Goal: Task Accomplishment & Management: Manage account settings

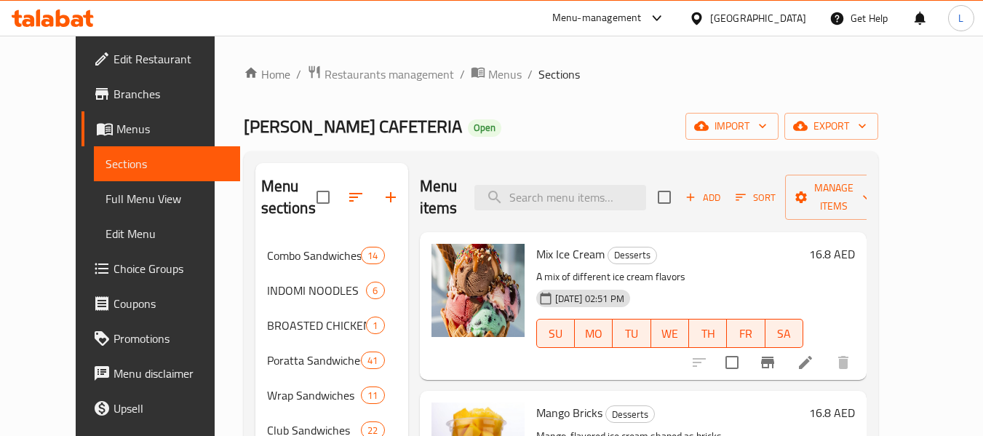
drag, startPoint x: 338, startPoint y: 46, endPoint x: 335, endPoint y: 63, distance: 16.9
click at [333, 71] on span "Restaurants management" at bounding box center [388, 73] width 129 height 17
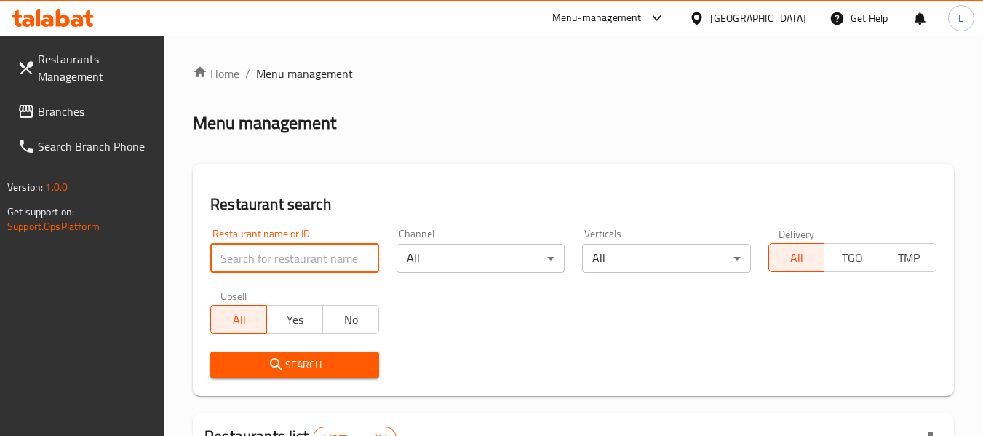
click at [300, 257] on input "search" at bounding box center [294, 258] width 168 height 29
paste input "696356"
type input "696356"
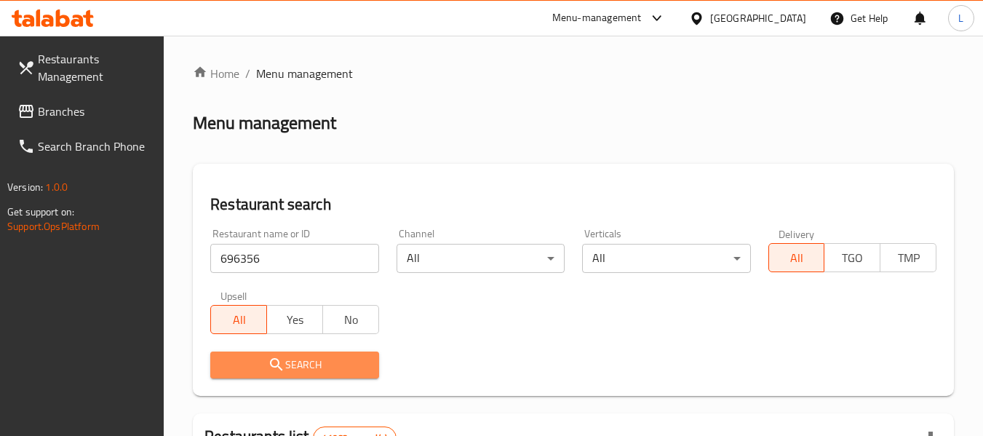
click at [327, 354] on button "Search" at bounding box center [294, 364] width 168 height 27
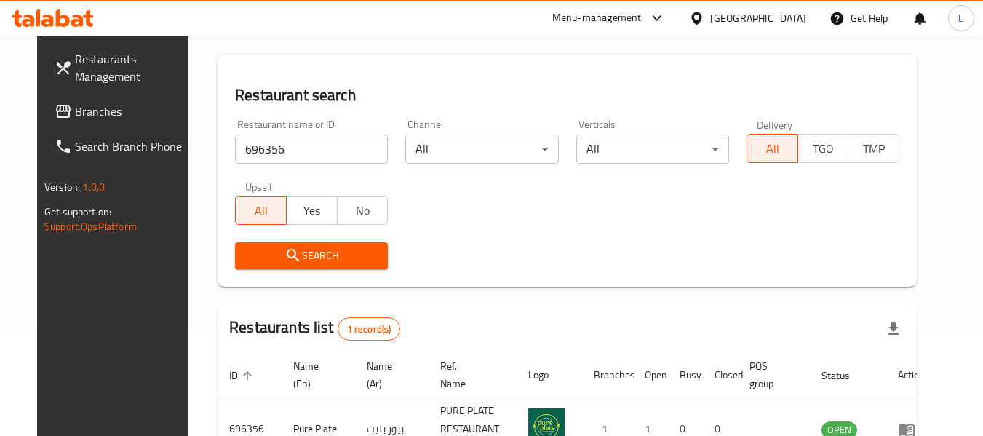
scroll to position [195, 0]
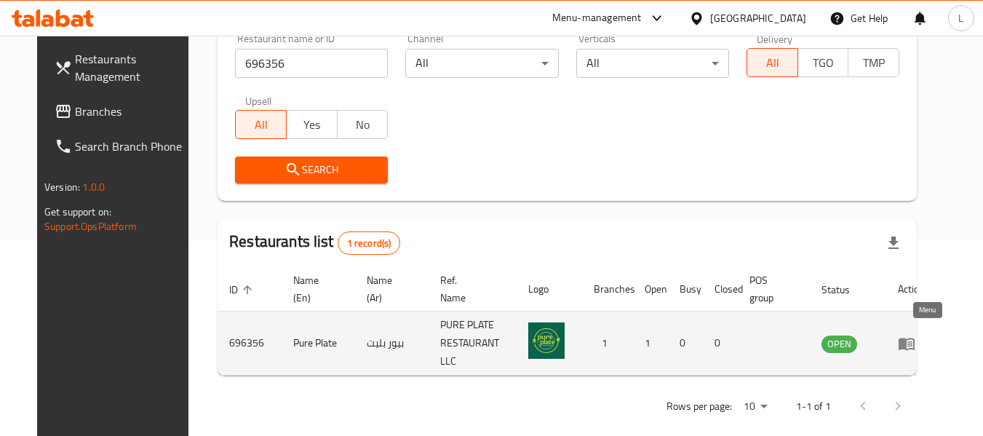
click at [915, 345] on icon "enhanced table" at bounding box center [906, 343] width 17 height 17
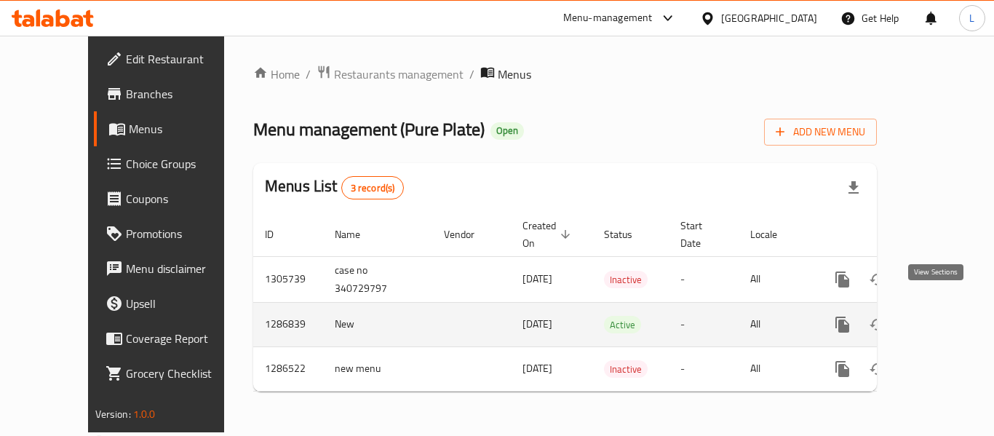
click at [946, 307] on link "enhanced table" at bounding box center [947, 324] width 35 height 35
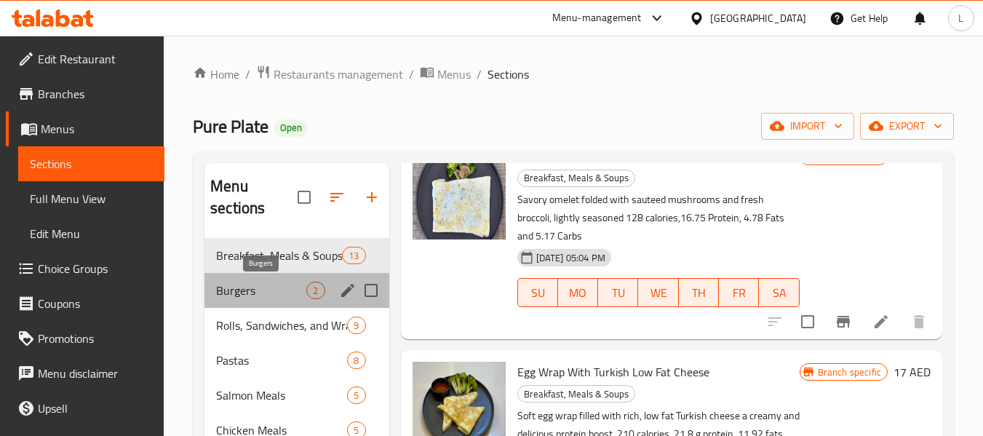
click at [306, 288] on span "Burgers" at bounding box center [261, 290] width 90 height 17
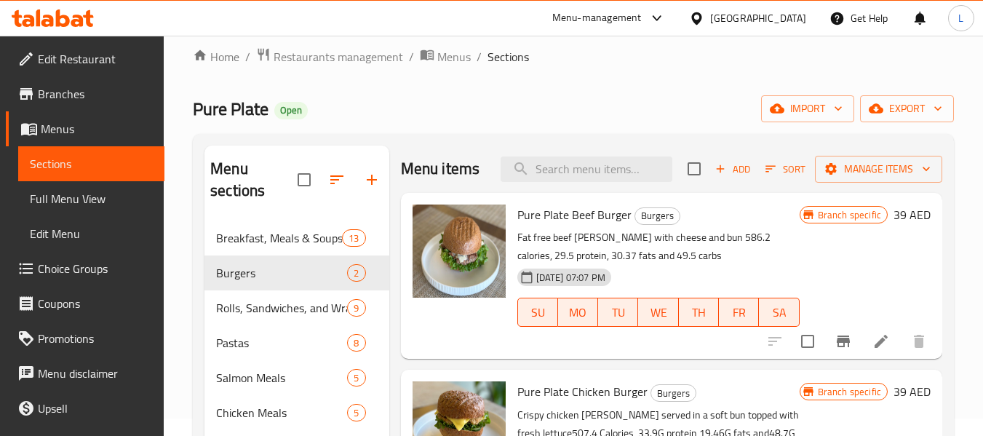
scroll to position [15, 0]
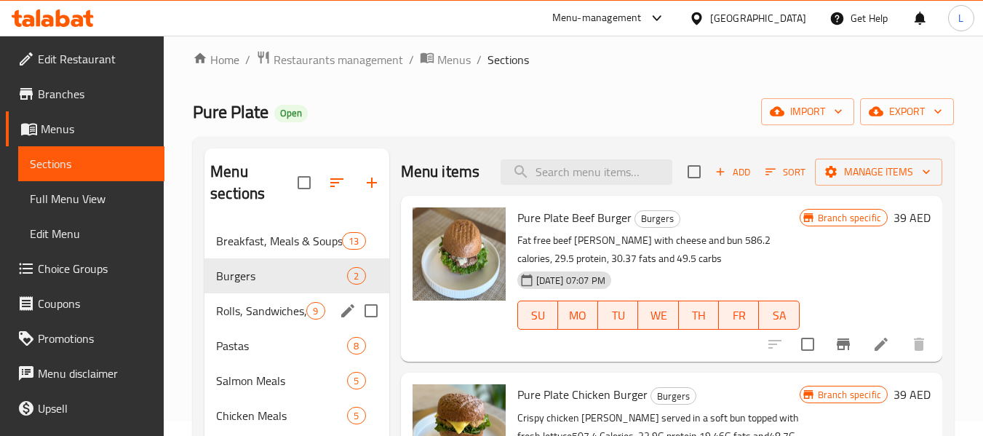
click at [264, 322] on div "Rolls, Sandwiches, and Wraps 9" at bounding box center [296, 310] width 184 height 35
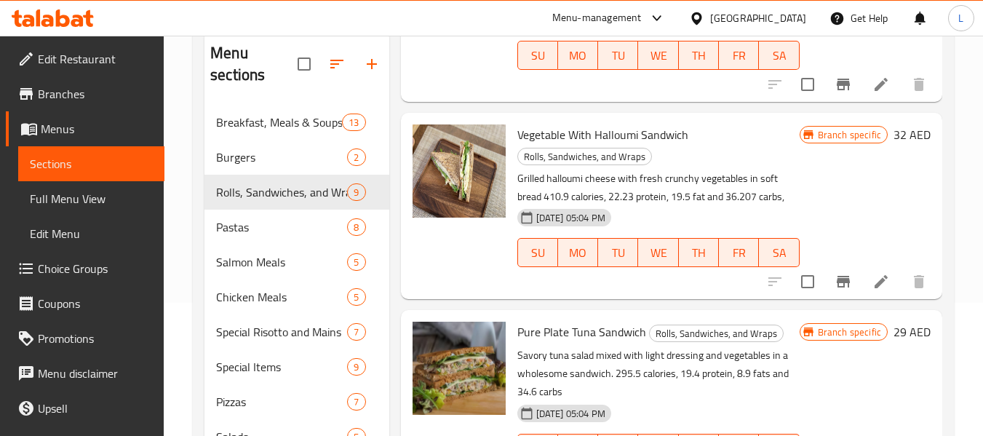
scroll to position [233, 0]
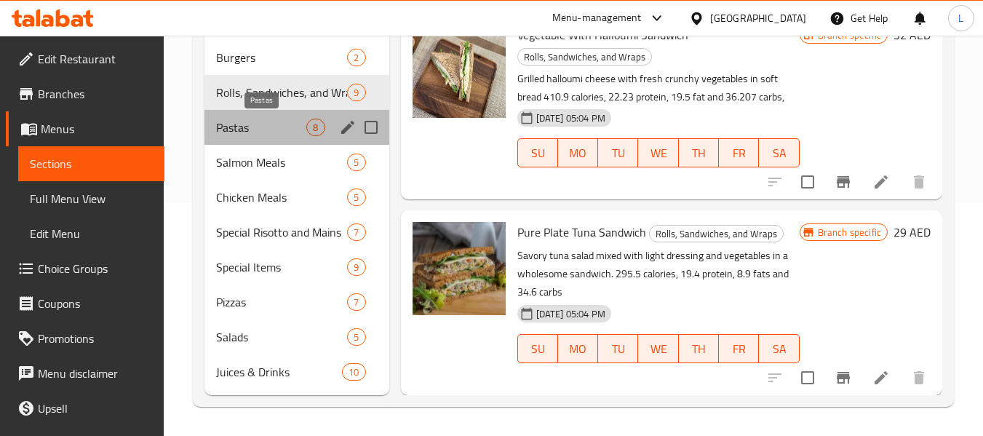
click at [258, 124] on span "Pastas" at bounding box center [261, 127] width 90 height 17
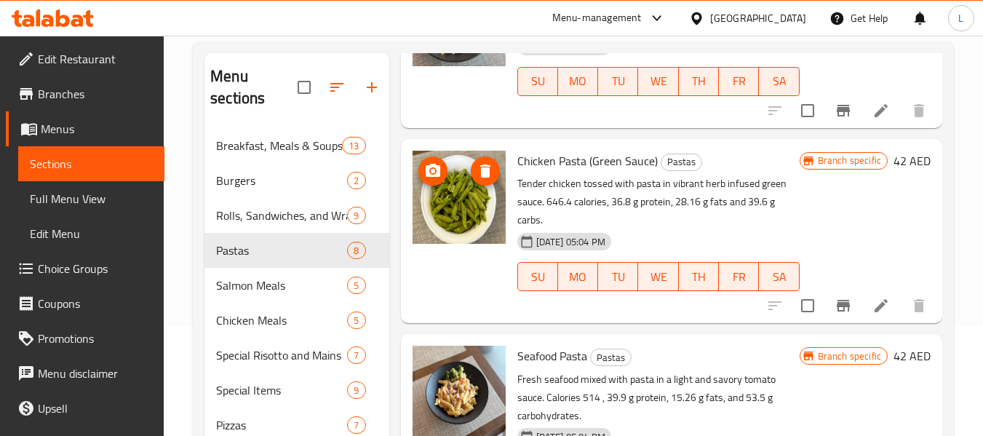
scroll to position [233, 0]
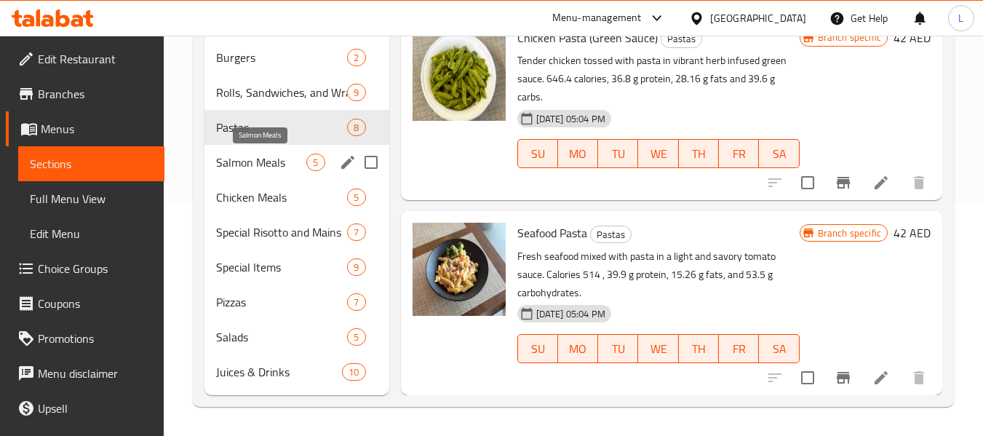
click at [284, 160] on span "Salmon Meals" at bounding box center [261, 161] width 90 height 17
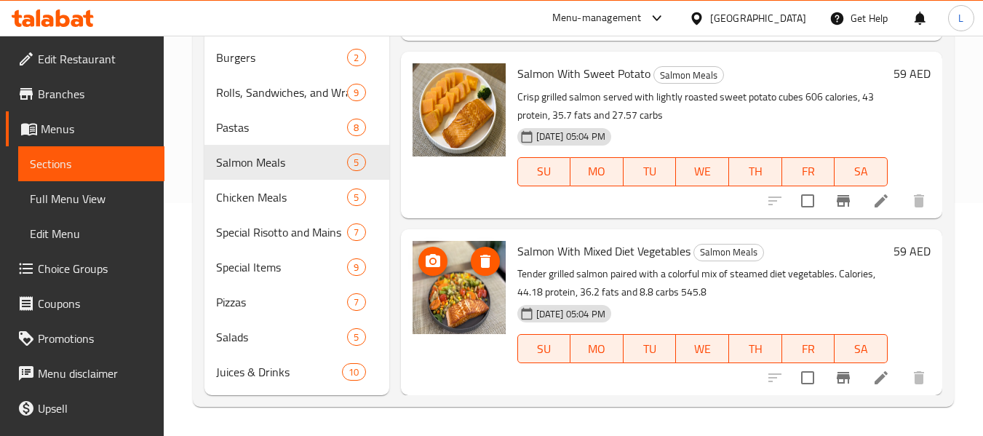
scroll to position [497, 0]
click at [289, 196] on span "Chicken Meals" at bounding box center [261, 196] width 90 height 17
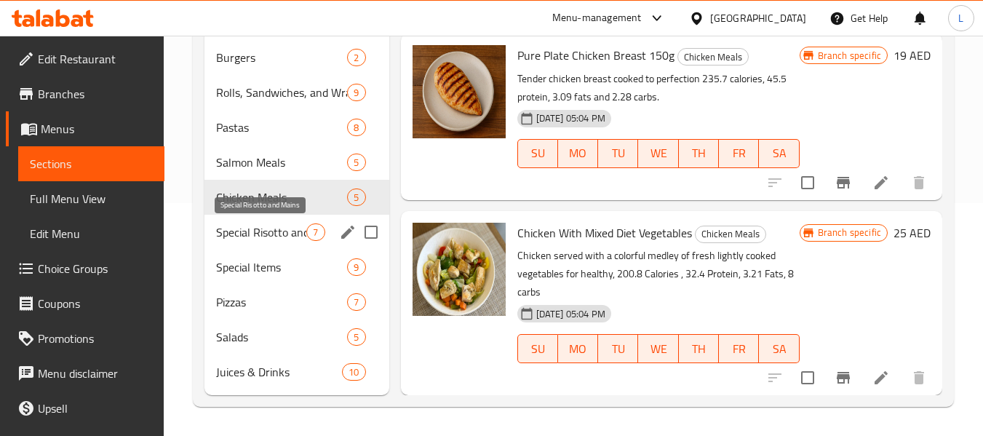
click at [292, 233] on span "Special Risotto and Mains" at bounding box center [261, 231] width 90 height 17
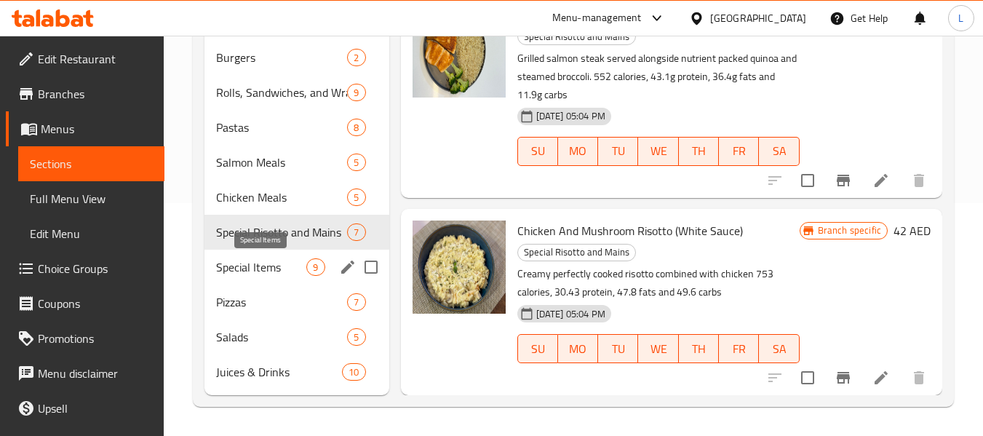
click at [277, 271] on span "Special Items" at bounding box center [261, 266] width 90 height 17
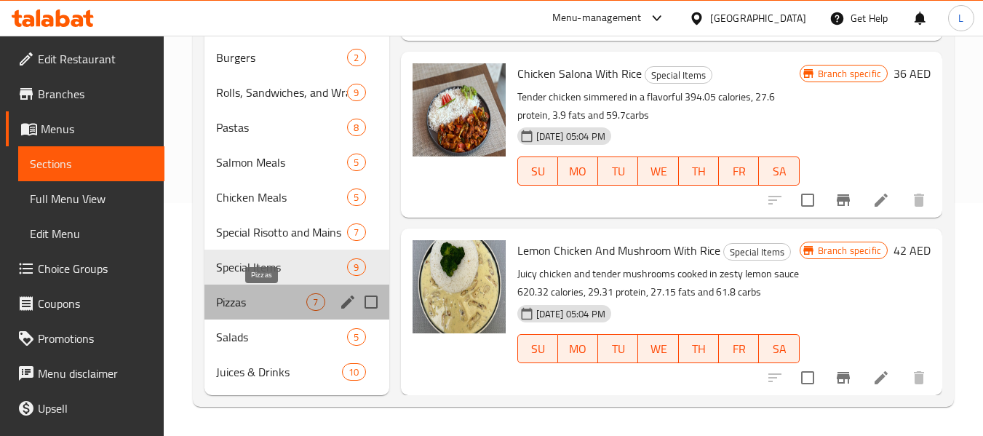
click at [295, 306] on span "Pizzas" at bounding box center [261, 301] width 90 height 17
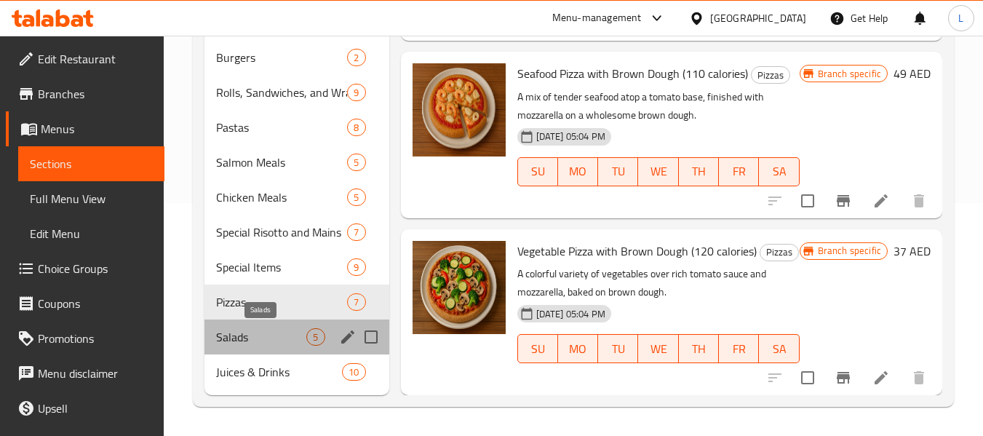
click at [271, 336] on span "Salads" at bounding box center [261, 336] width 90 height 17
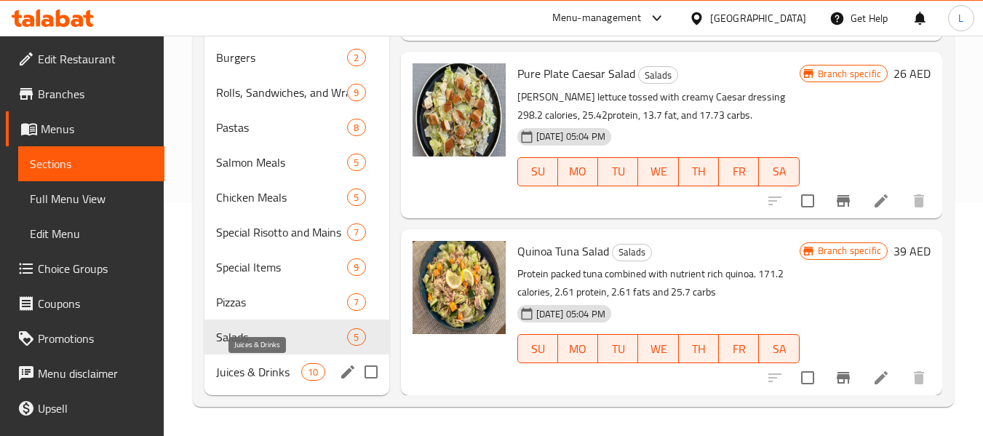
click at [256, 372] on span "Juices & Drinks" at bounding box center [258, 371] width 85 height 17
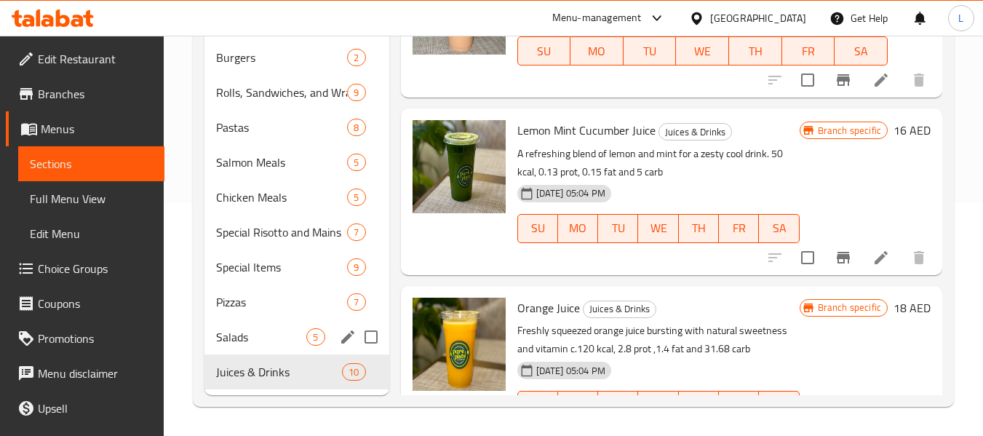
click at [255, 320] on div "Salads 5" at bounding box center [296, 336] width 184 height 35
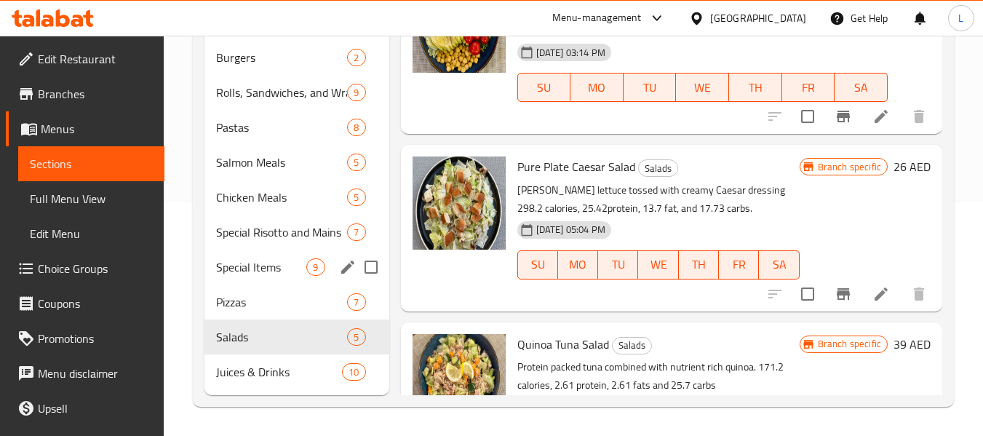
click at [270, 274] on span "Special Items" at bounding box center [261, 266] width 90 height 17
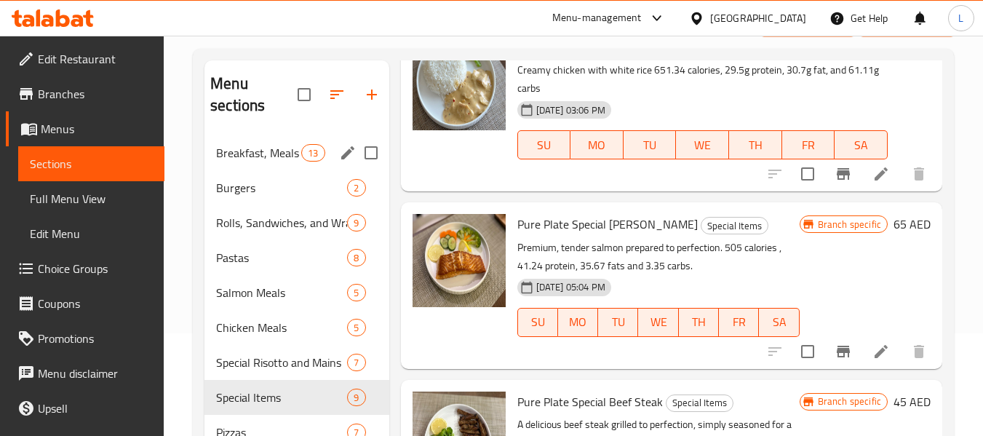
scroll to position [233, 0]
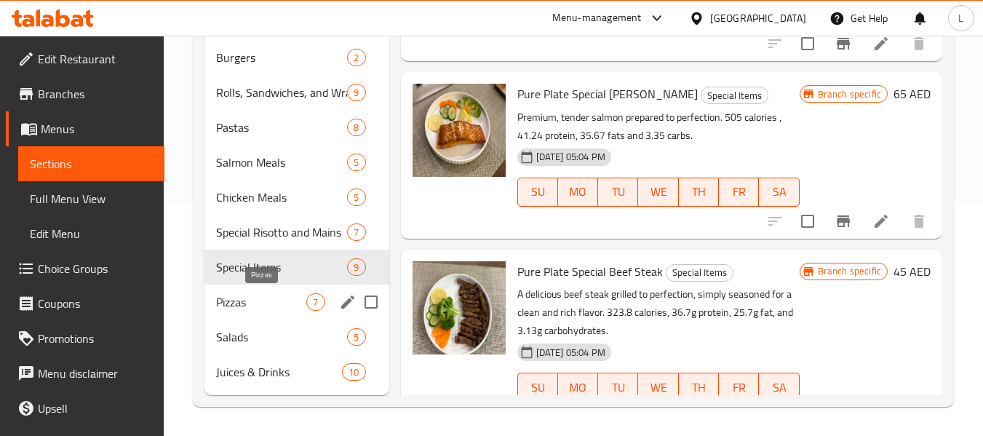
click at [279, 296] on span "Pizzas" at bounding box center [261, 301] width 90 height 17
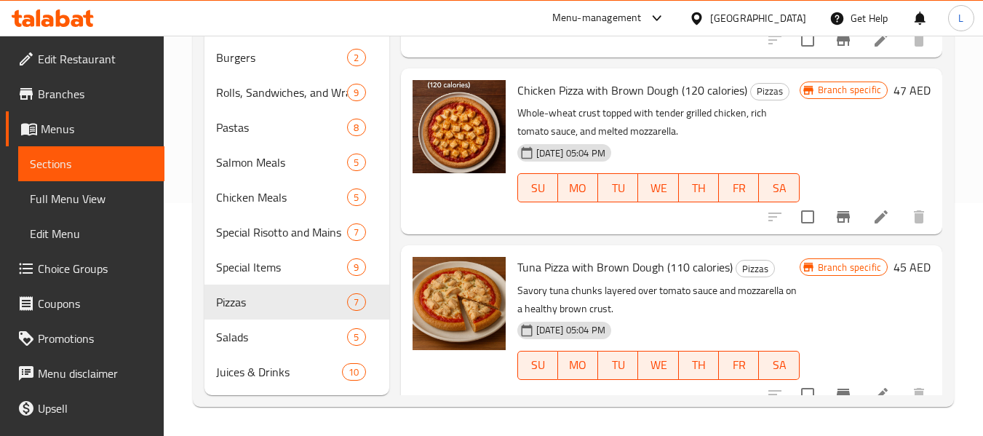
scroll to position [73, 0]
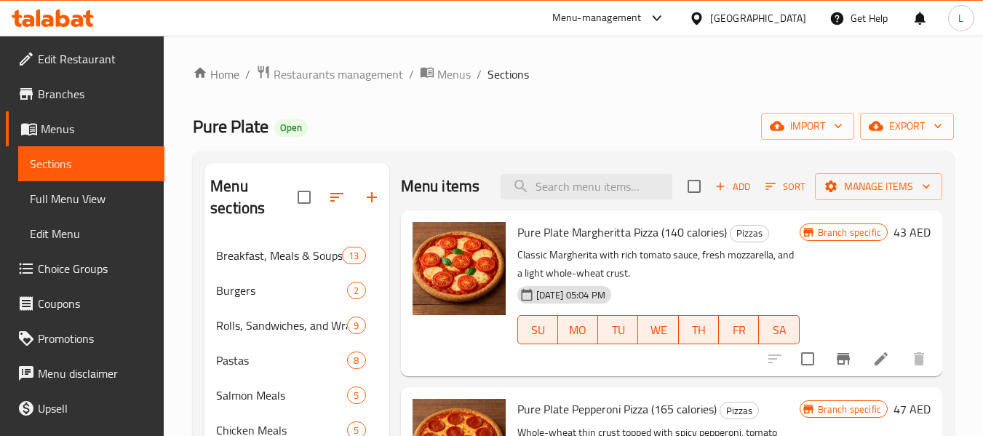
click at [562, 243] on span "Pure Plate Margheritta Pizza (140 calories)" at bounding box center [621, 232] width 209 height 22
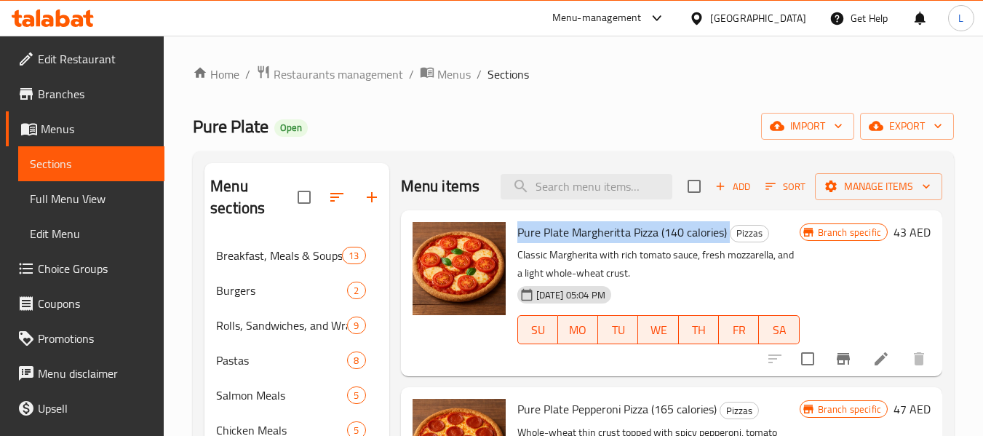
click at [562, 243] on span "Pure Plate Margheritta Pizza (140 calories)" at bounding box center [621, 232] width 209 height 22
copy h6 "Pure Plate Margheritta Pizza (140 calories)"
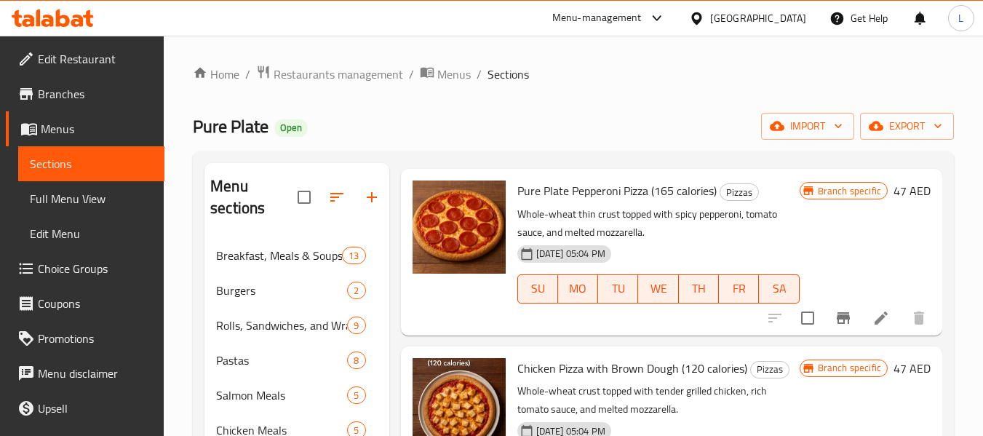
click at [559, 201] on span "Pure Plate Pepperoni Pizza (165 calories)" at bounding box center [616, 191] width 199 height 22
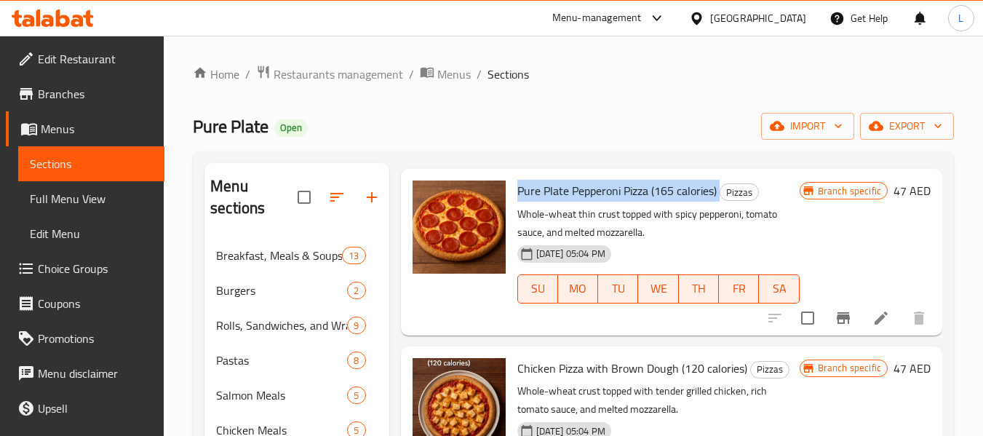
click at [559, 201] on span "Pure Plate Pepperoni Pizza (165 calories)" at bounding box center [616, 191] width 199 height 22
copy h6 "Pure Plate Pepperoni Pizza (165 calories)"
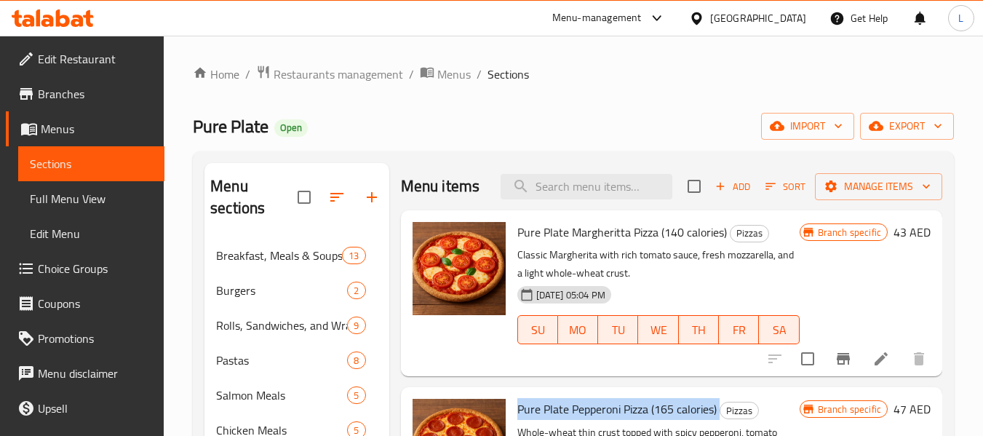
scroll to position [291, 0]
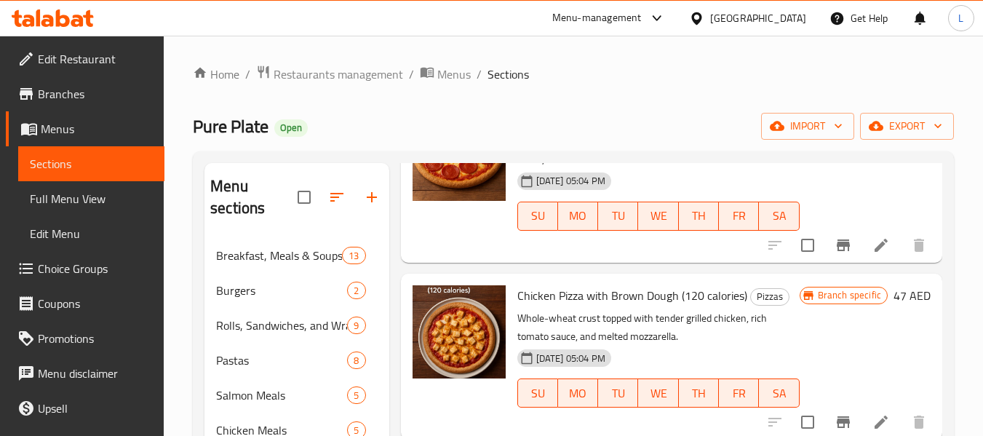
click at [620, 306] on span "Chicken Pizza with Brown Dough (120 calories)" at bounding box center [632, 295] width 230 height 22
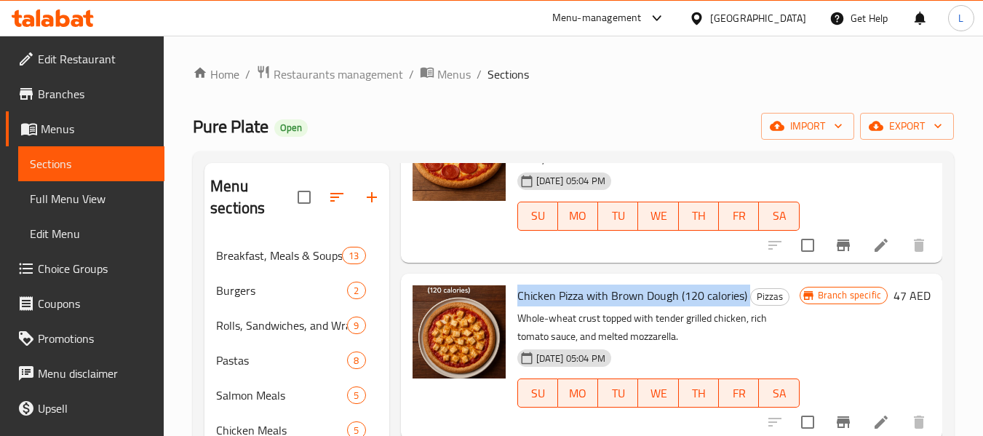
click at [620, 306] on span "Chicken Pizza with Brown Dough (120 calories)" at bounding box center [632, 295] width 230 height 22
copy h6 "Chicken Pizza with Brown Dough (120 calories)"
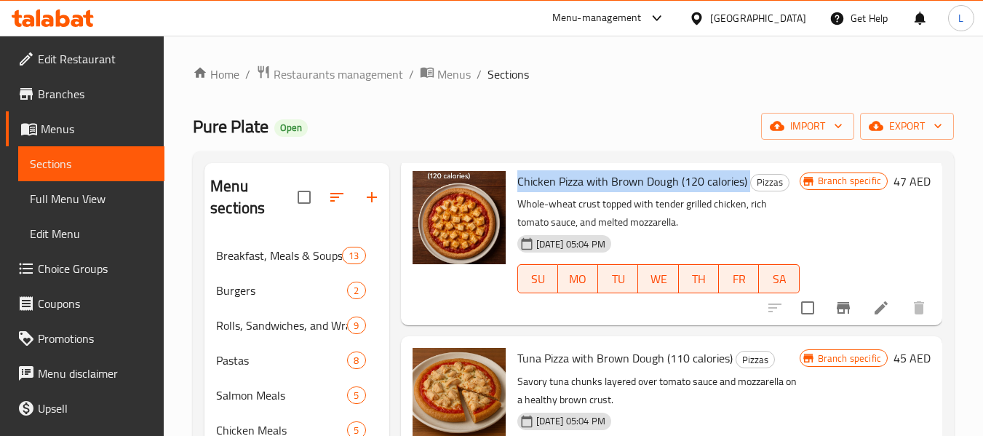
scroll to position [509, 0]
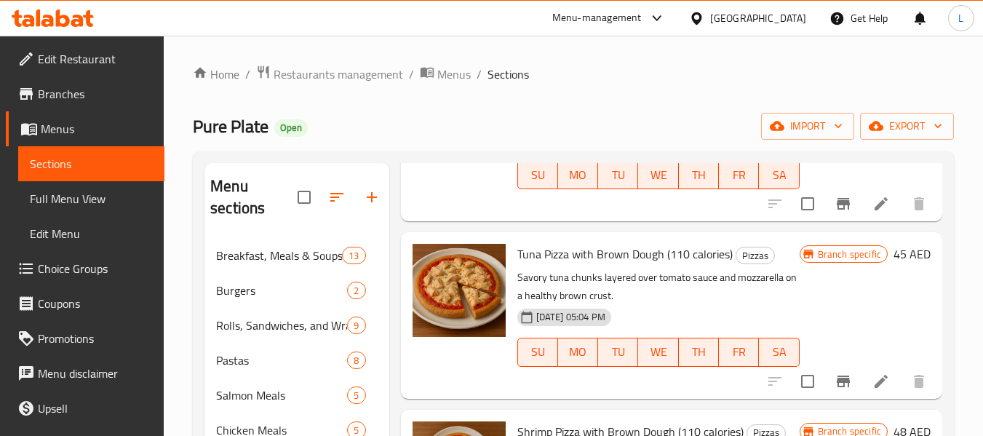
click at [595, 265] on span "Tuna Pizza with Brown Dough (110 calories)" at bounding box center [624, 254] width 215 height 22
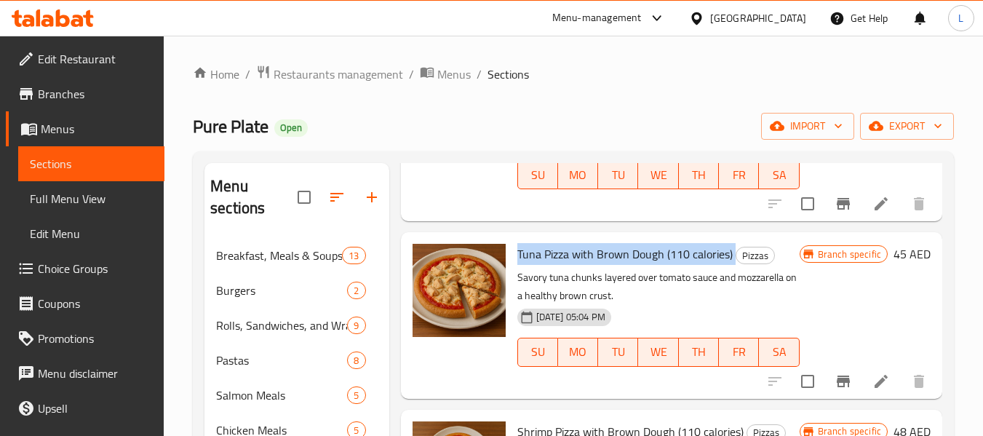
click at [595, 265] on span "Tuna Pizza with Brown Dough (110 calories)" at bounding box center [624, 254] width 215 height 22
copy h6 "Tuna Pizza with Brown Dough (110 calories)"
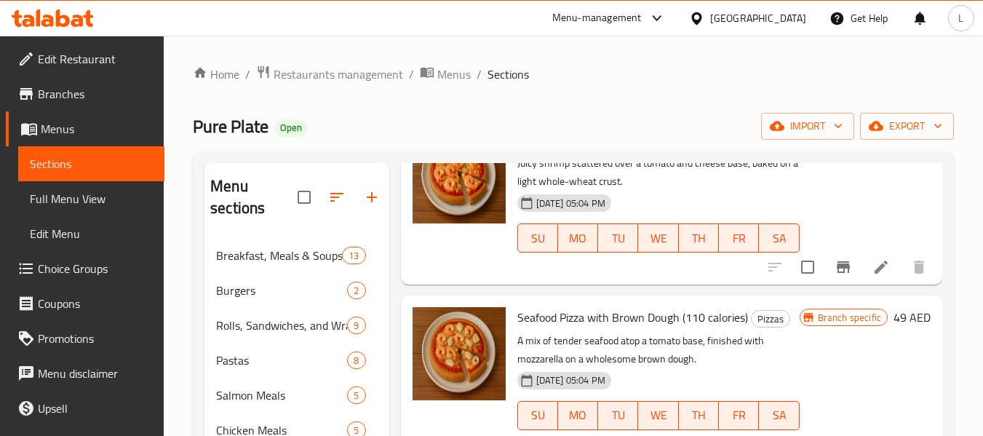
scroll to position [655, 0]
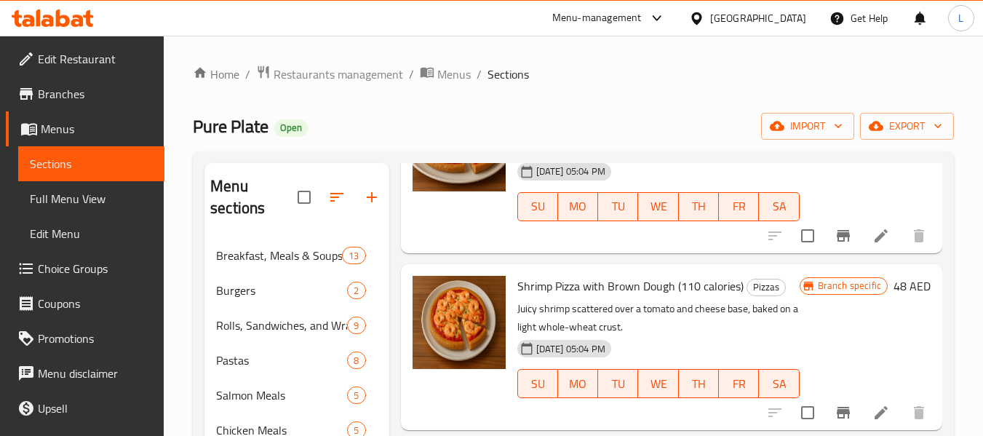
click at [578, 297] on span "Shrimp Pizza with Brown Dough (110 calories)" at bounding box center [630, 286] width 226 height 22
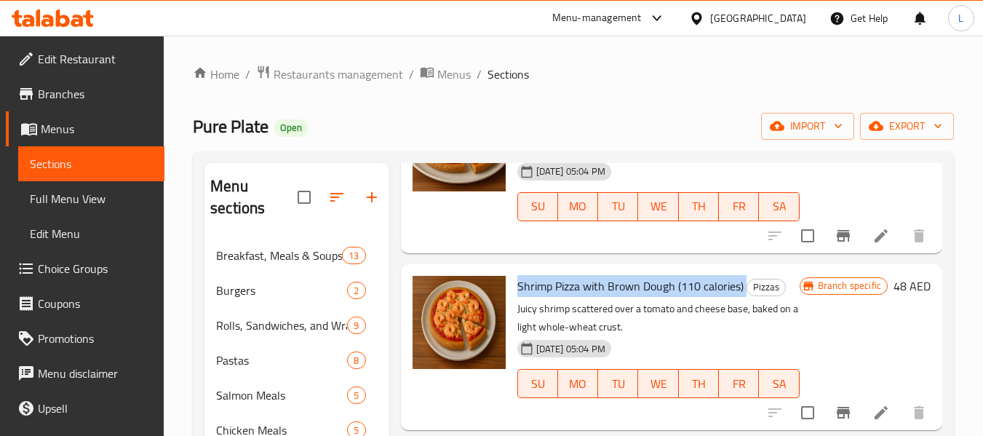
click at [578, 297] on span "Shrimp Pizza with Brown Dough (110 calories)" at bounding box center [630, 286] width 226 height 22
copy h6 "Shrimp Pizza with Brown Dough (110 calories)"
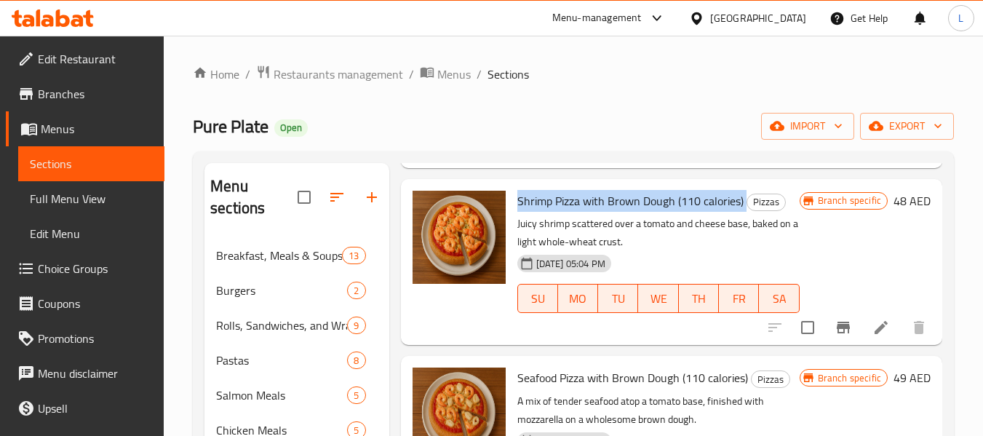
scroll to position [853, 0]
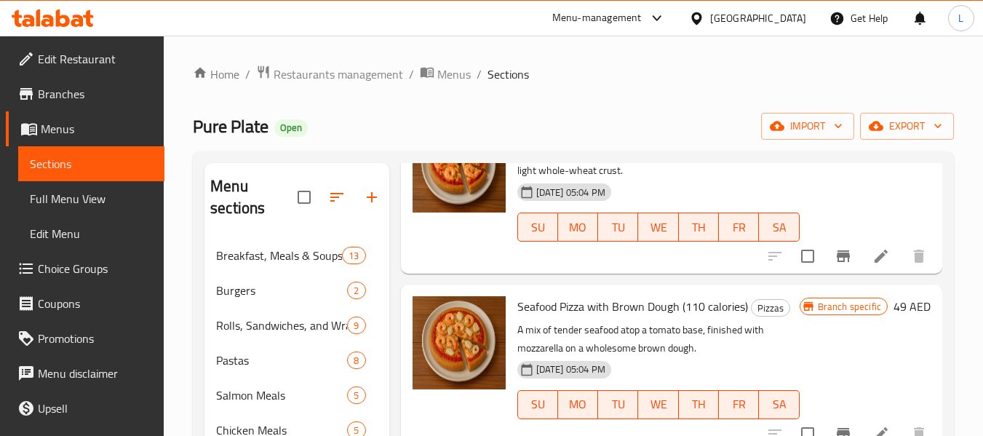
click at [552, 295] on span "Seafood Pizza with Brown Dough (110 calories)" at bounding box center [632, 306] width 231 height 22
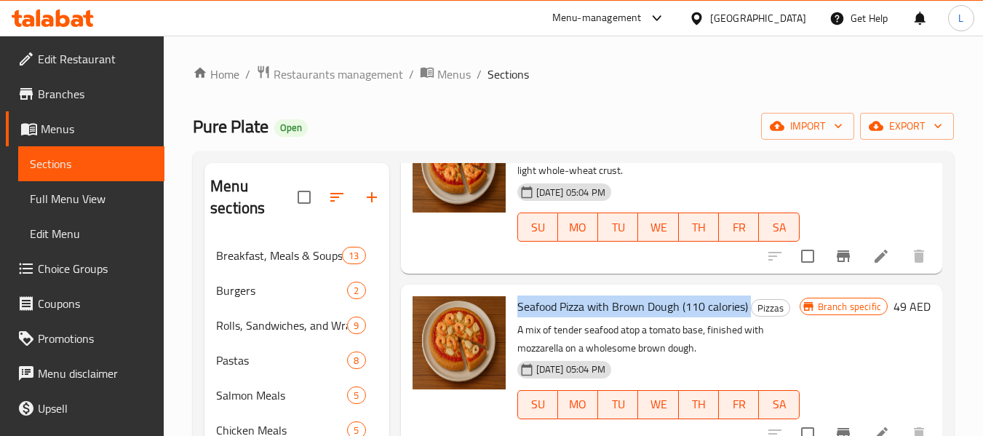
click at [552, 295] on span "Seafood Pizza with Brown Dough (110 calories)" at bounding box center [632, 306] width 231 height 22
copy h6 "Seafood Pizza with Brown Dough (110 calories)"
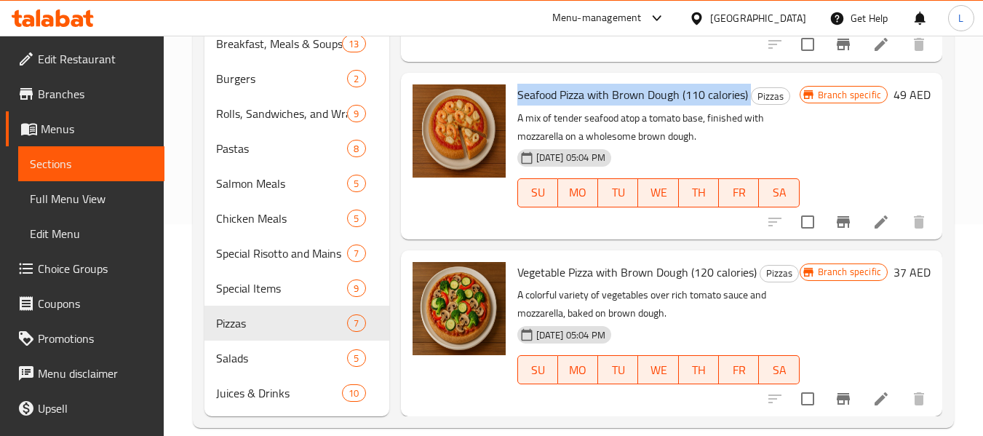
scroll to position [218, 0]
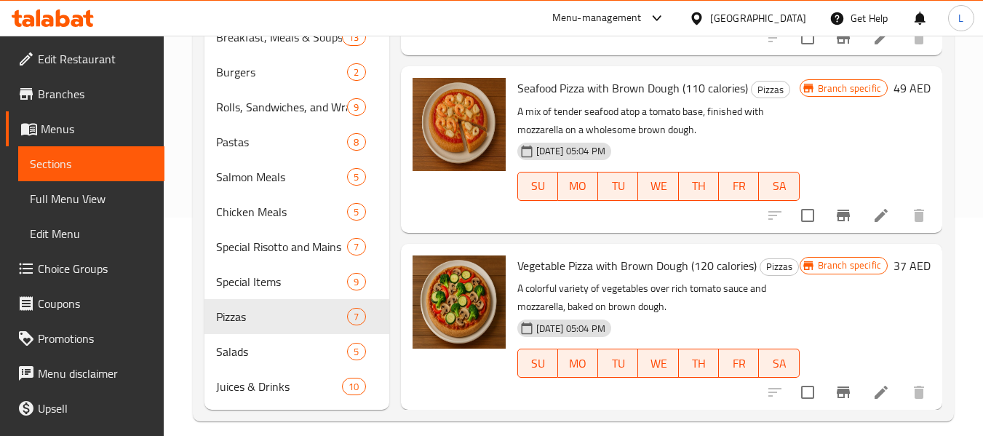
click at [588, 255] on span "Vegetable Pizza with Brown Dough (120 calories)" at bounding box center [636, 266] width 239 height 22
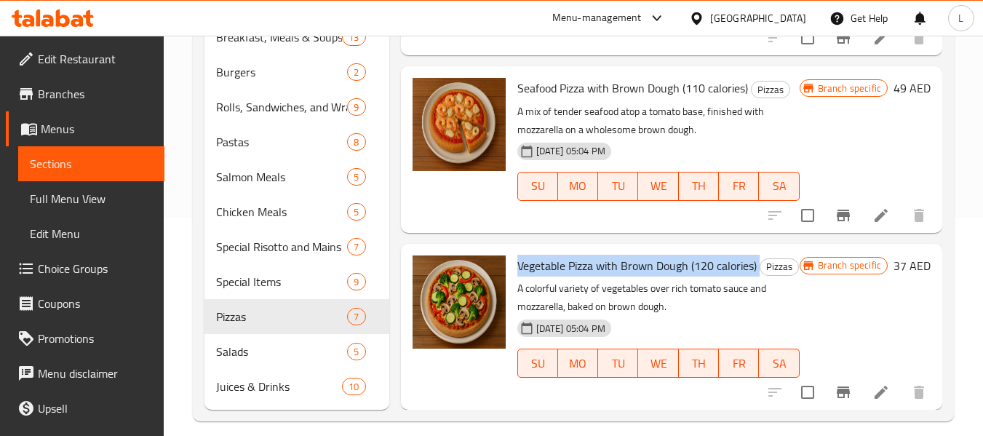
click at [588, 255] on span "Vegetable Pizza with Brown Dough (120 calories)" at bounding box center [636, 266] width 239 height 22
copy h6 "Vegetable Pizza with Brown Dough (120 calories)"
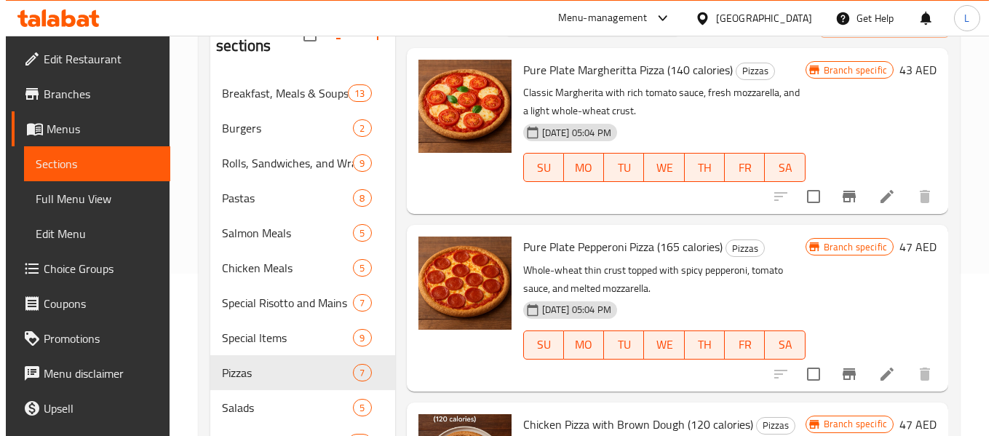
scroll to position [0, 0]
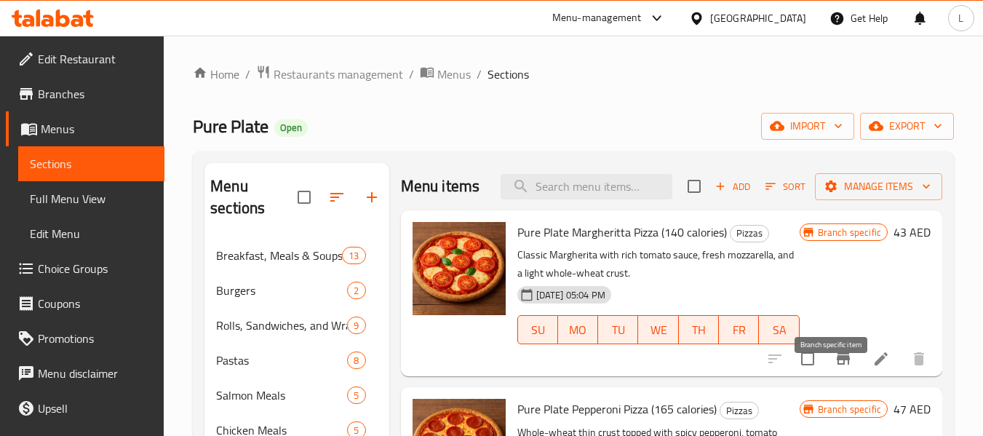
click at [837, 364] on icon "Branch-specific-item" at bounding box center [843, 359] width 13 height 12
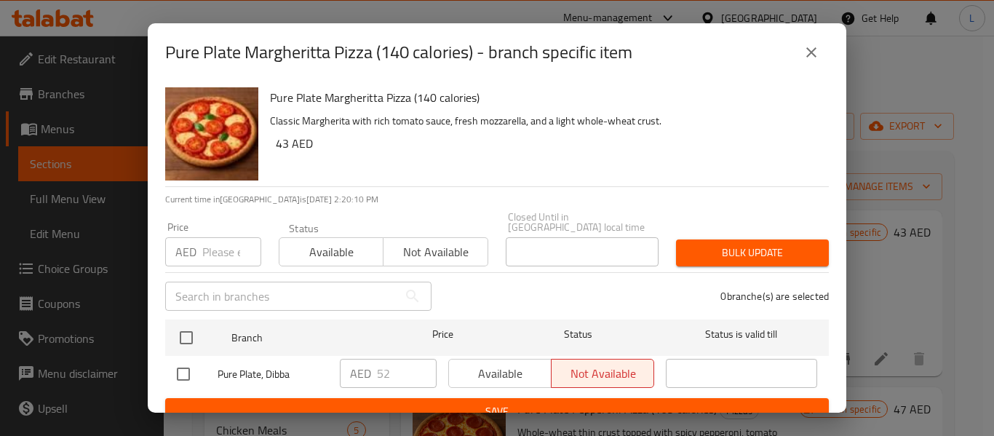
click at [804, 47] on icon "close" at bounding box center [810, 52] width 17 height 17
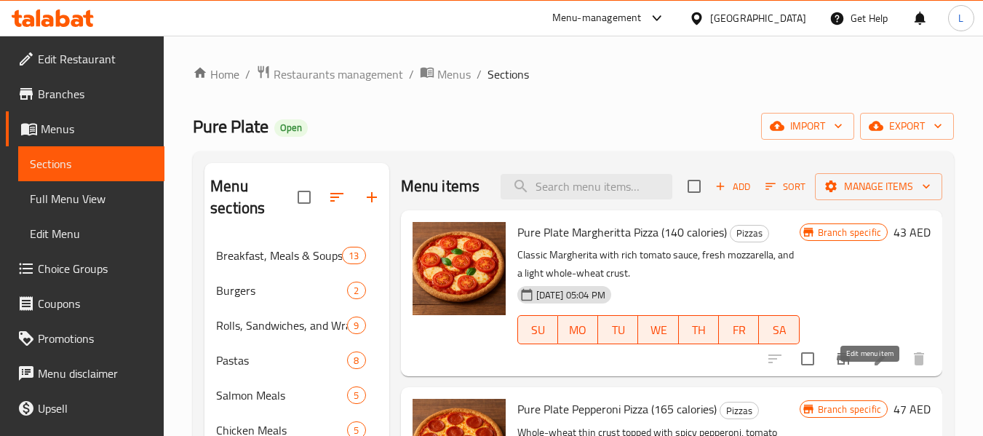
click at [872, 367] on icon at bounding box center [880, 358] width 17 height 17
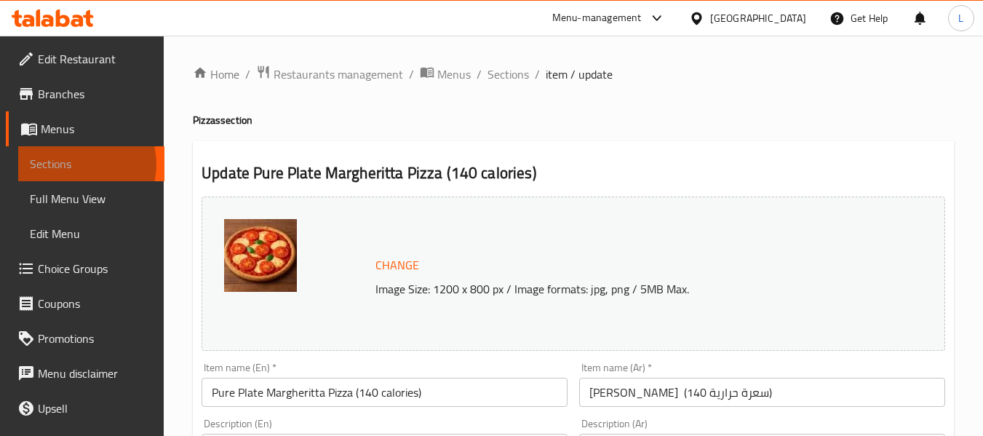
click at [80, 164] on span "Sections" at bounding box center [91, 163] width 123 height 17
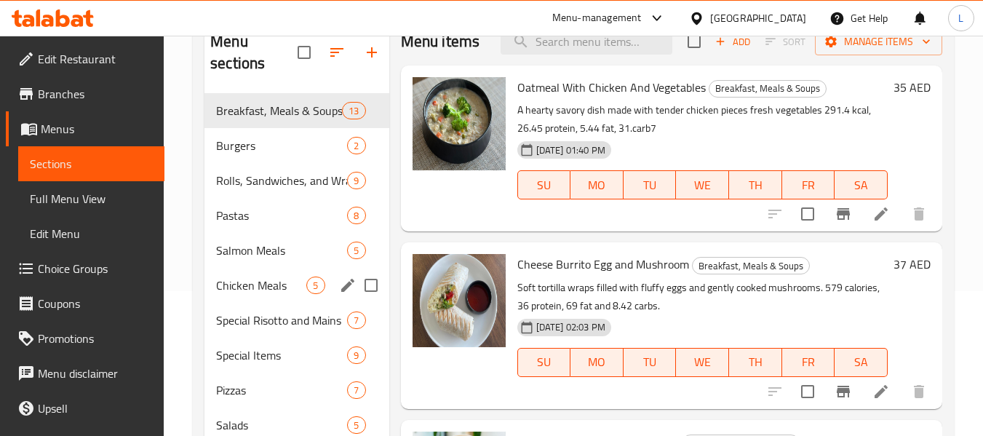
scroll to position [233, 0]
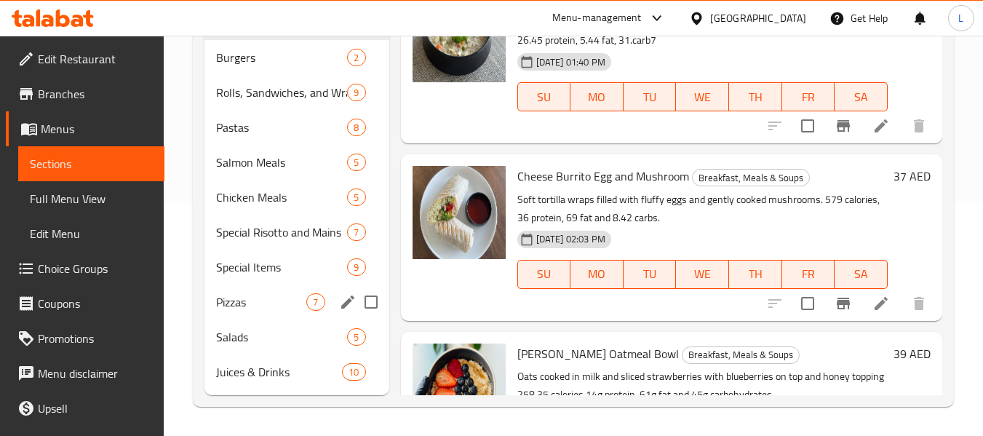
click at [259, 306] on span "Pizzas" at bounding box center [261, 301] width 90 height 17
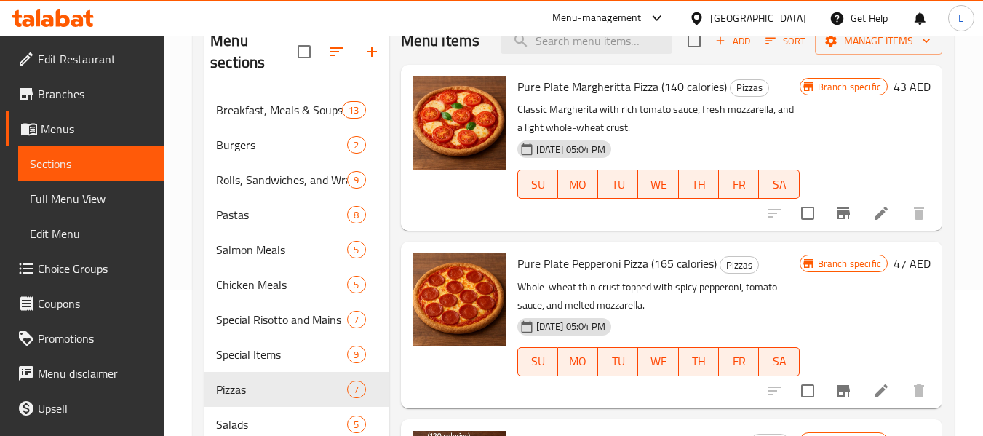
scroll to position [218, 0]
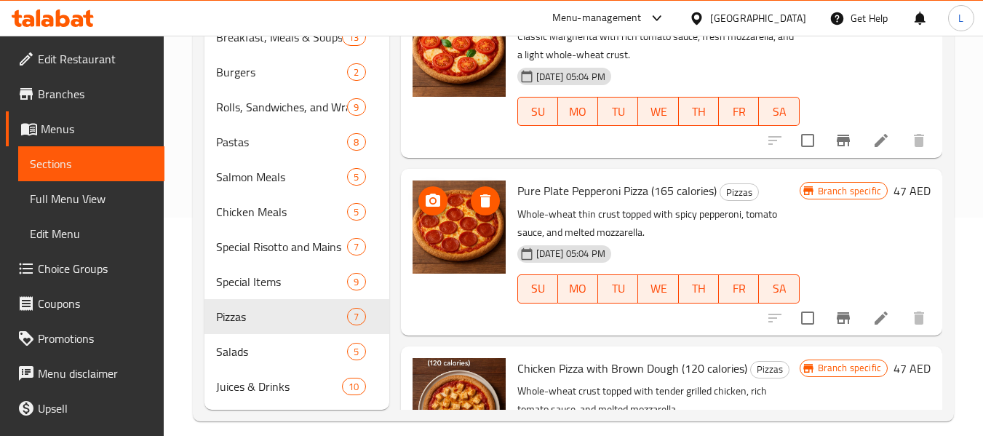
click at [442, 261] on img at bounding box center [458, 226] width 93 height 93
click at [872, 327] on icon at bounding box center [880, 317] width 17 height 17
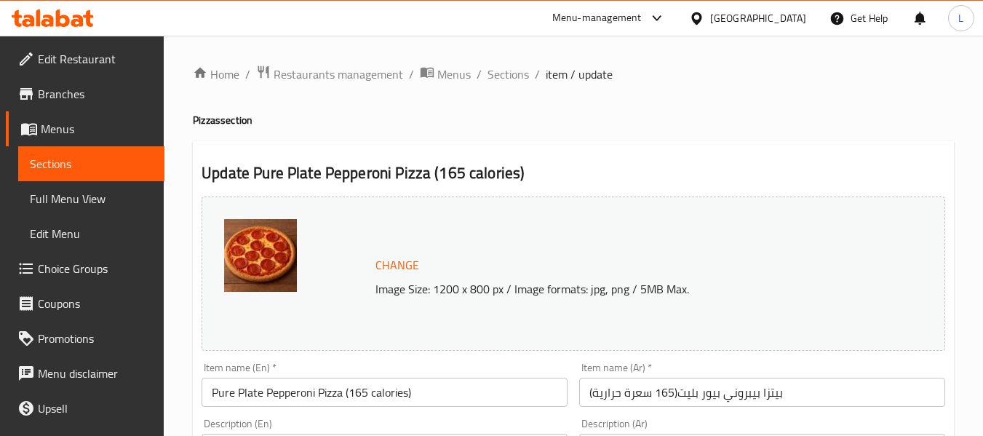
click at [76, 167] on span "Sections" at bounding box center [91, 163] width 123 height 17
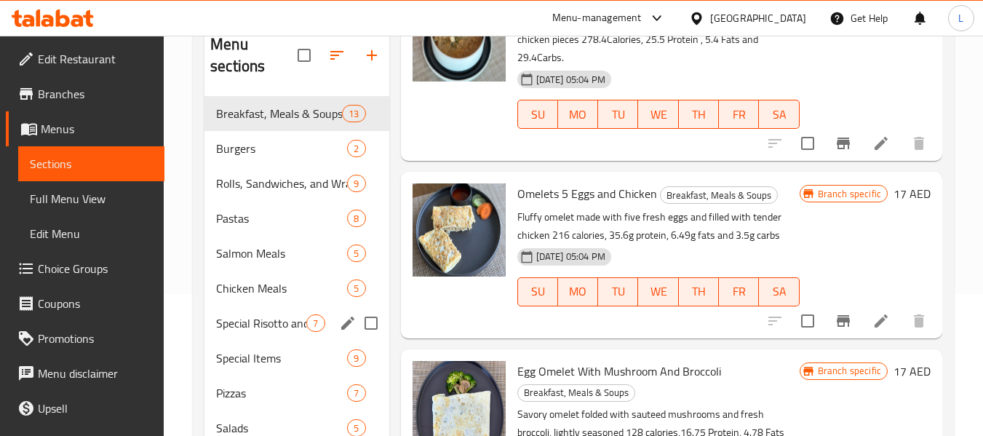
scroll to position [233, 0]
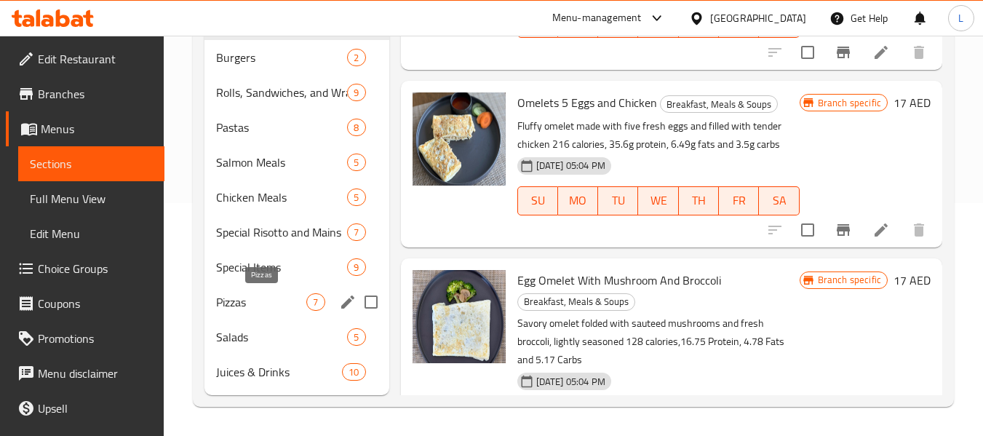
click at [258, 299] on span "Pizzas" at bounding box center [261, 301] width 90 height 17
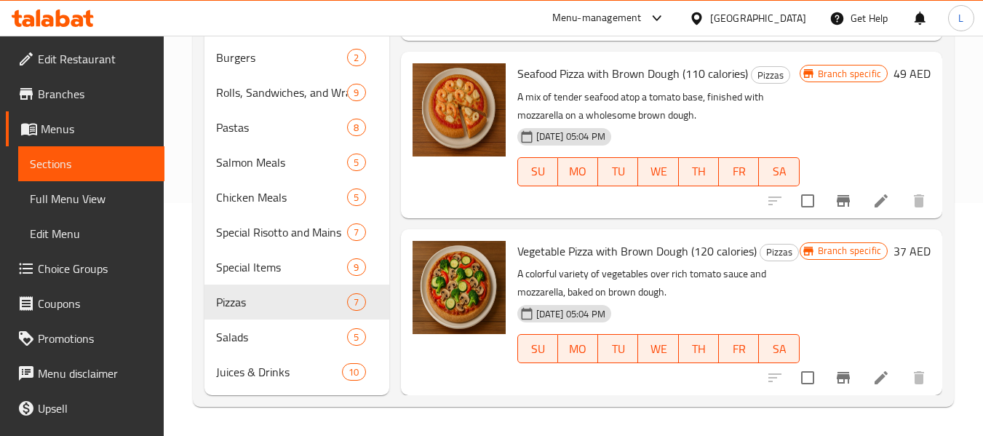
scroll to position [853, 0]
click at [458, 272] on img at bounding box center [458, 287] width 93 height 93
click at [636, 240] on span "Vegetable Pizza with Brown Dough (120 calories)" at bounding box center [636, 251] width 239 height 22
click at [872, 374] on icon at bounding box center [880, 377] width 17 height 17
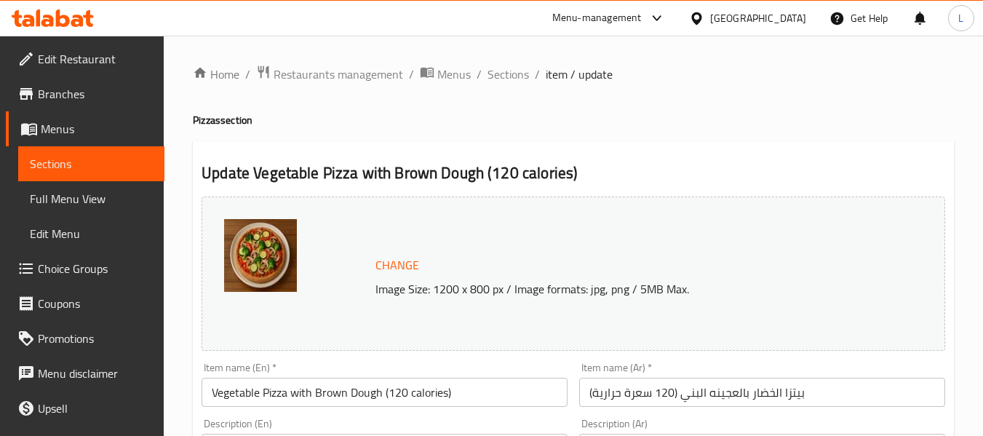
click at [653, 125] on h4 "Pizzas section" at bounding box center [573, 120] width 761 height 15
drag, startPoint x: 74, startPoint y: 160, endPoint x: 107, endPoint y: 178, distance: 37.4
click at [74, 160] on span "Sections" at bounding box center [91, 163] width 123 height 17
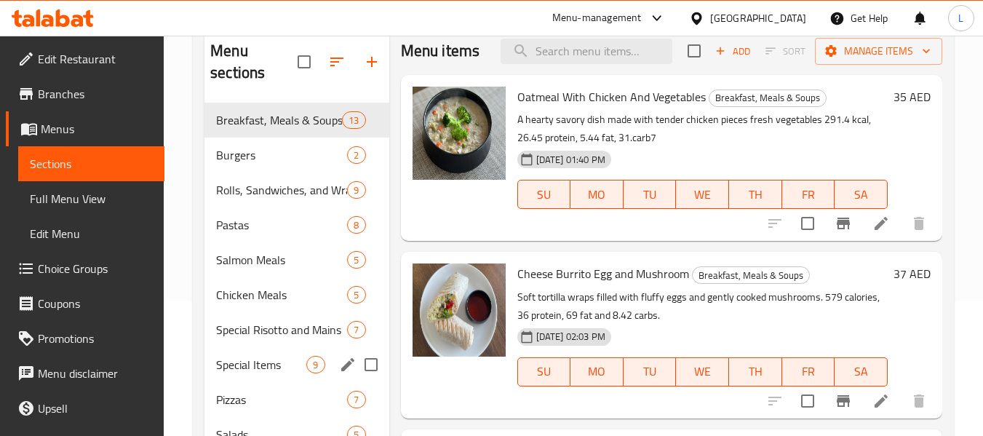
scroll to position [233, 0]
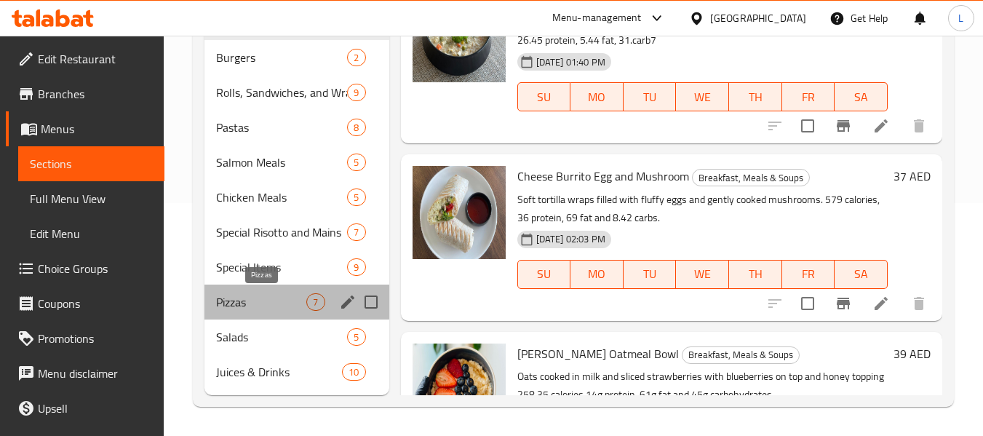
drag, startPoint x: 266, startPoint y: 300, endPoint x: 397, endPoint y: 271, distance: 134.0
click at [266, 300] on span "Pizzas" at bounding box center [261, 301] width 90 height 17
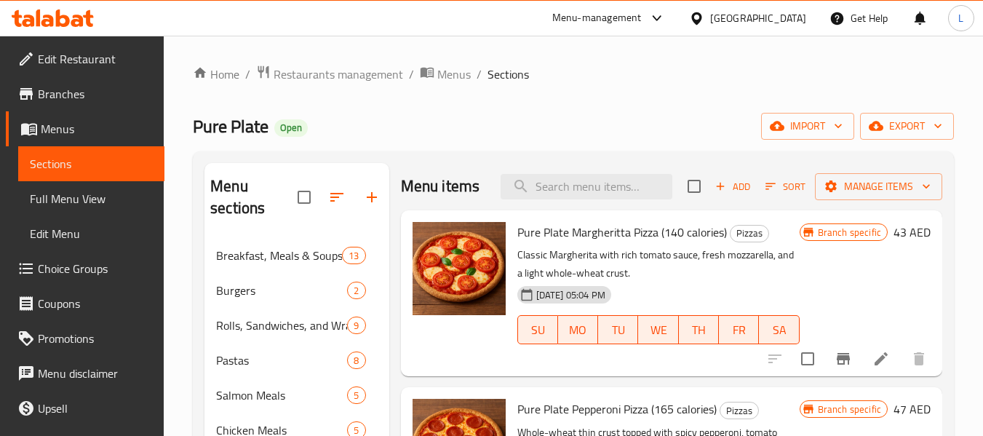
scroll to position [145, 0]
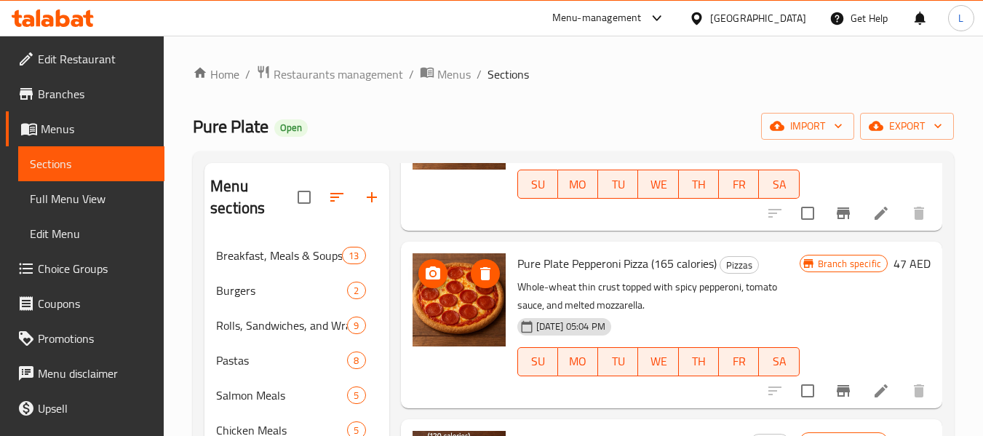
click at [498, 307] on img at bounding box center [458, 299] width 93 height 93
click at [538, 274] on span "Pure Plate Pepperoni Pizza (165 calories)" at bounding box center [616, 263] width 199 height 22
click at [872, 399] on icon at bounding box center [880, 390] width 17 height 17
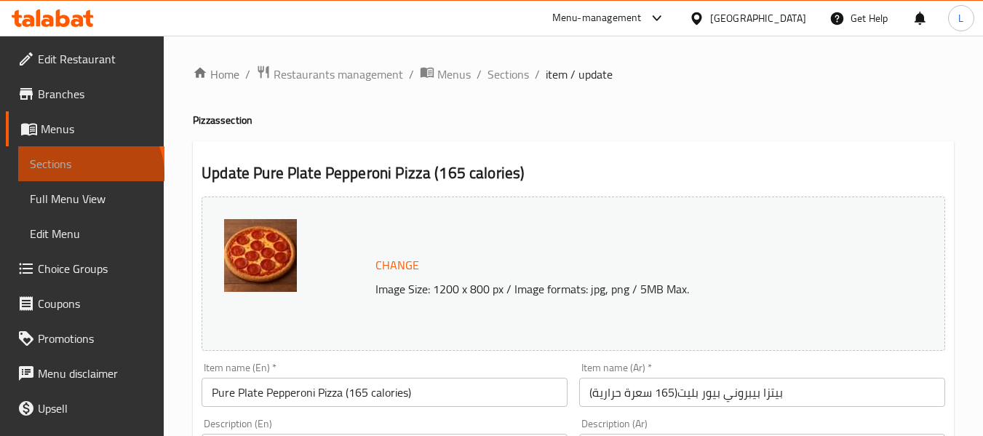
click at [88, 174] on link "Sections" at bounding box center [91, 163] width 146 height 35
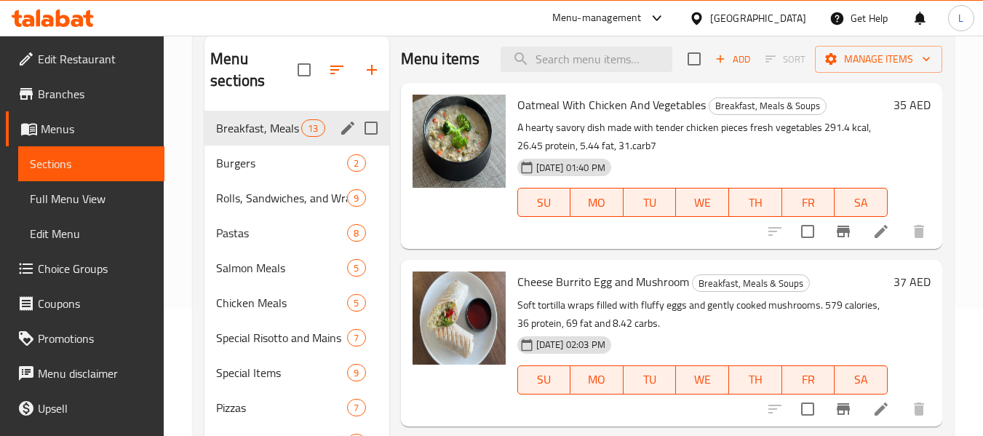
scroll to position [233, 0]
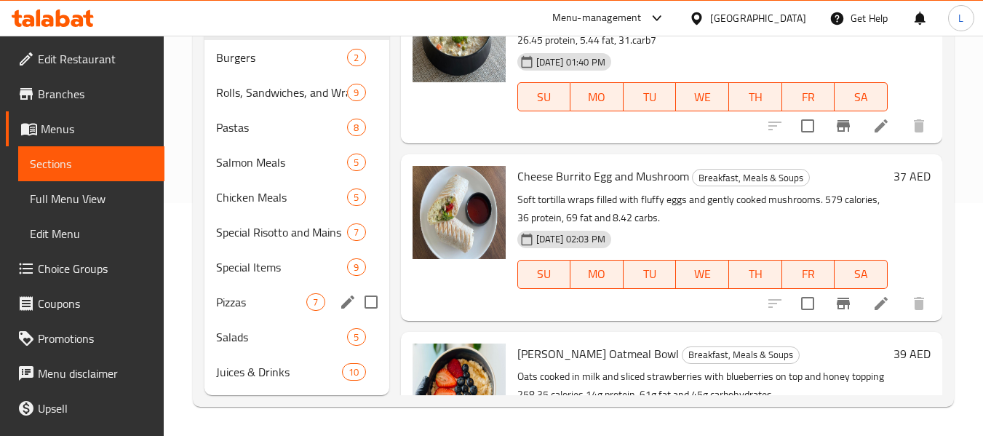
click at [274, 295] on span "Pizzas" at bounding box center [261, 301] width 90 height 17
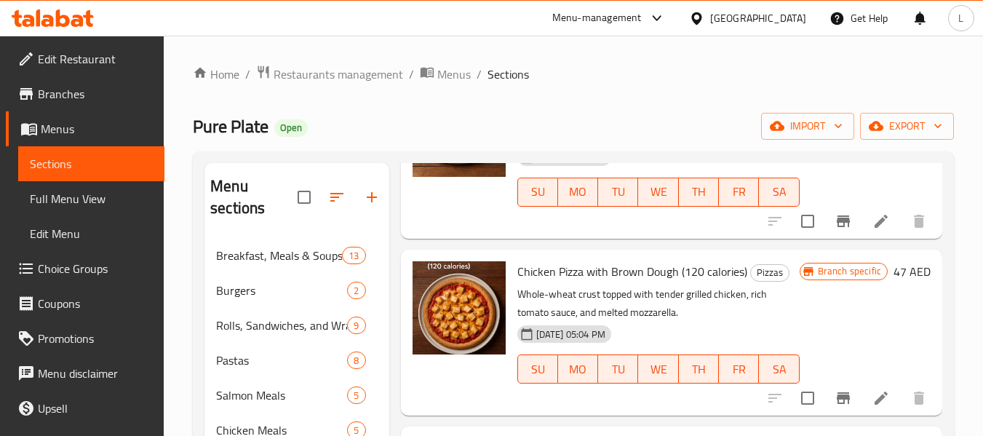
scroll to position [364, 0]
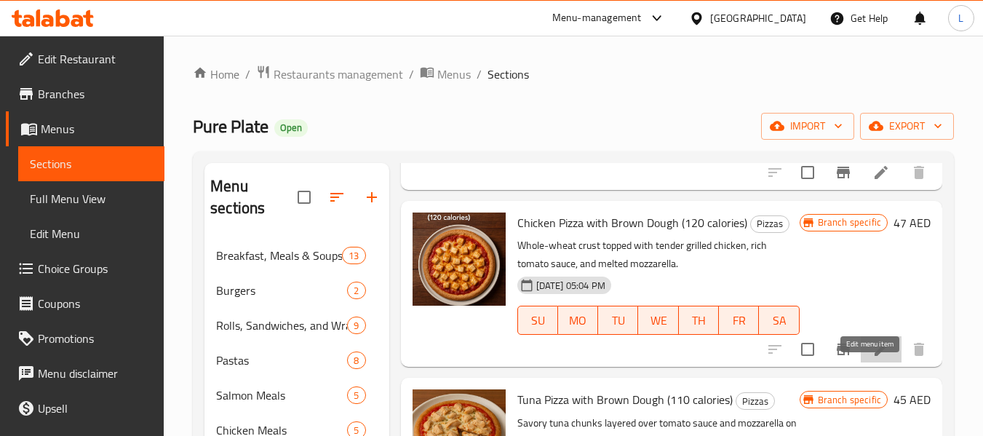
click at [877, 358] on icon at bounding box center [880, 348] width 17 height 17
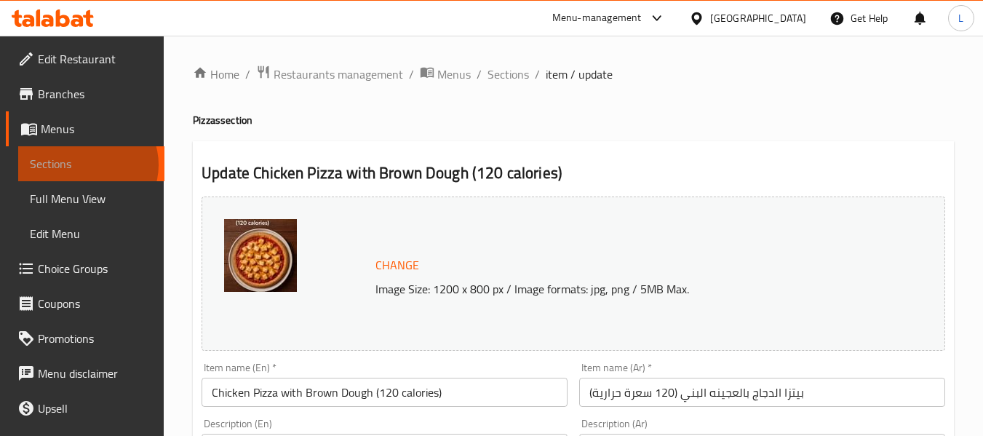
click at [87, 164] on span "Sections" at bounding box center [91, 163] width 123 height 17
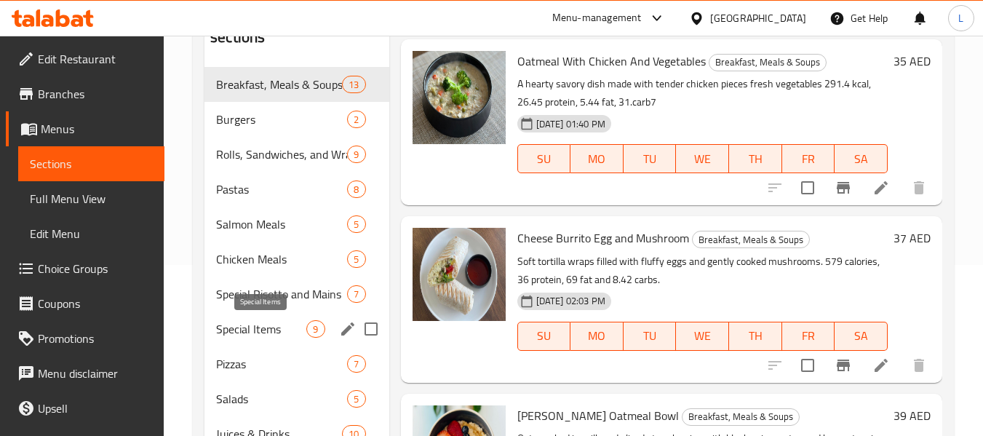
scroll to position [233, 0]
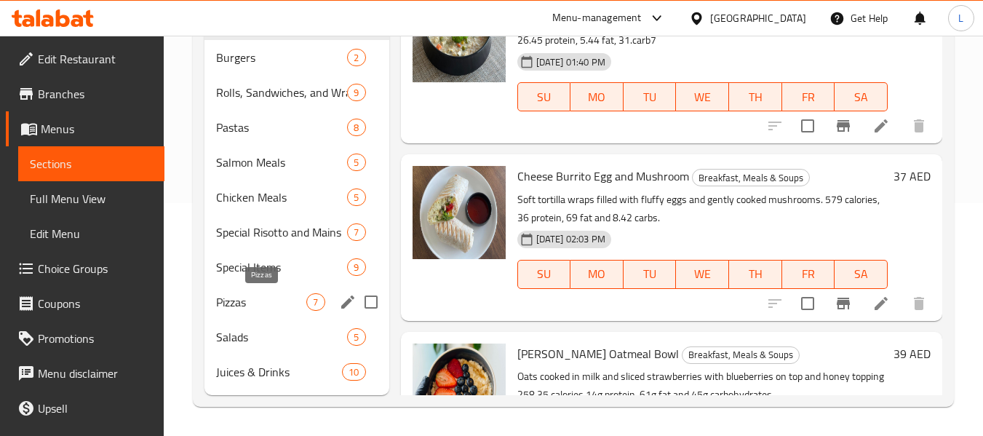
click at [272, 304] on span "Pizzas" at bounding box center [261, 301] width 90 height 17
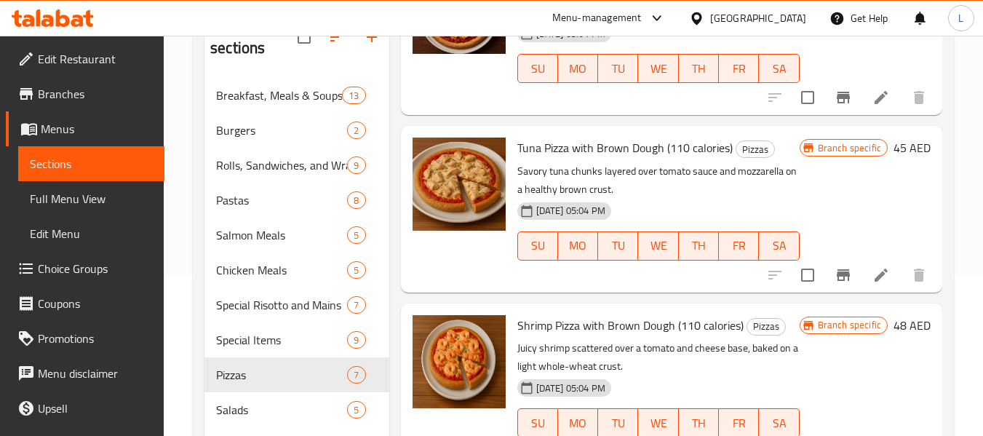
scroll to position [509, 0]
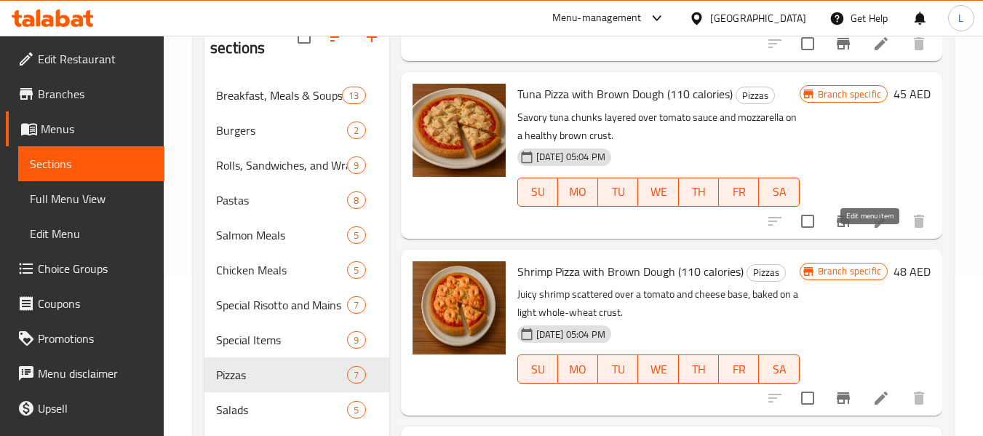
click at [874, 228] on icon at bounding box center [880, 221] width 13 height 13
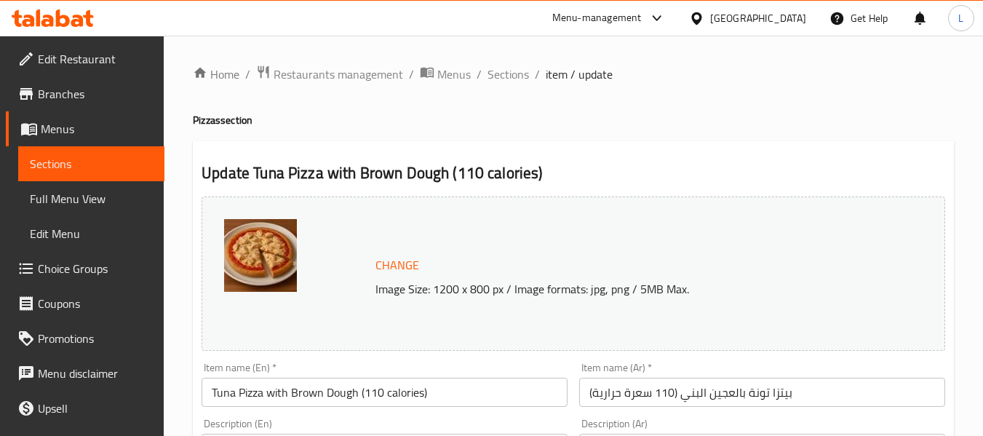
click at [49, 164] on span "Sections" at bounding box center [91, 163] width 123 height 17
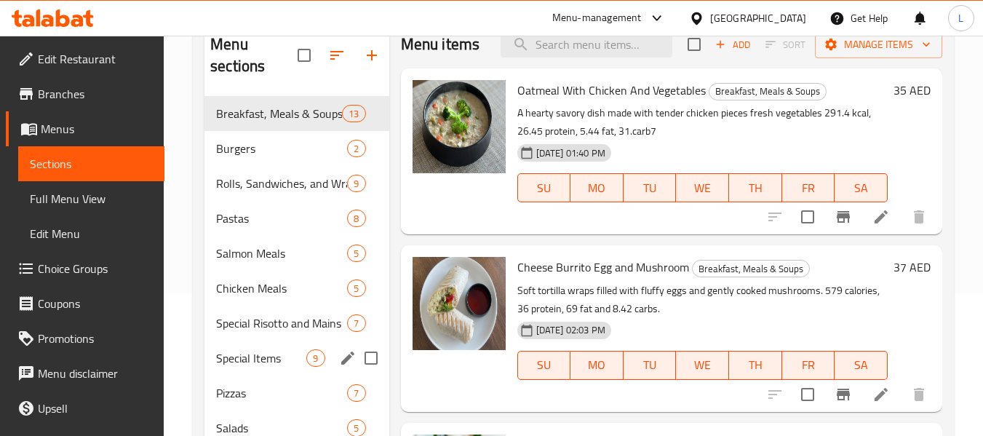
scroll to position [233, 0]
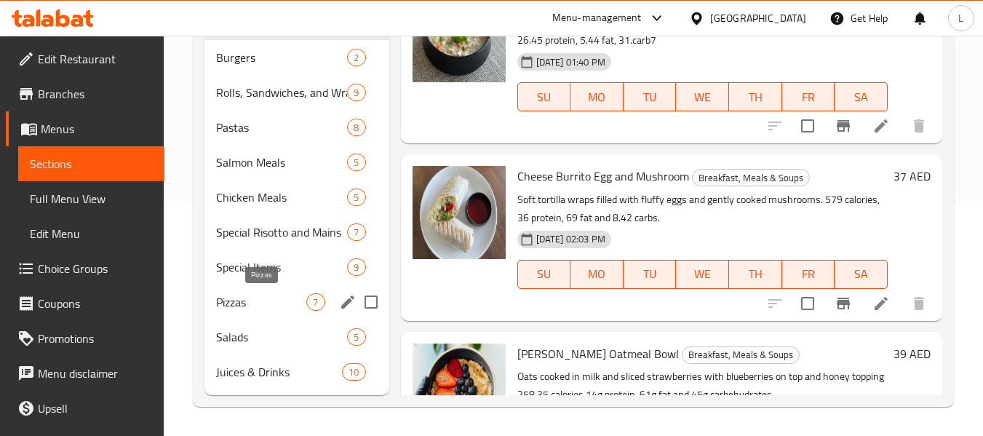
click at [247, 301] on span "Pizzas" at bounding box center [261, 301] width 90 height 17
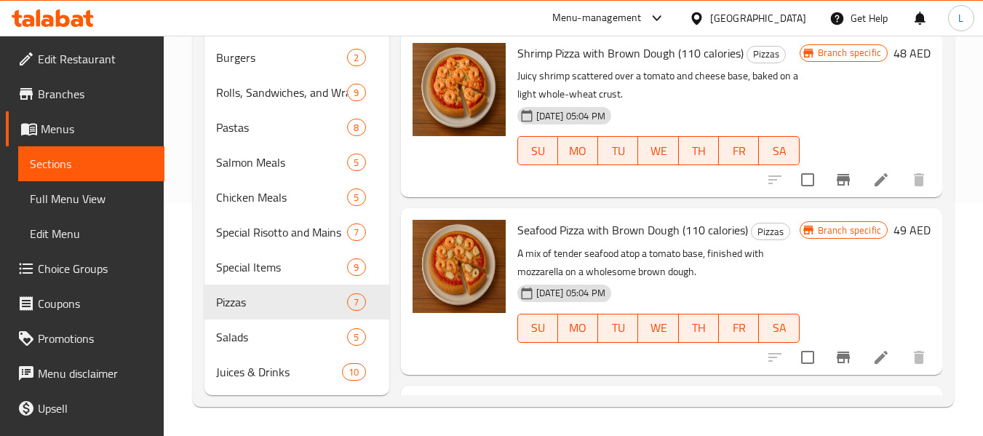
scroll to position [582, 0]
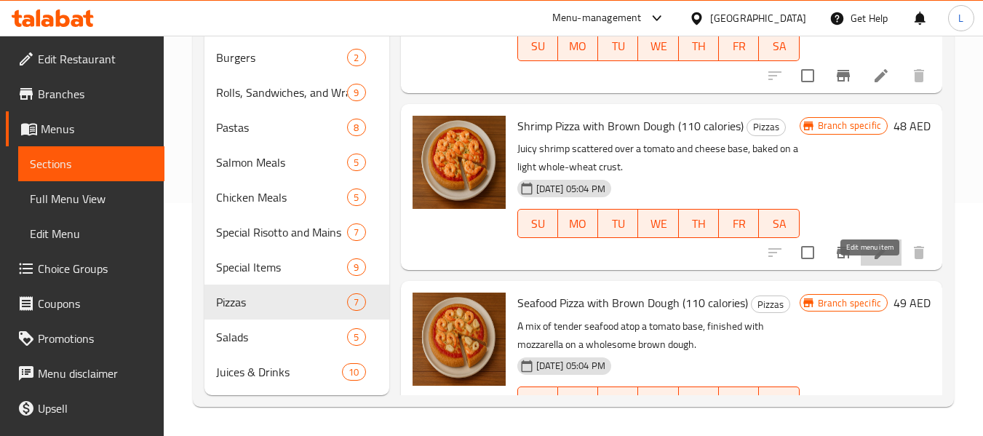
click at [877, 261] on icon at bounding box center [880, 252] width 17 height 17
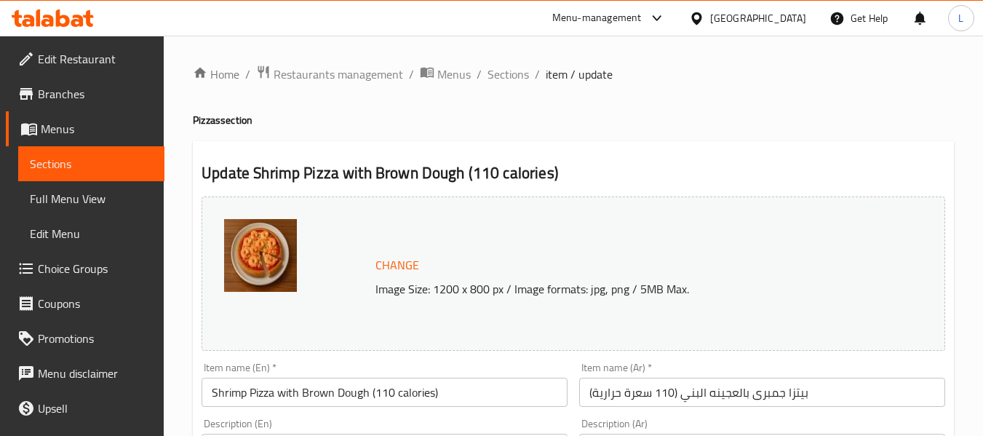
click at [101, 163] on span "Sections" at bounding box center [91, 163] width 123 height 17
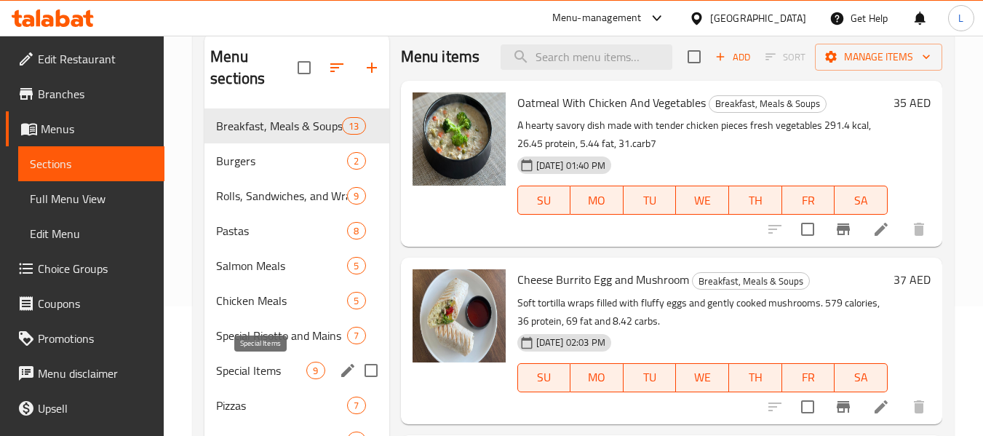
scroll to position [233, 0]
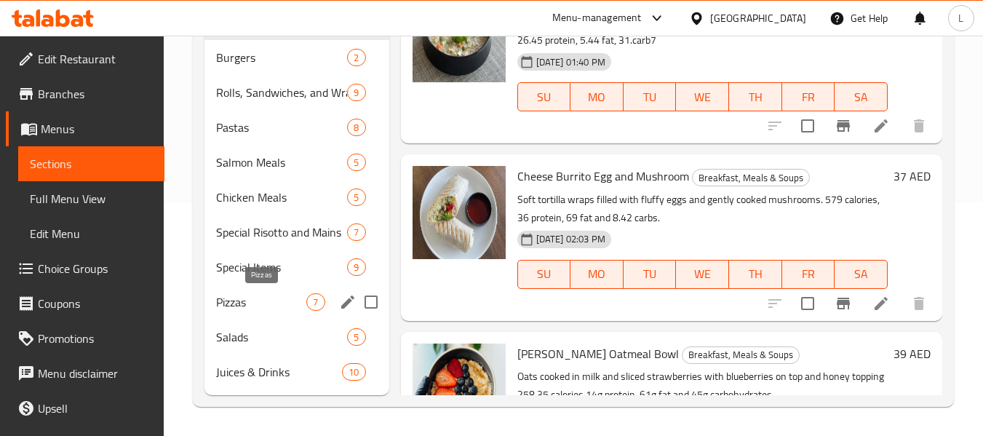
click at [278, 298] on span "Pizzas" at bounding box center [261, 301] width 90 height 17
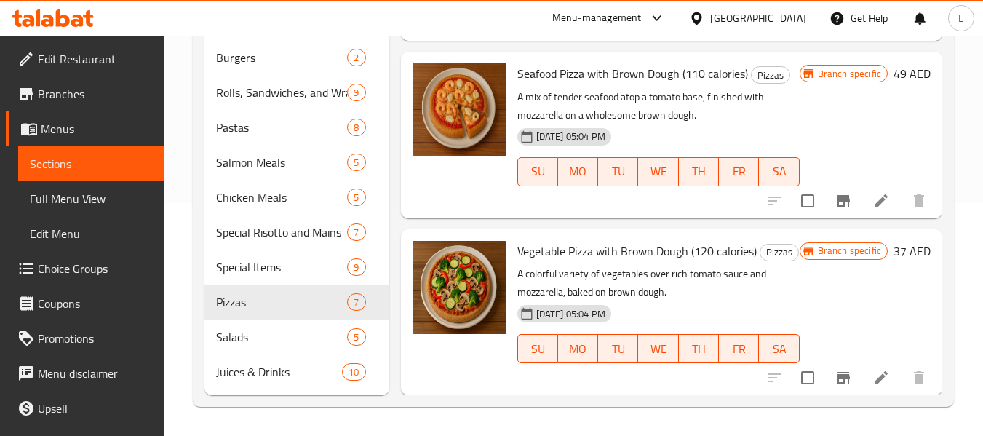
scroll to position [635, 0]
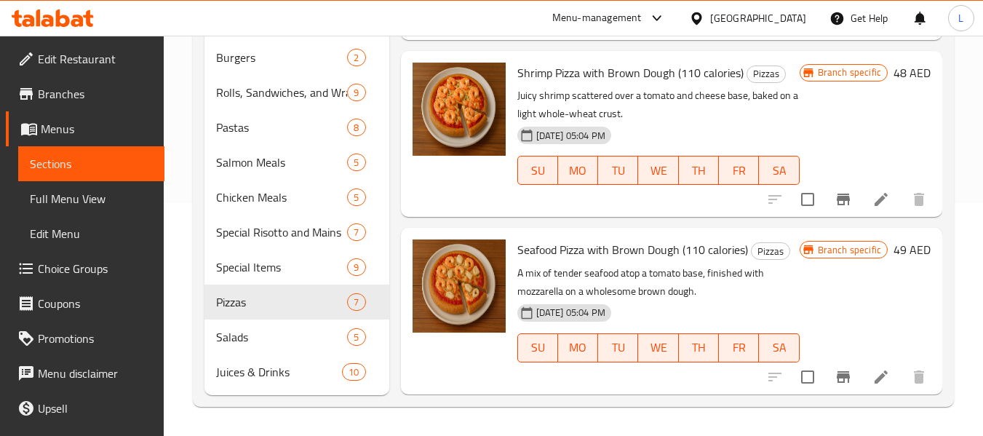
click at [610, 260] on span "Seafood Pizza with Brown Dough (110 calories)" at bounding box center [632, 250] width 231 height 22
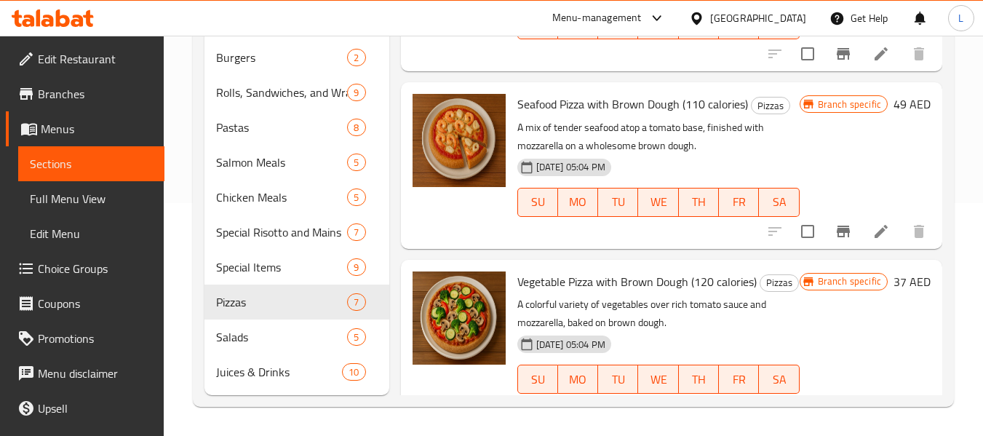
click at [874, 238] on icon at bounding box center [880, 231] width 13 height 13
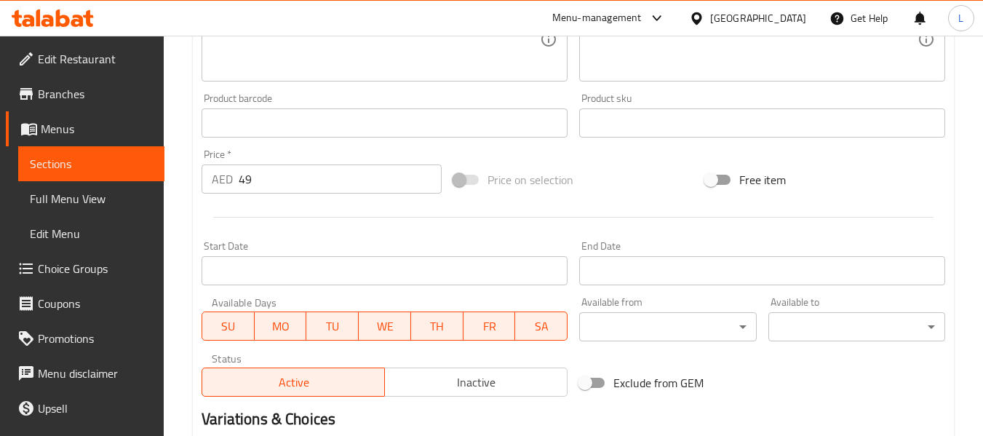
click at [63, 159] on span "Sections" at bounding box center [91, 163] width 123 height 17
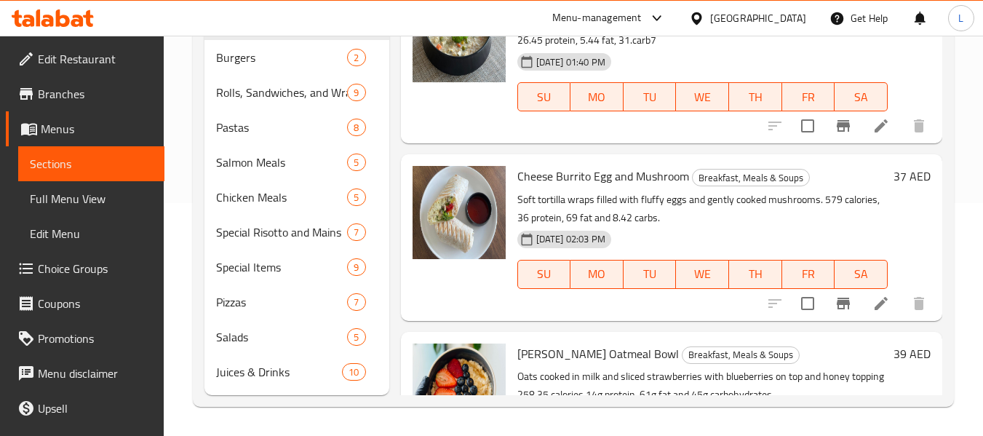
scroll to position [233, 0]
click at [255, 305] on span "Pizzas" at bounding box center [261, 301] width 90 height 17
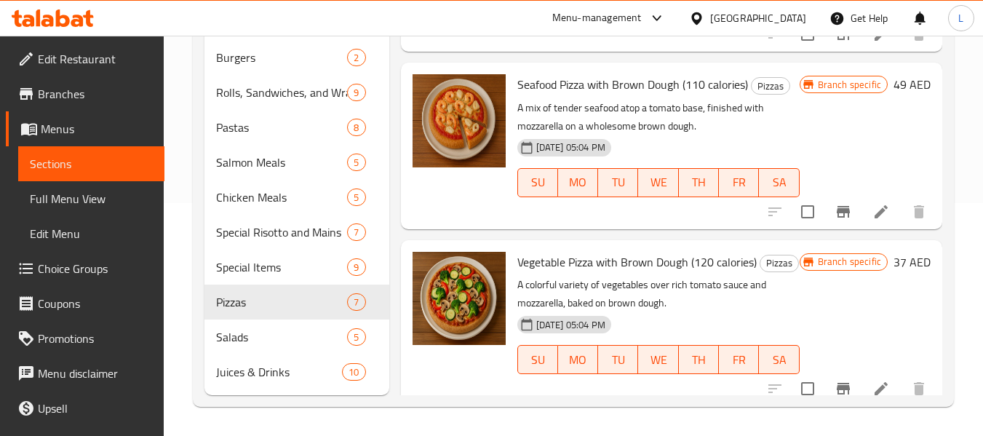
scroll to position [853, 0]
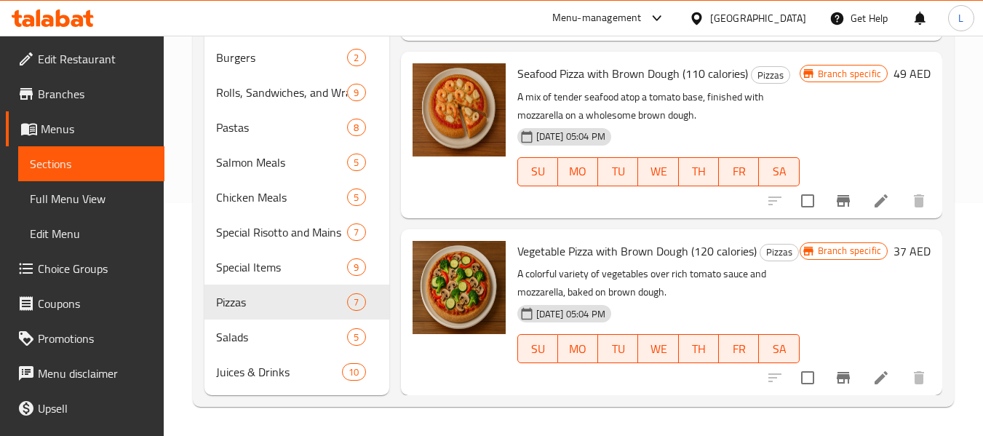
click at [566, 240] on span "Vegetable Pizza with Brown Dough (120 calories)" at bounding box center [636, 251] width 239 height 22
click at [476, 252] on span "delete image" at bounding box center [485, 260] width 29 height 17
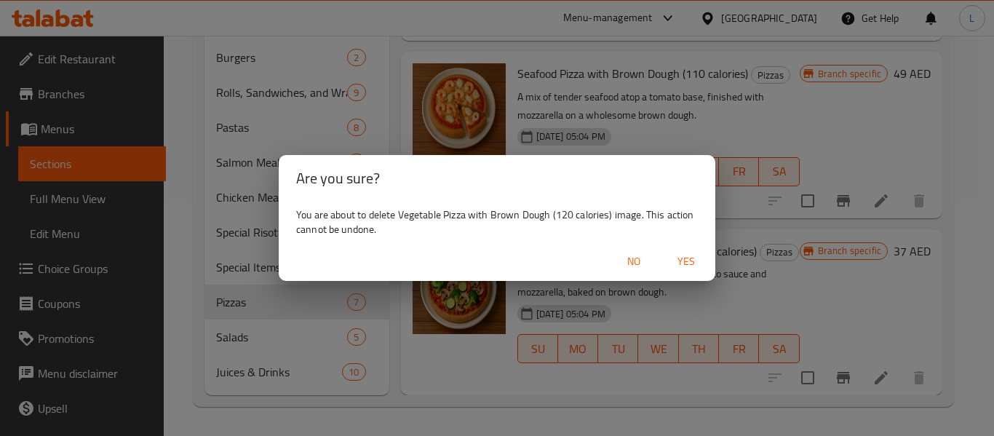
click at [647, 259] on span "No" at bounding box center [633, 261] width 35 height 18
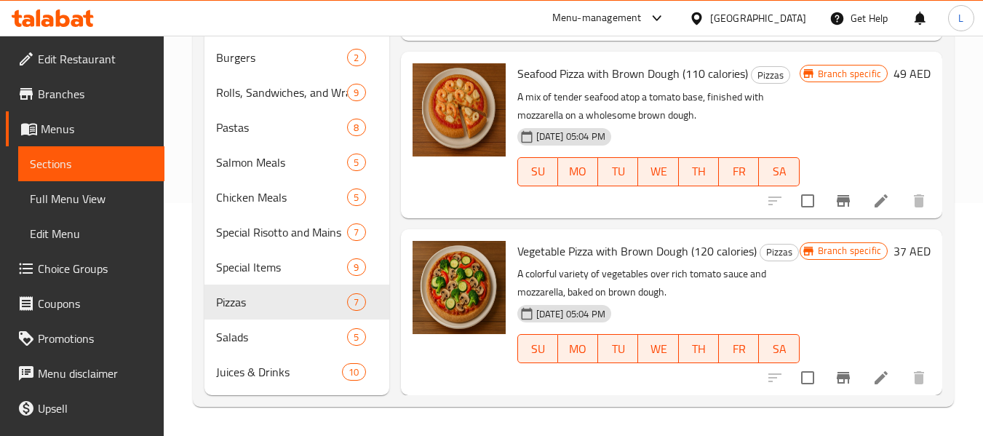
click at [647, 242] on h6 "Vegetable Pizza with Brown Dough (120 calories) Pizzas" at bounding box center [658, 251] width 282 height 20
click at [647, 240] on span "Vegetable Pizza with Brown Dough (120 calories)" at bounding box center [636, 251] width 239 height 22
click at [662, 240] on span "Vegetable Pizza with Brown Dough (120 calories)" at bounding box center [636, 251] width 239 height 22
click at [559, 240] on span "Vegetable Pizza with Brown Dough (120 calories)" at bounding box center [636, 251] width 239 height 22
click at [861, 372] on li at bounding box center [881, 377] width 41 height 26
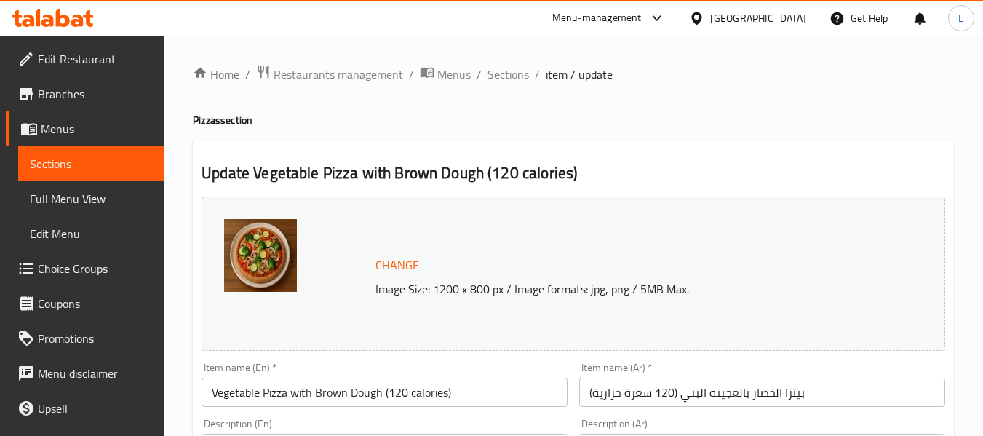
click at [63, 169] on span "Sections" at bounding box center [91, 163] width 123 height 17
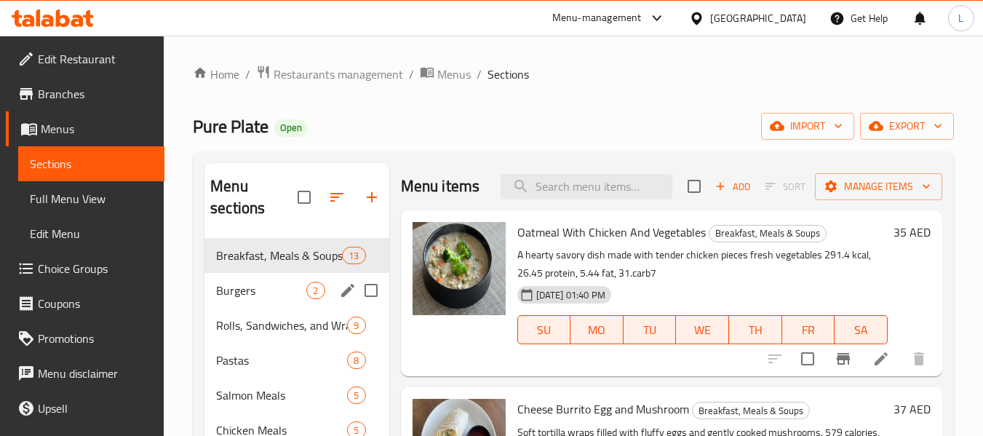
scroll to position [233, 0]
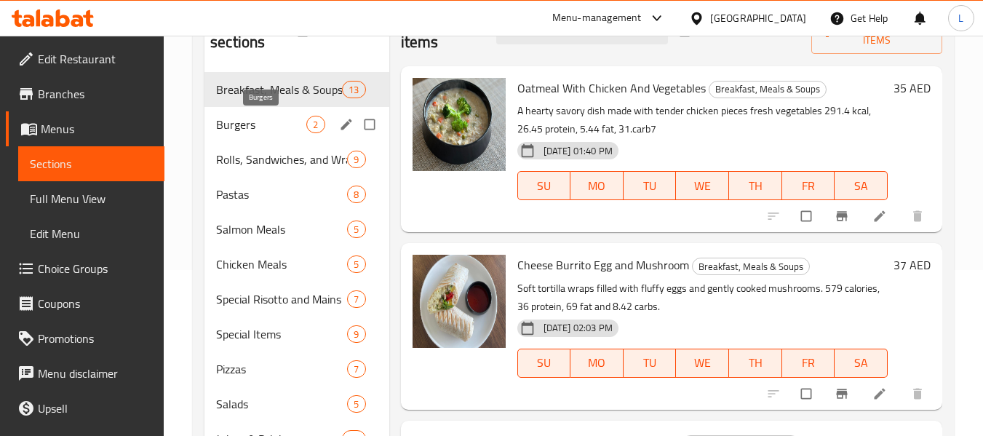
scroll to position [233, 0]
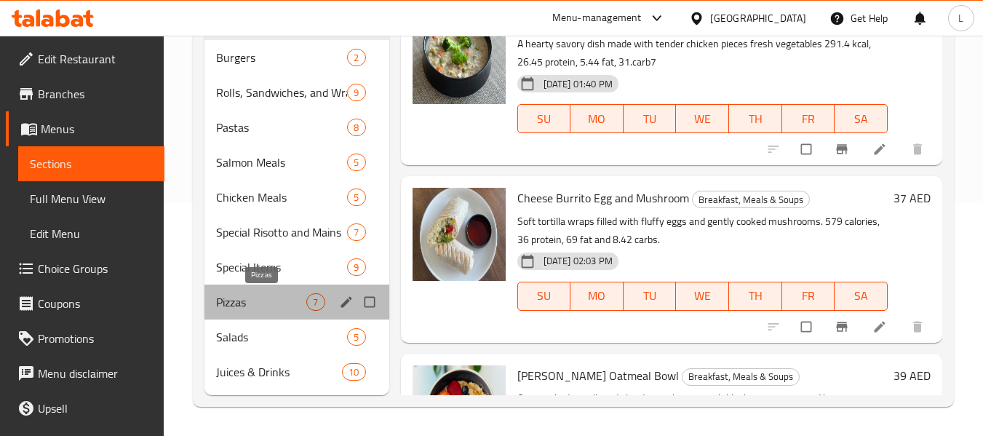
click at [263, 307] on span "Pizzas" at bounding box center [261, 301] width 90 height 17
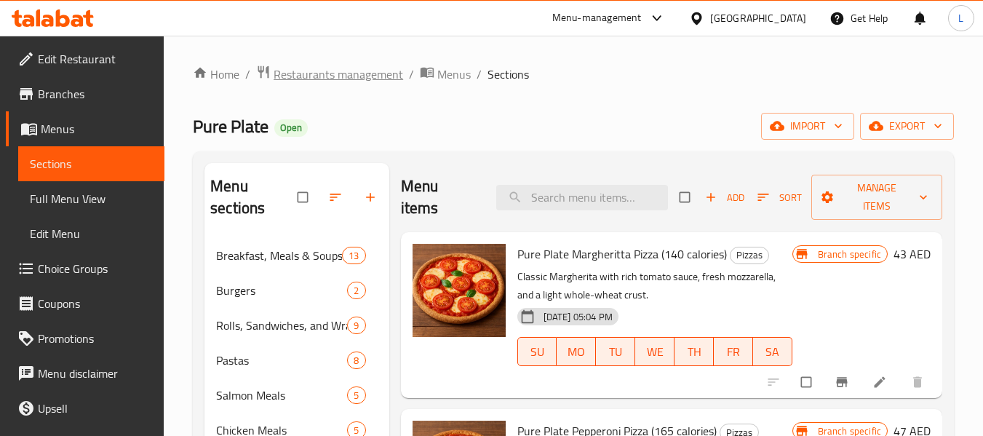
click at [314, 83] on span "Restaurants management" at bounding box center [338, 73] width 129 height 17
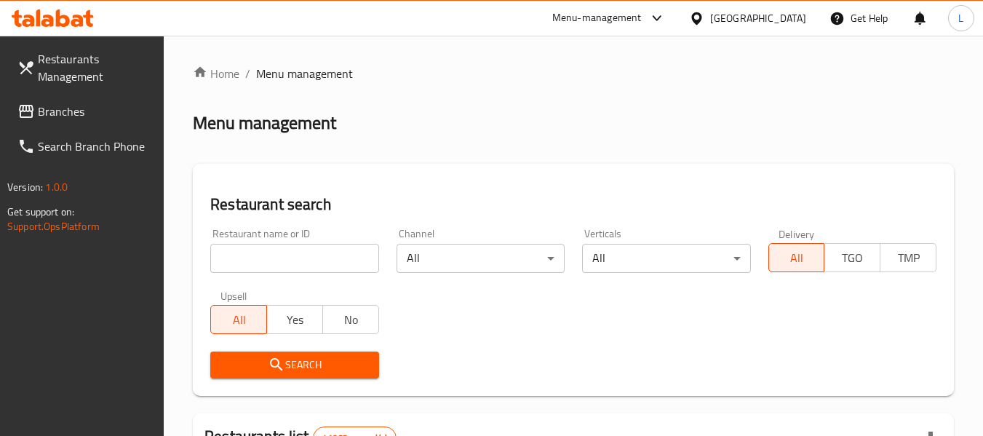
click at [300, 268] on input "search" at bounding box center [294, 258] width 168 height 29
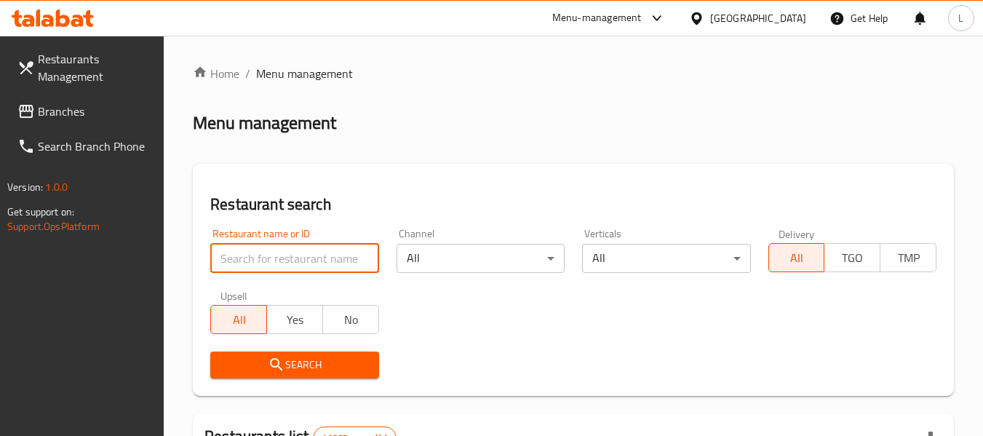
paste input "696387"
type input "696387"
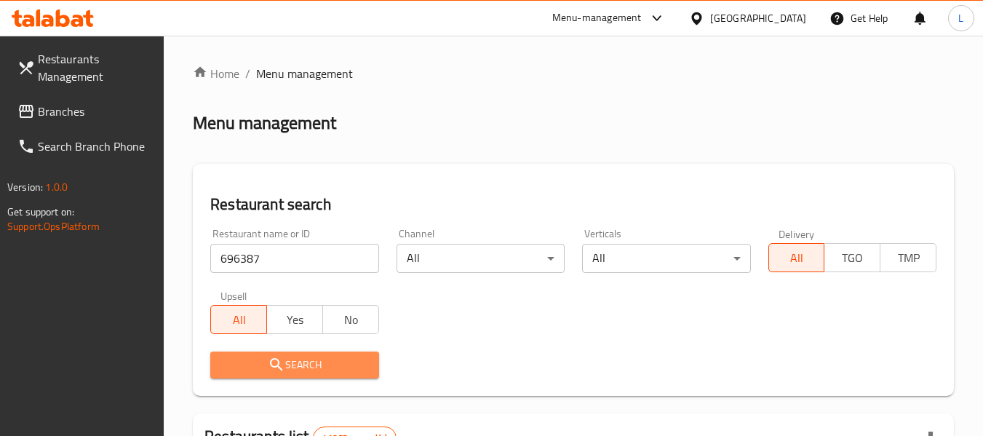
click at [318, 365] on span "Search" at bounding box center [294, 365] width 145 height 18
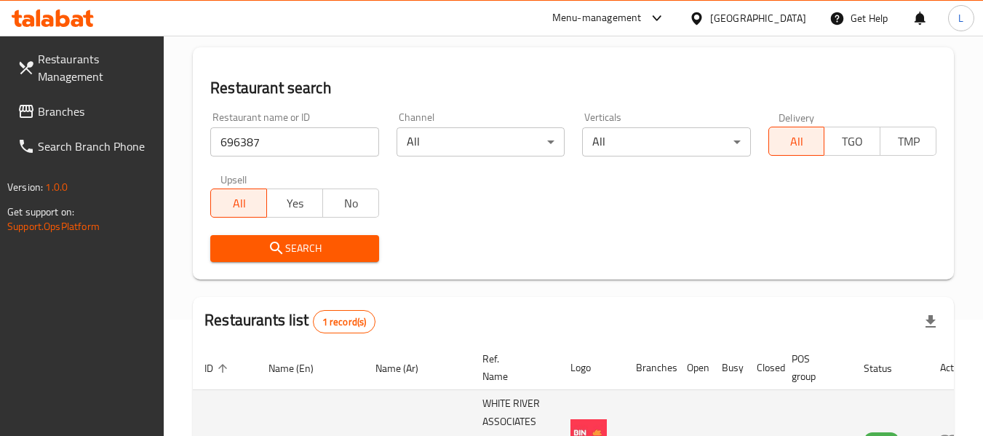
scroll to position [231, 0]
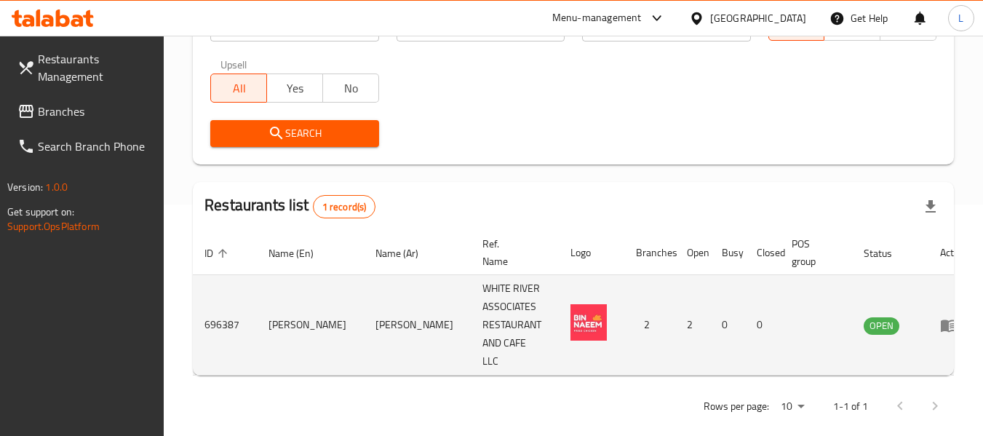
click at [940, 316] on icon "enhanced table" at bounding box center [948, 324] width 17 height 17
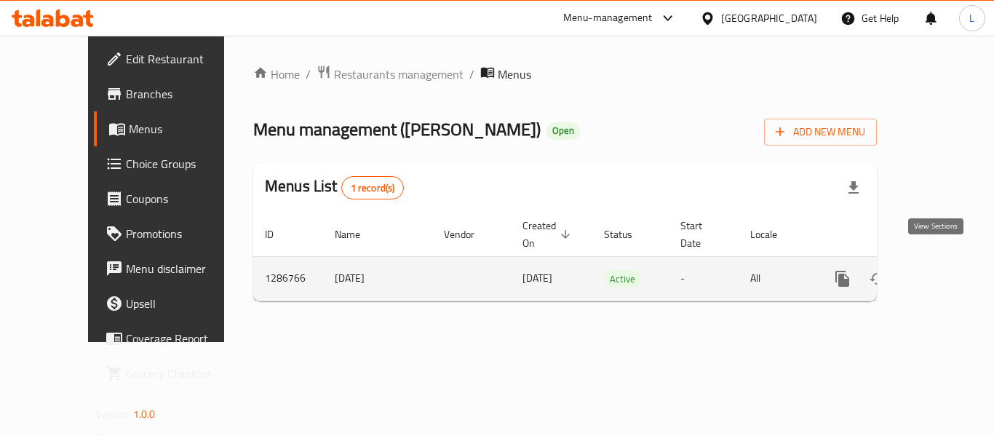
click at [930, 261] on link "enhanced table" at bounding box center [947, 278] width 35 height 35
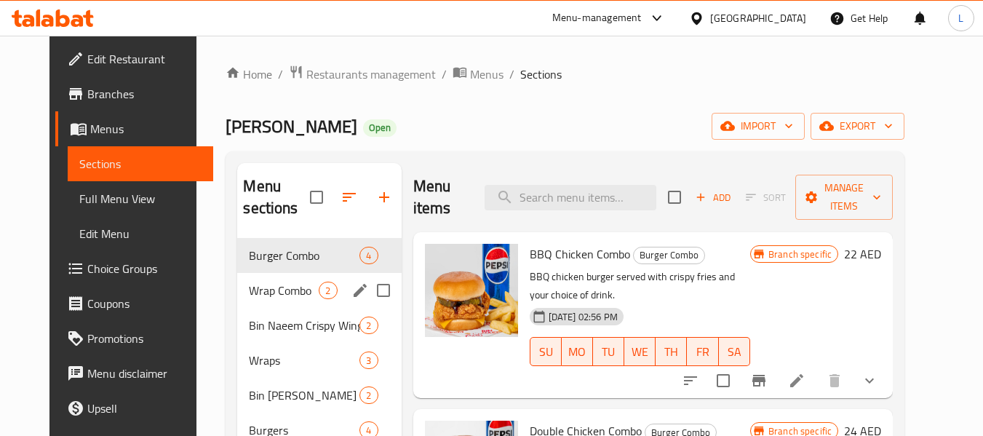
click at [269, 300] on div "Wrap Combo 2" at bounding box center [319, 290] width 164 height 35
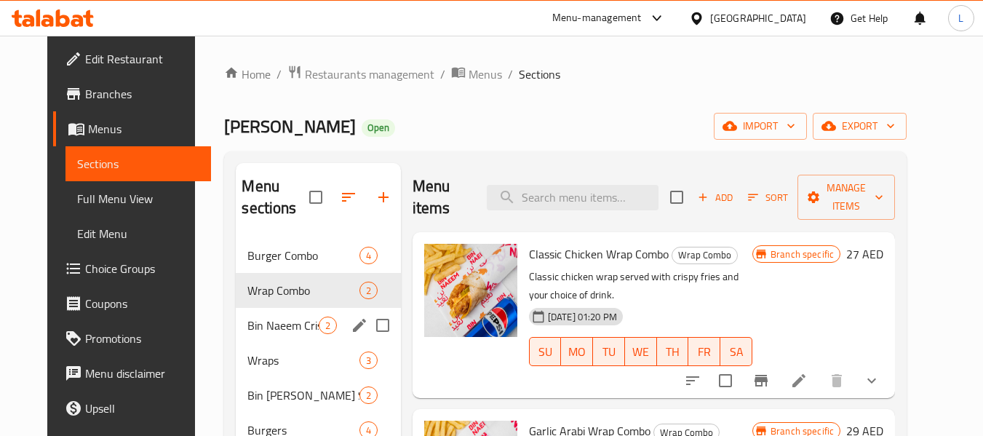
click at [269, 332] on span "Bin Naeem Crispy Wings Combo" at bounding box center [282, 324] width 71 height 17
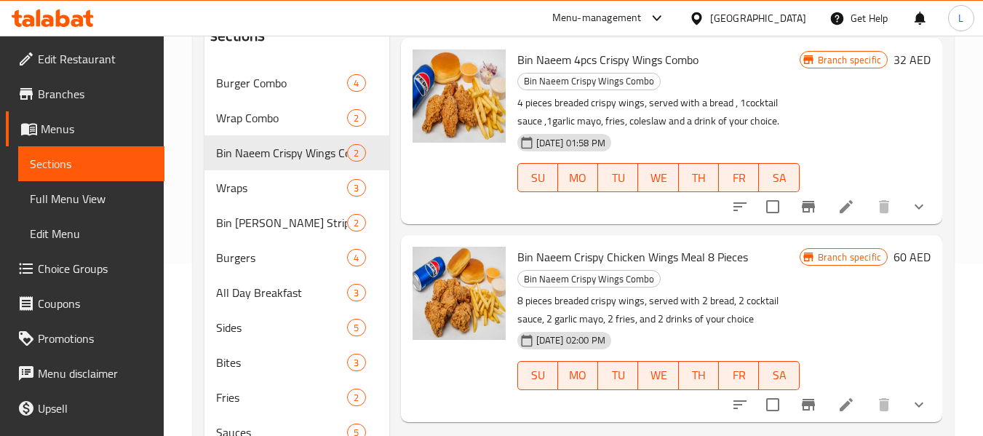
scroll to position [12, 0]
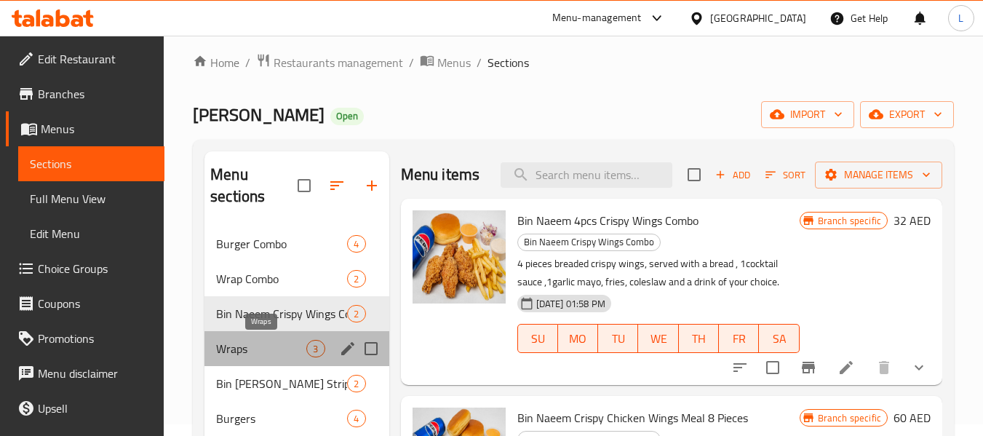
click at [274, 343] on span "Wraps" at bounding box center [261, 348] width 90 height 17
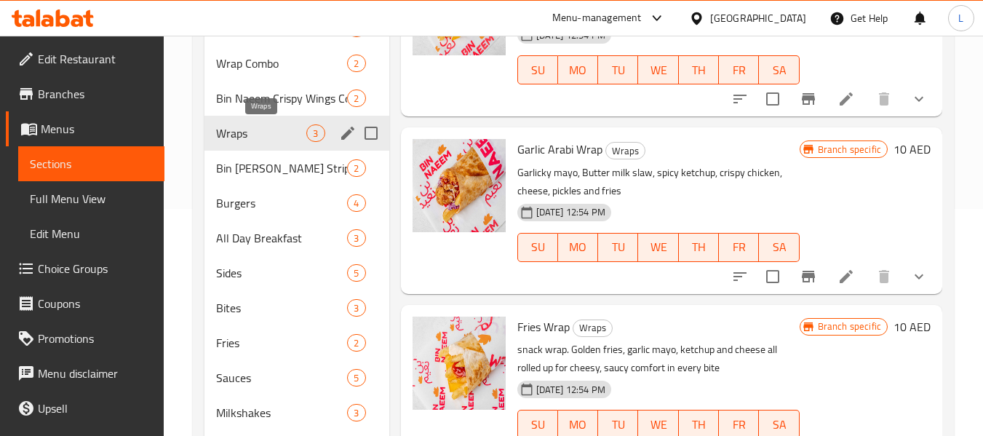
scroll to position [157, 0]
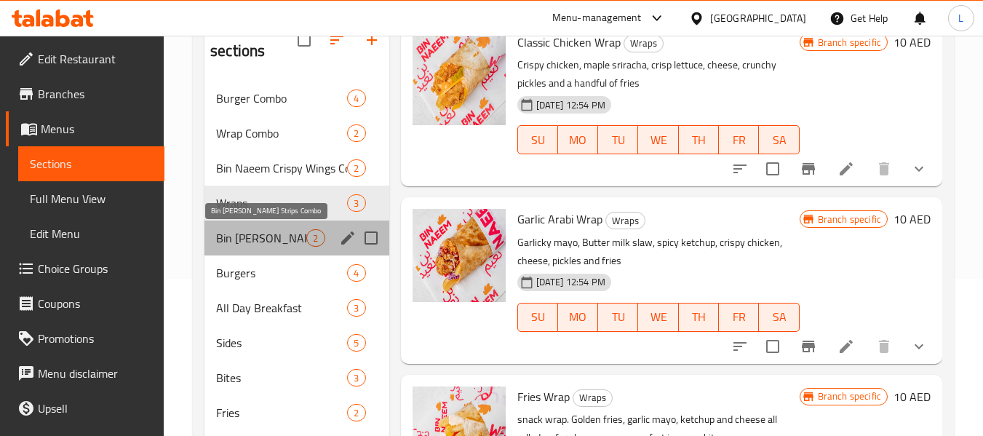
click at [299, 238] on span "Bin Naeem Crispy Strips Combo" at bounding box center [261, 237] width 90 height 17
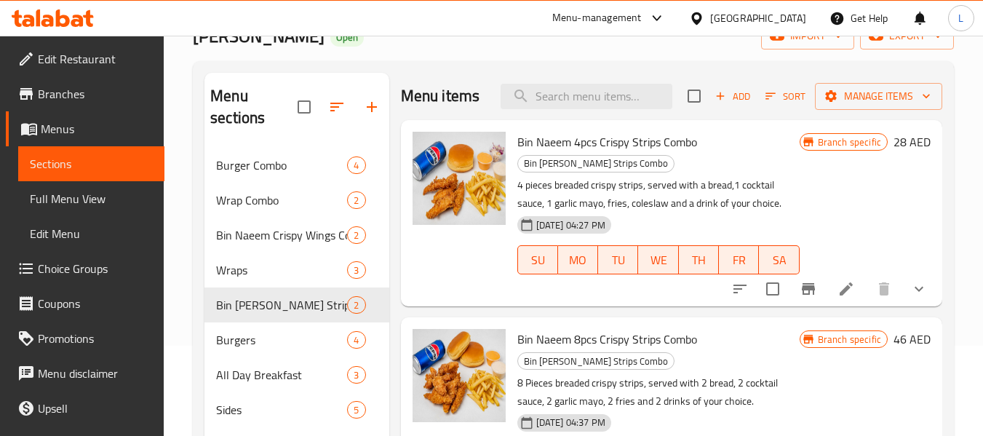
scroll to position [218, 0]
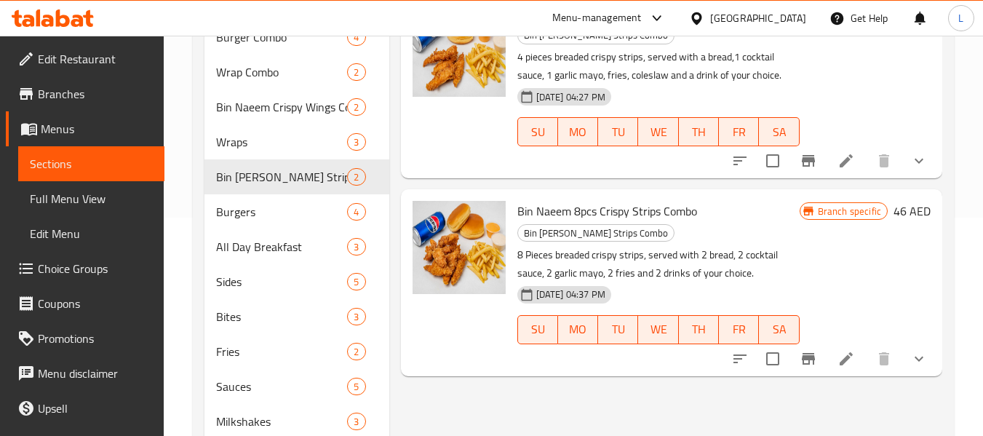
click at [202, 211] on div "Menu sections Burger Combo 4 Wrap Combo 2 Bin Naeem Crispy Wings Combo 2 Wraps …" at bounding box center [573, 212] width 761 height 558
click at [229, 211] on span "Burgers" at bounding box center [261, 211] width 90 height 17
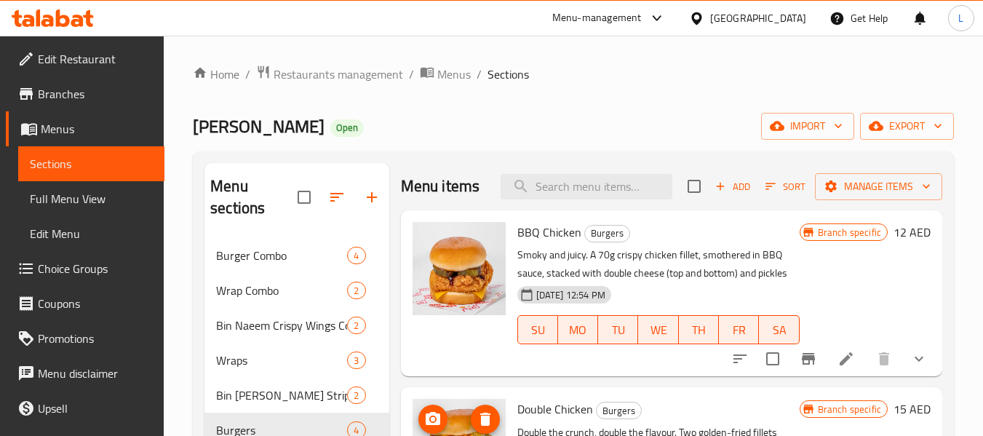
scroll to position [303, 0]
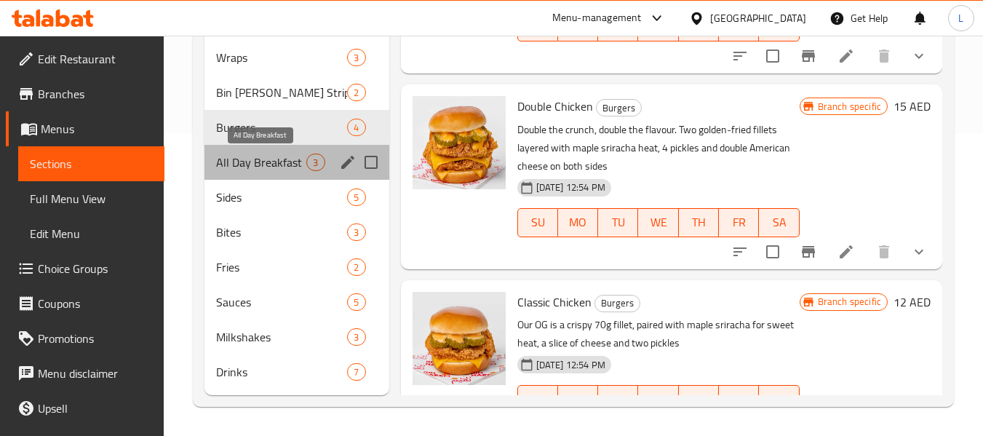
click at [245, 158] on span "All Day Breakfast" at bounding box center [261, 161] width 90 height 17
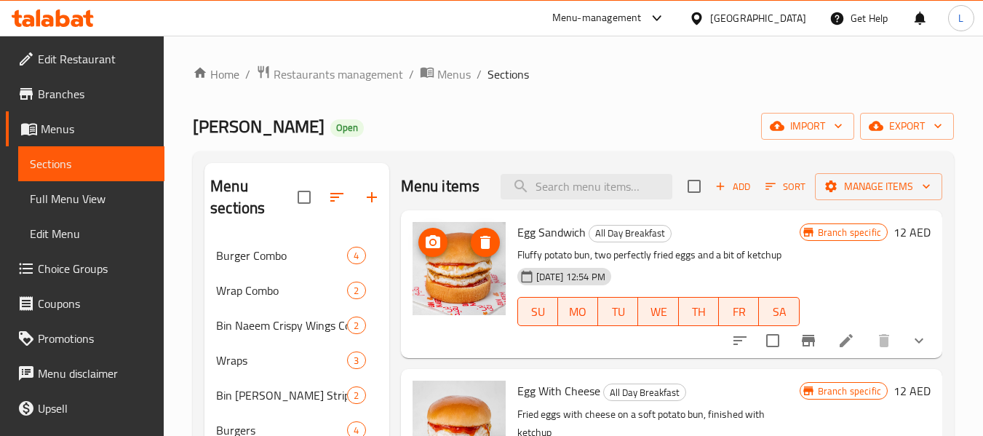
scroll to position [36, 0]
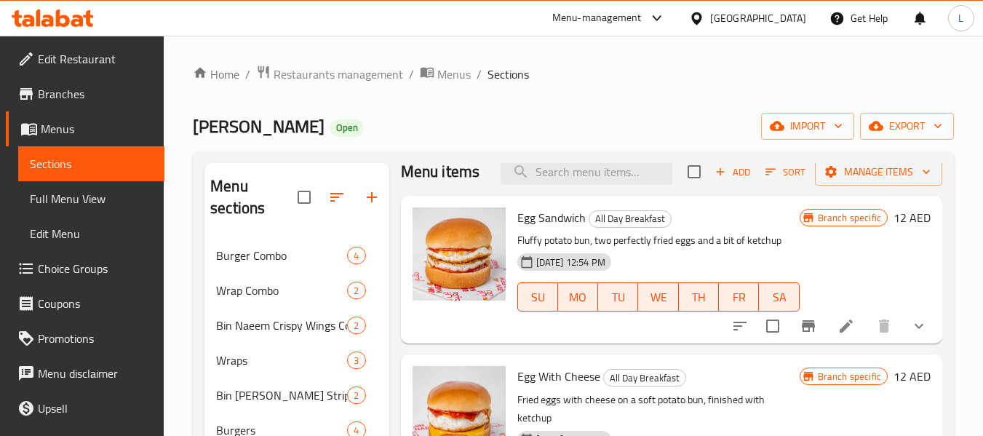
drag, startPoint x: 444, startPoint y: 300, endPoint x: 437, endPoint y: 278, distance: 23.7
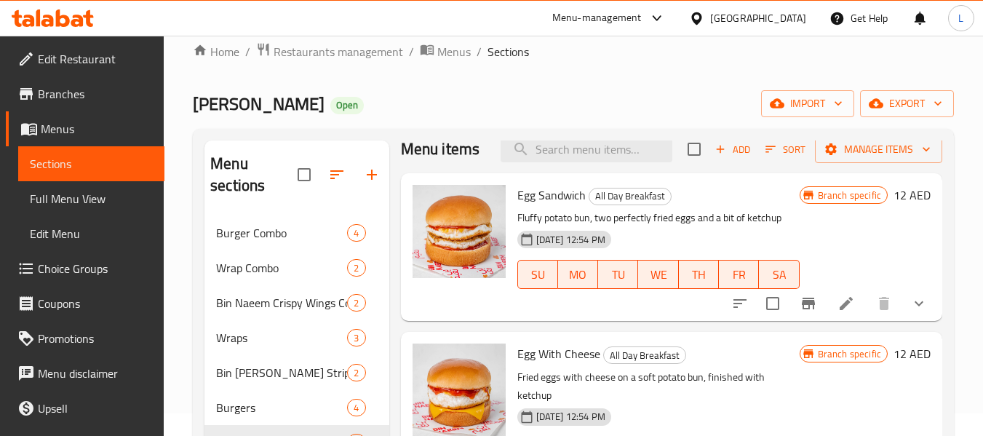
scroll to position [303, 0]
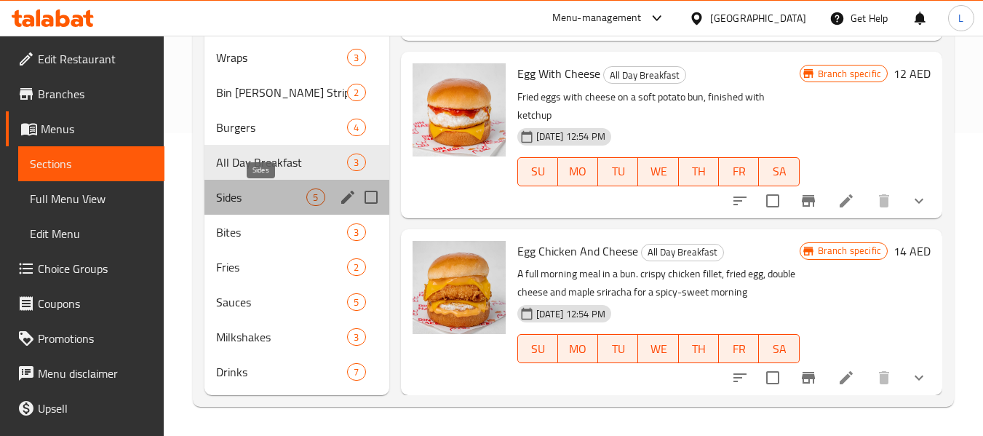
click at [280, 196] on span "Sides" at bounding box center [261, 196] width 90 height 17
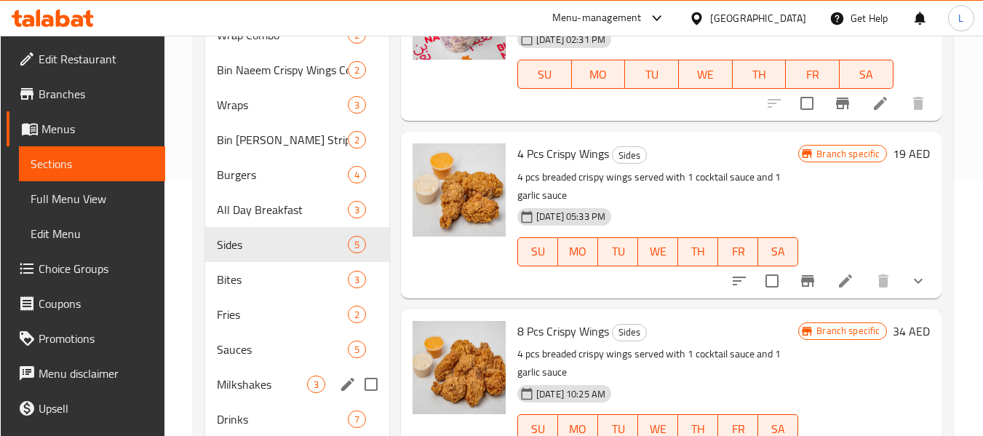
scroll to position [303, 0]
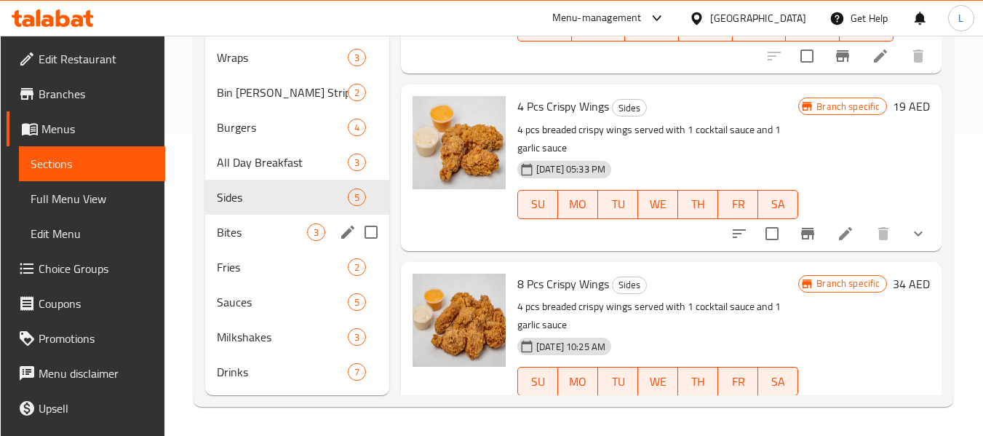
click at [231, 236] on span "Bites" at bounding box center [262, 231] width 90 height 17
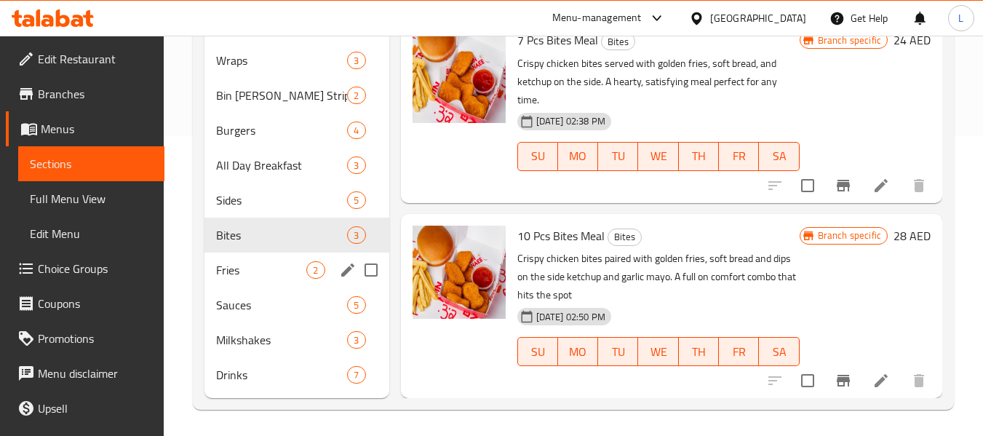
scroll to position [303, 0]
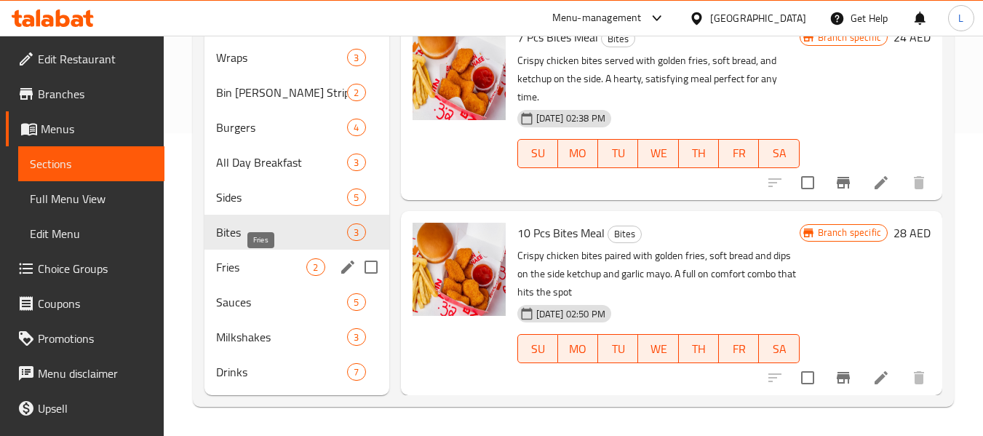
click at [274, 263] on span "Fries" at bounding box center [261, 266] width 90 height 17
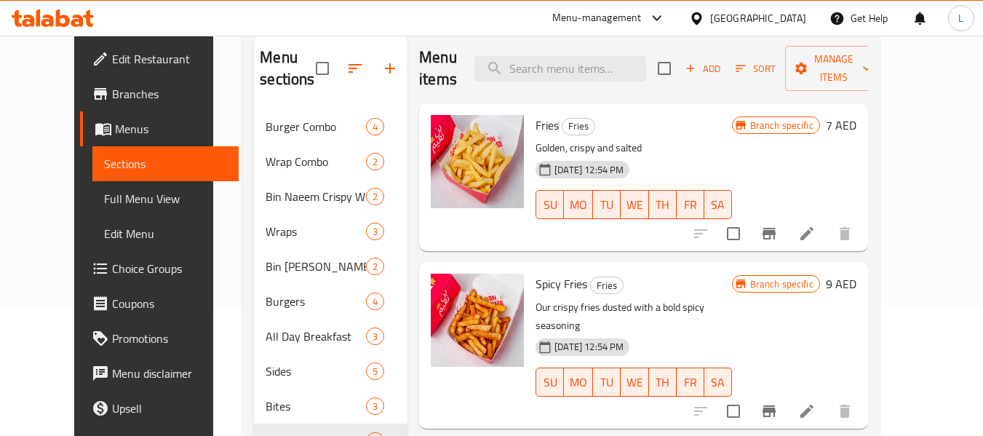
scroll to position [303, 0]
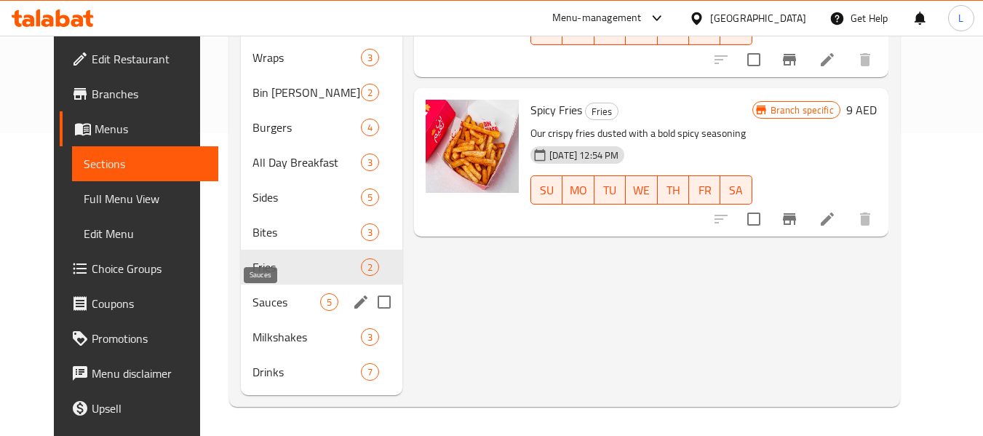
click at [291, 304] on span "Sauces" at bounding box center [286, 301] width 68 height 17
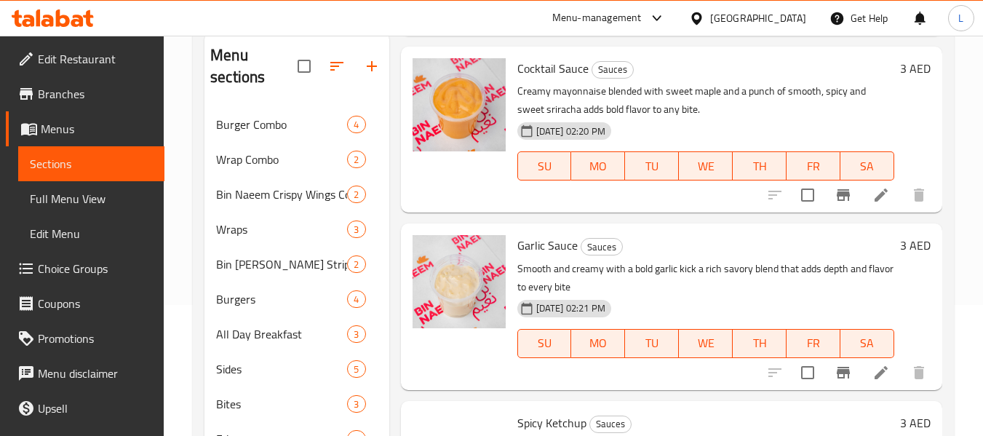
scroll to position [303, 0]
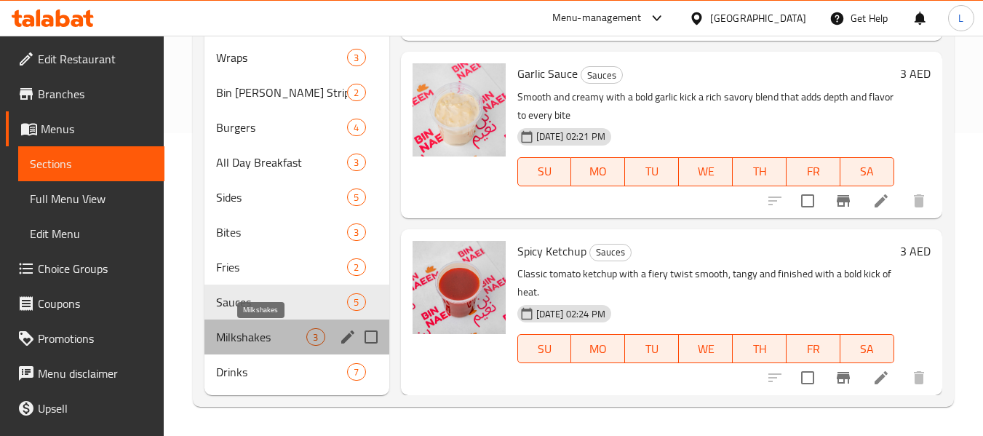
click at [267, 342] on span "Milkshakes" at bounding box center [261, 336] width 90 height 17
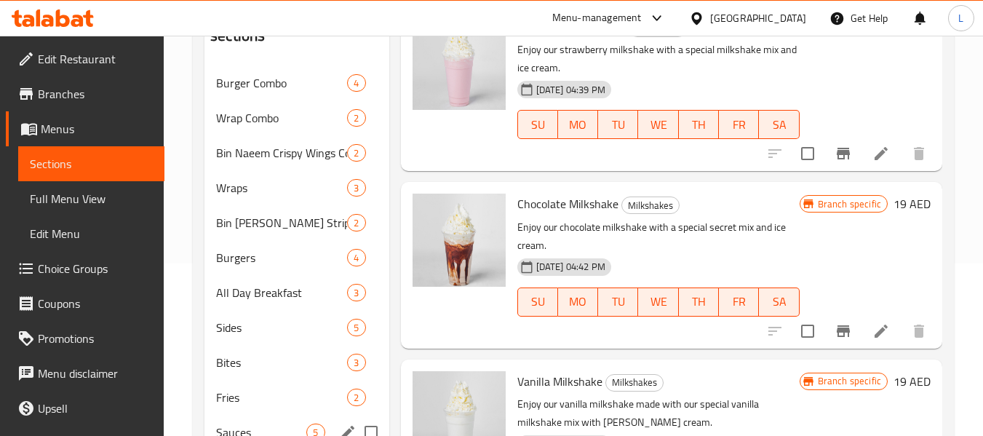
scroll to position [303, 0]
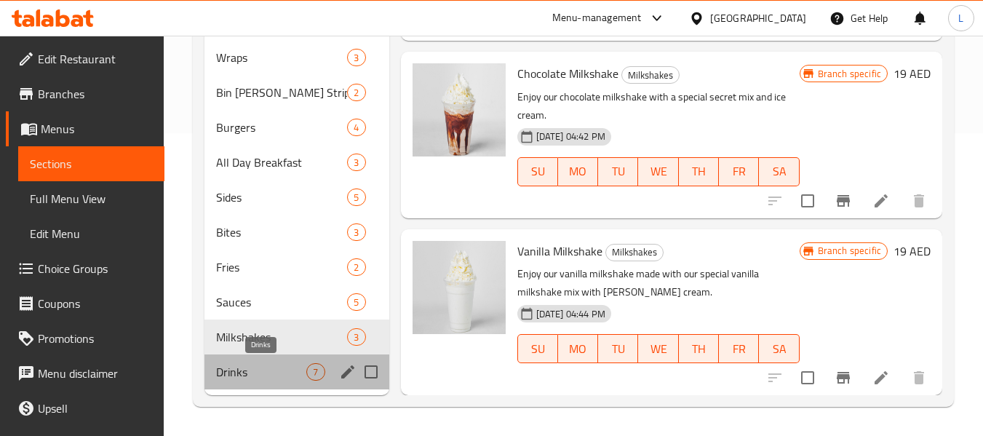
click at [287, 375] on span "Drinks" at bounding box center [261, 371] width 90 height 17
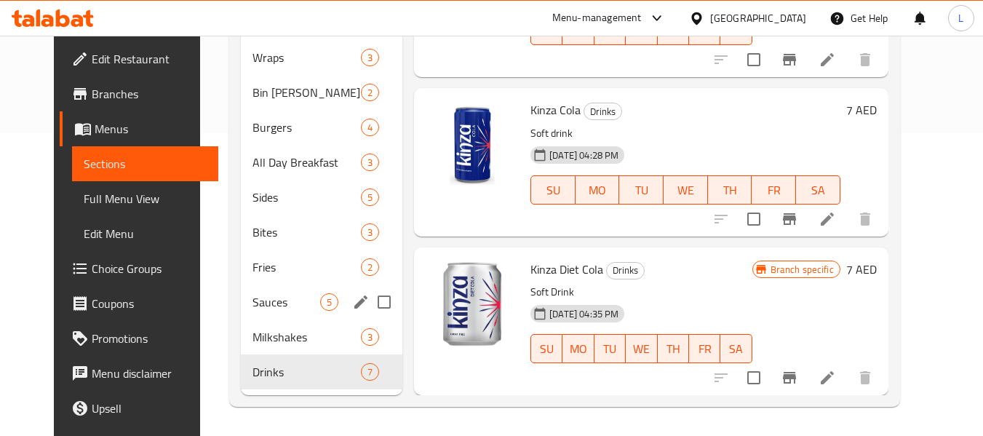
click at [270, 287] on div "Sauces 5" at bounding box center [322, 301] width 162 height 35
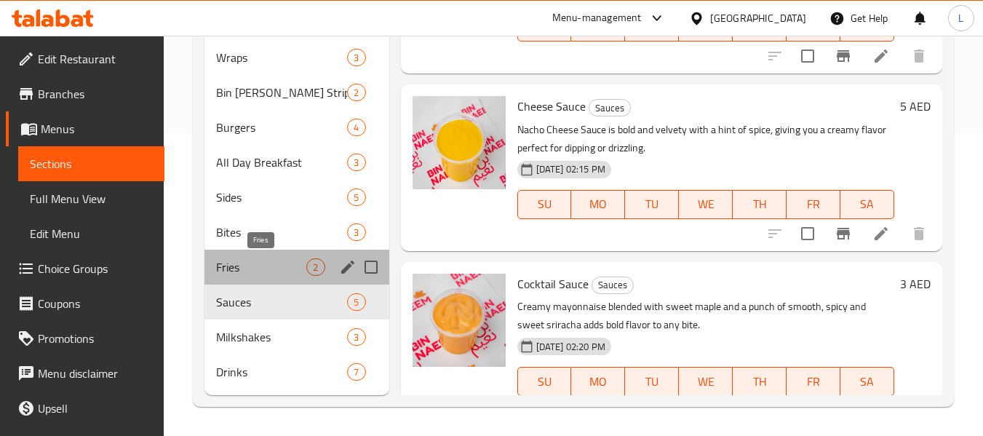
click at [274, 271] on span "Fries" at bounding box center [261, 266] width 90 height 17
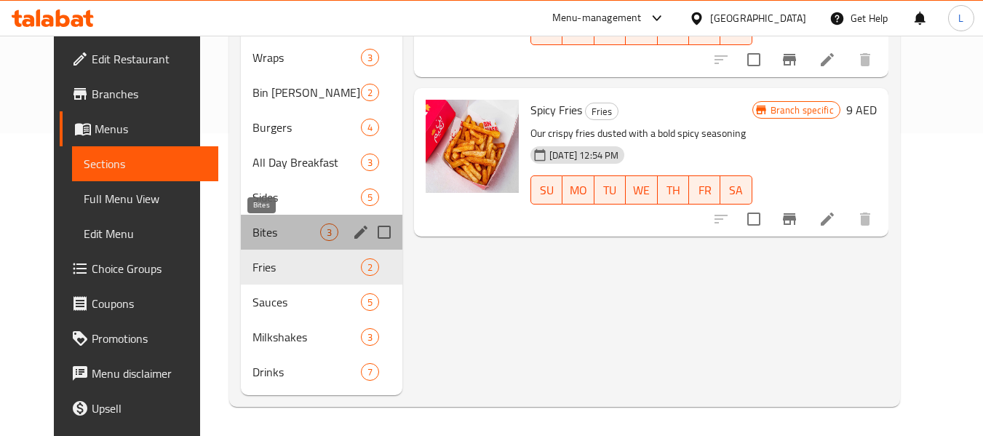
click at [252, 228] on span "Bites" at bounding box center [286, 231] width 68 height 17
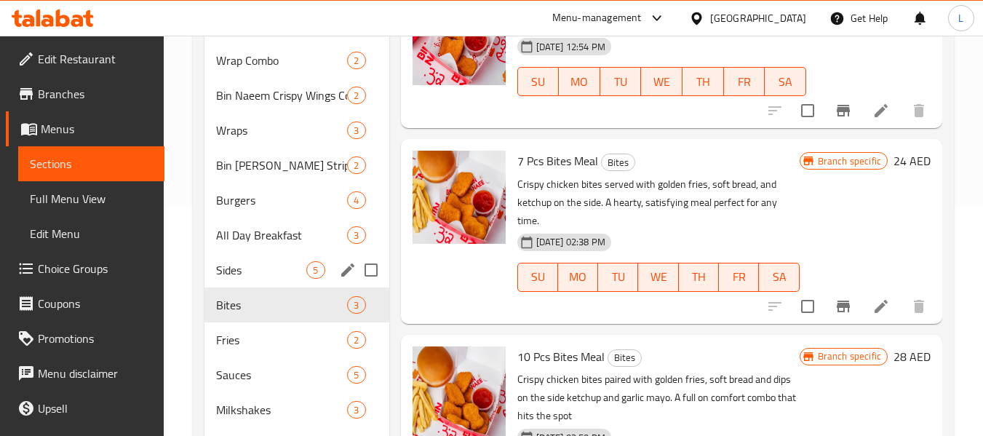
click at [240, 280] on div "Sides 5" at bounding box center [296, 269] width 184 height 35
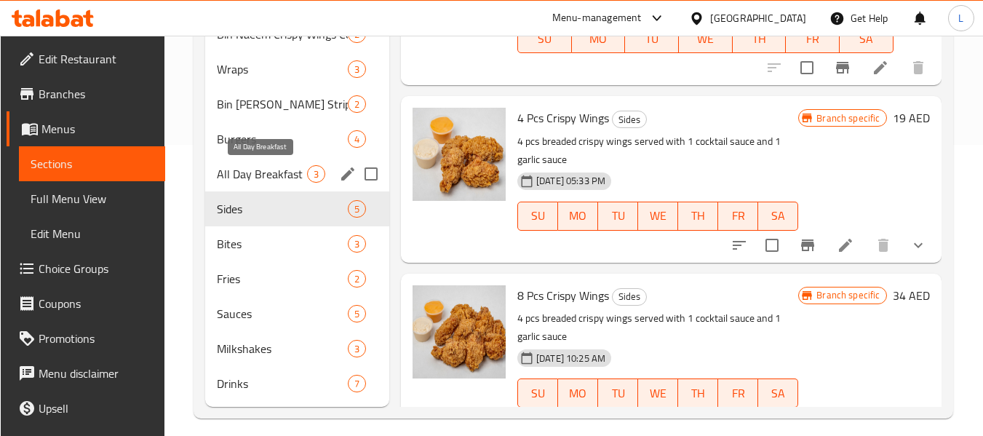
click at [292, 167] on span "All Day Breakfast" at bounding box center [262, 173] width 90 height 17
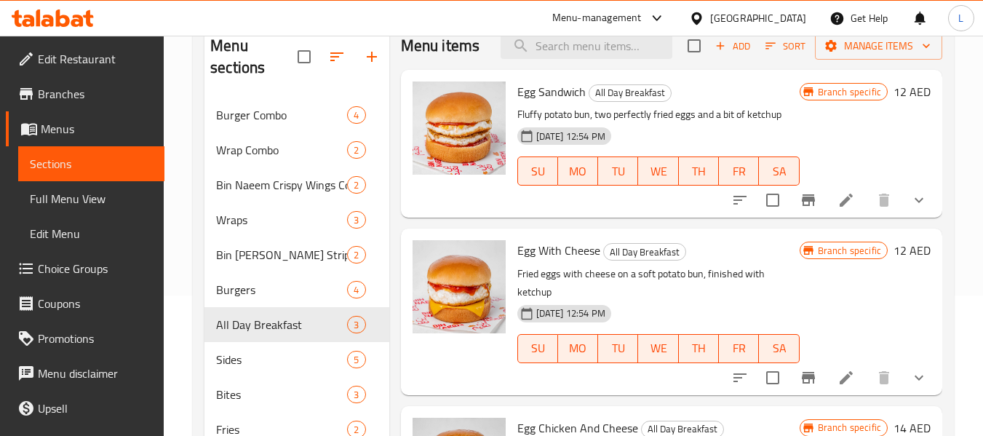
scroll to position [12, 0]
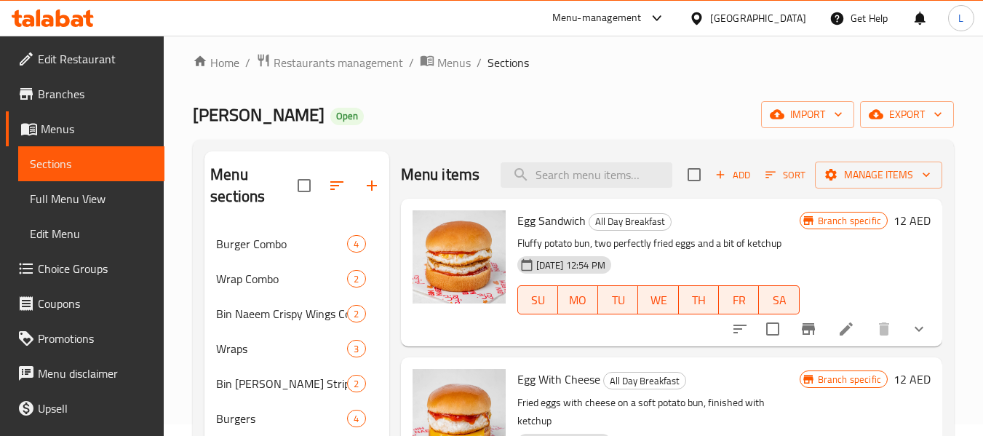
click at [527, 231] on span "Egg Sandwich" at bounding box center [551, 220] width 68 height 22
copy h6 "Egg Sandwich"
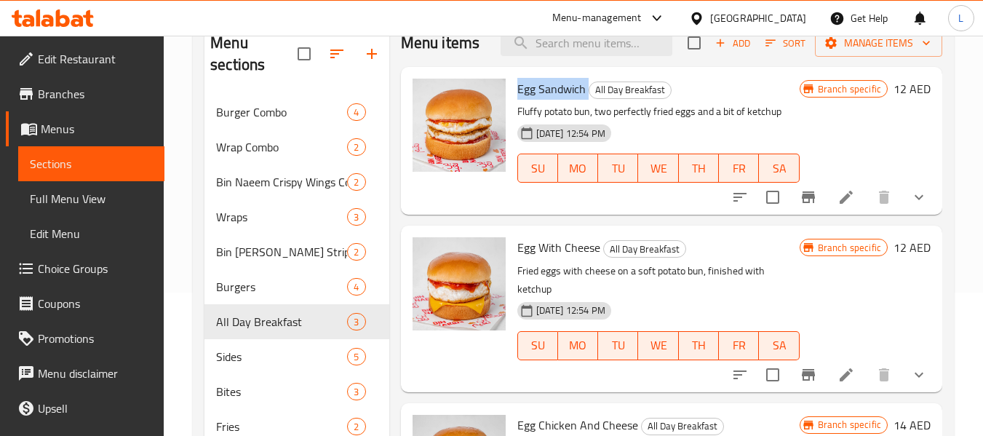
scroll to position [303, 0]
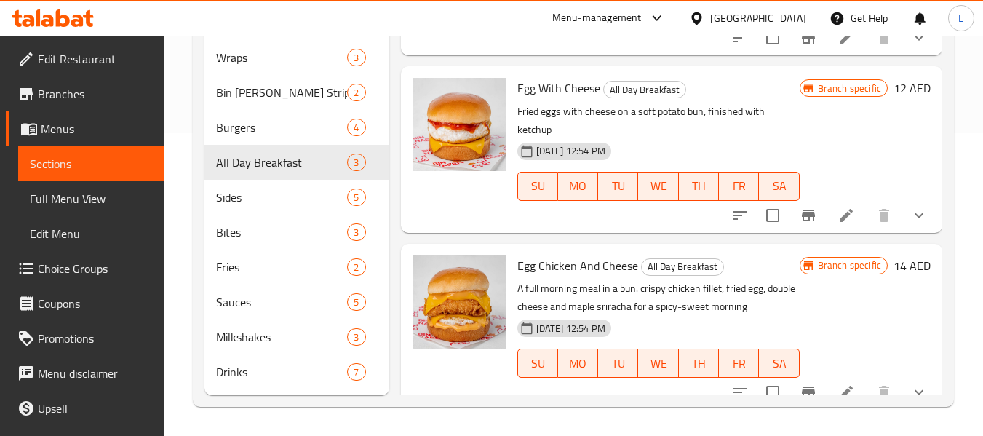
click at [551, 99] on span "Egg With Cheese" at bounding box center [558, 88] width 83 height 22
copy h6 "Egg With Cheese"
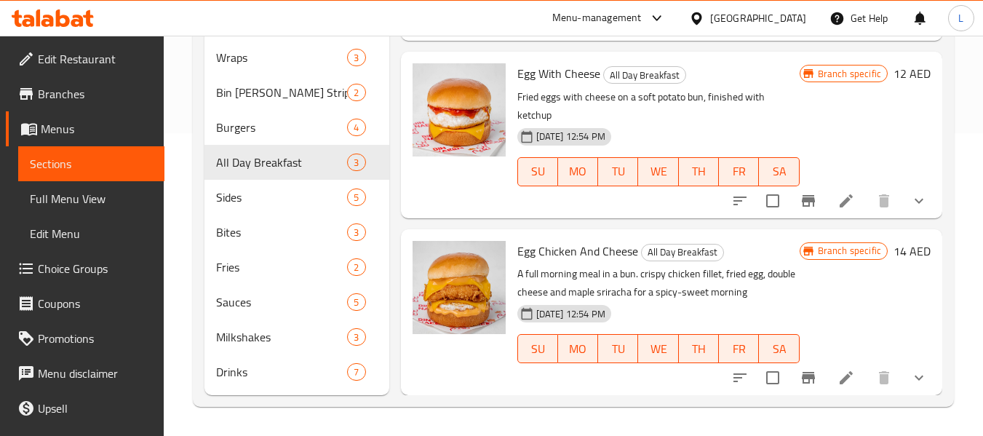
click at [540, 252] on span "Egg Chicken And Cheese" at bounding box center [577, 251] width 121 height 22
copy h6 "Egg Chicken And Cheese"
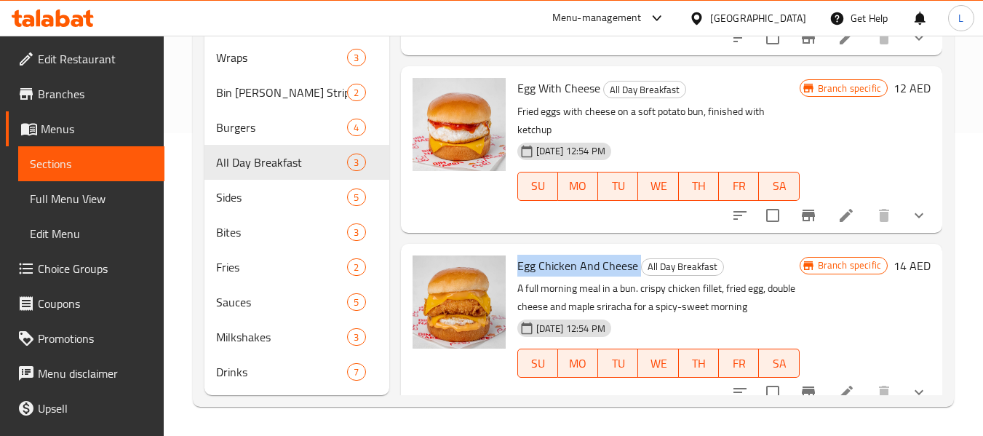
scroll to position [0, 0]
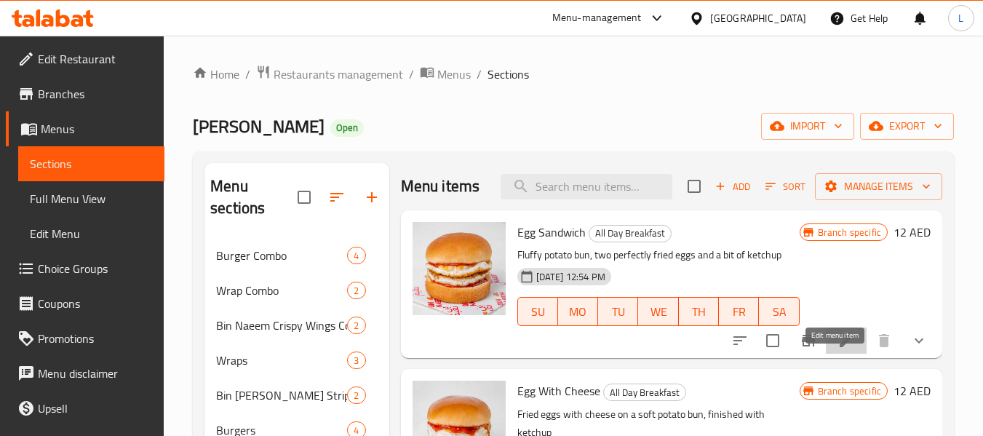
click at [841, 349] on icon at bounding box center [845, 340] width 17 height 17
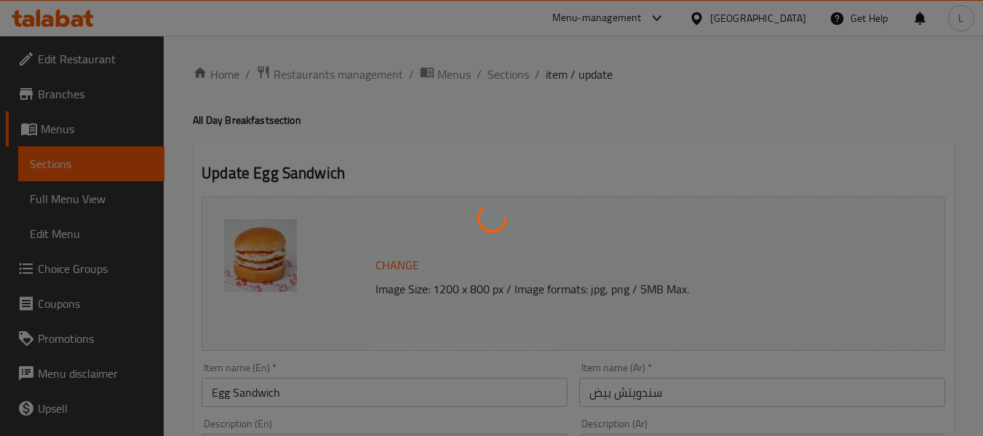
type input "أضف"
type input "0"
type input "1"
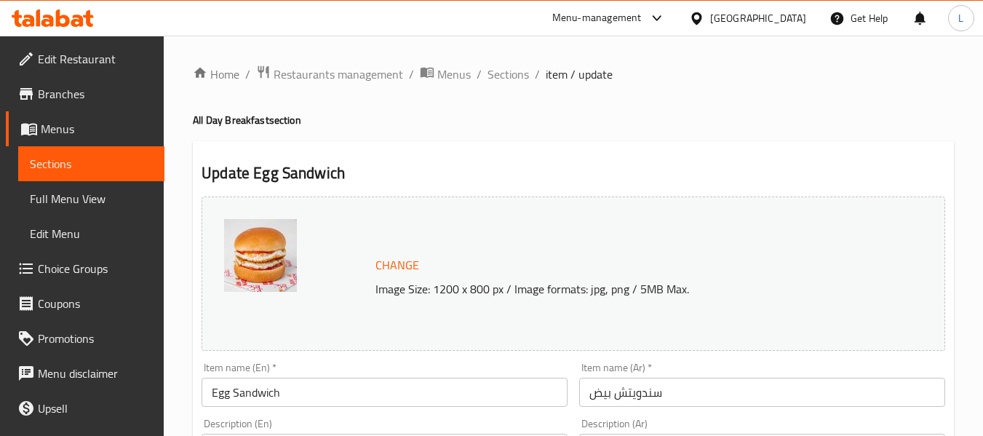
click at [44, 161] on span "Sections" at bounding box center [91, 163] width 123 height 17
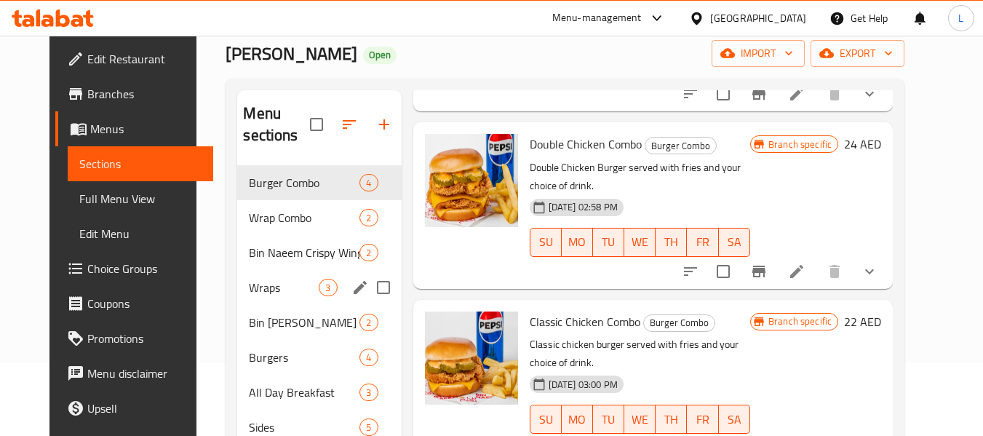
scroll to position [303, 0]
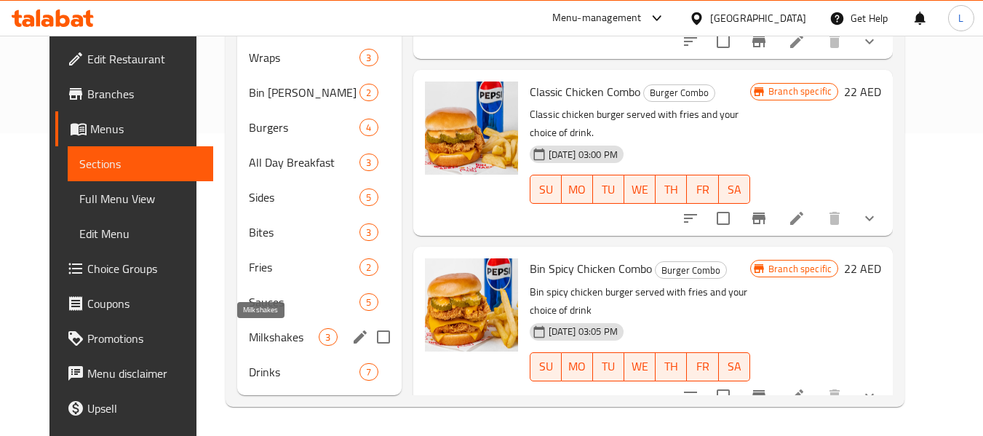
click at [251, 333] on span "Milkshakes" at bounding box center [284, 336] width 70 height 17
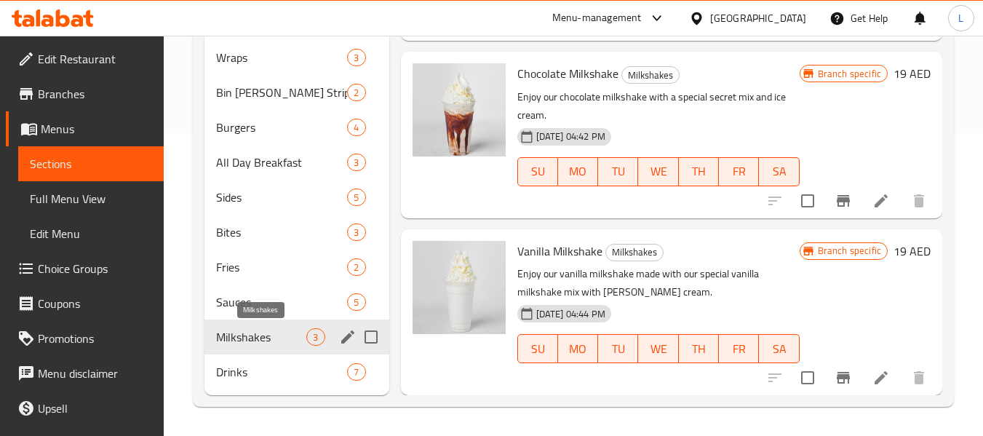
scroll to position [55, 0]
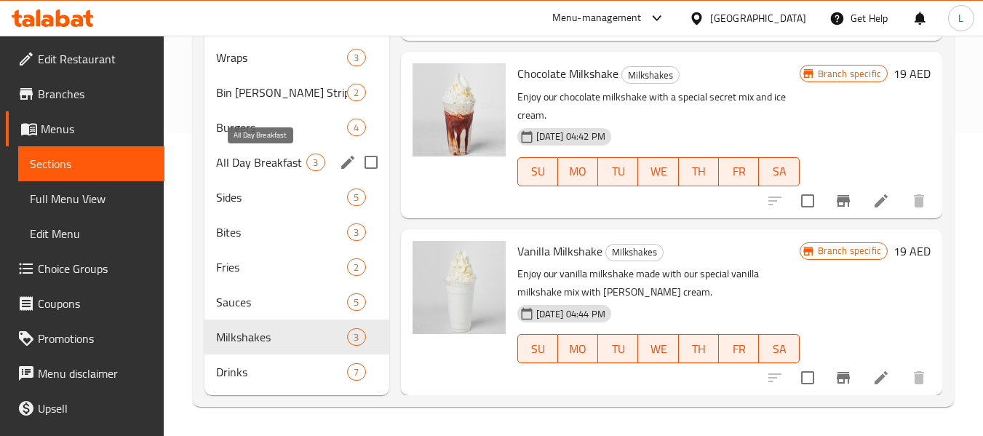
click at [254, 170] on span "All Day Breakfast" at bounding box center [261, 161] width 90 height 17
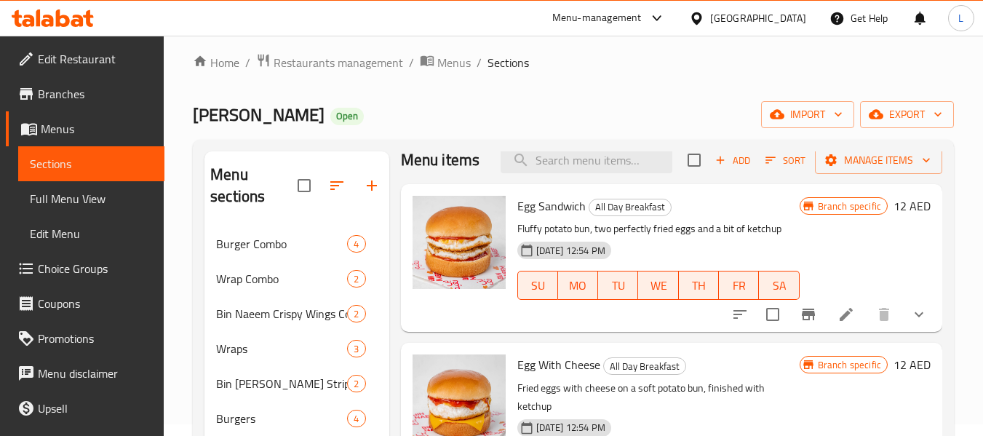
scroll to position [157, 0]
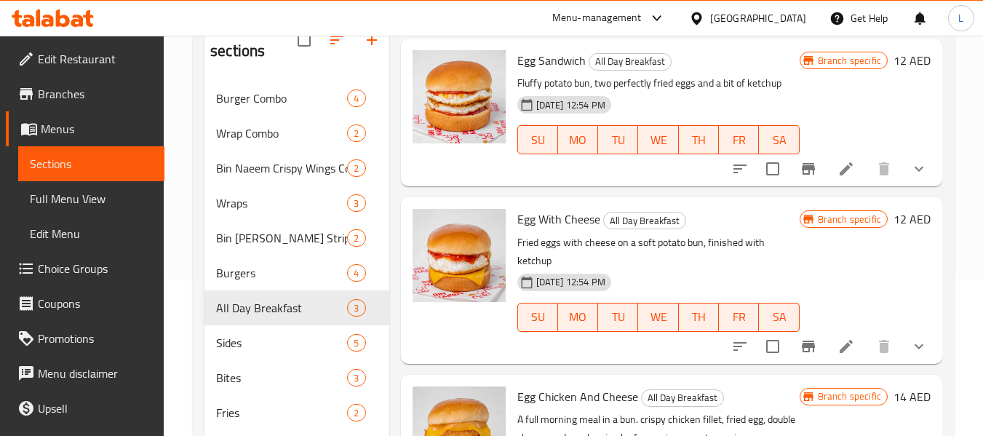
click at [850, 342] on li at bounding box center [846, 346] width 41 height 26
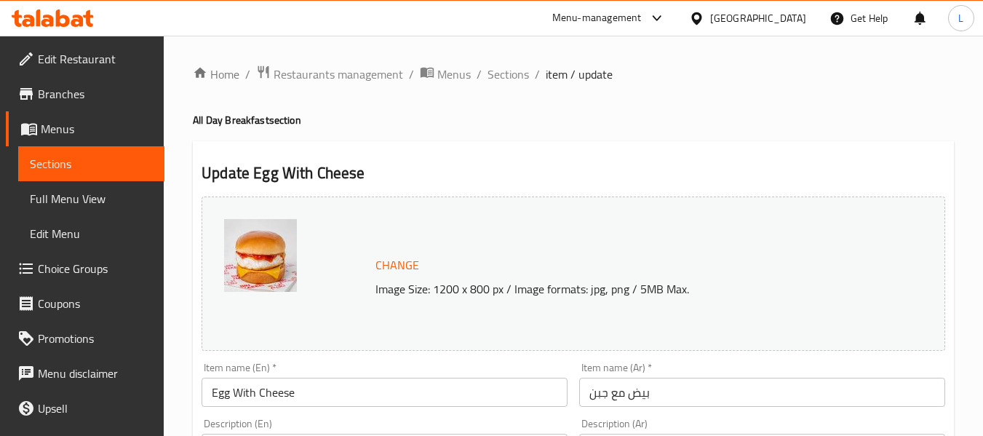
click at [103, 169] on span "Sections" at bounding box center [91, 163] width 123 height 17
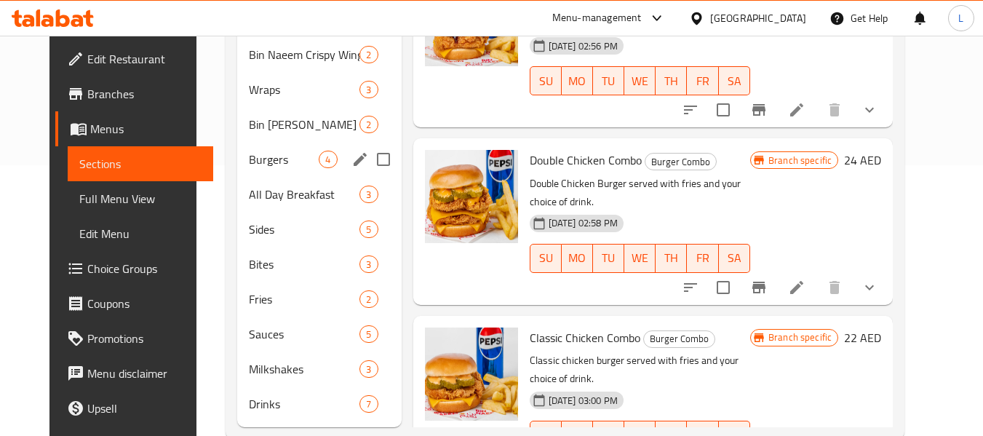
scroll to position [303, 0]
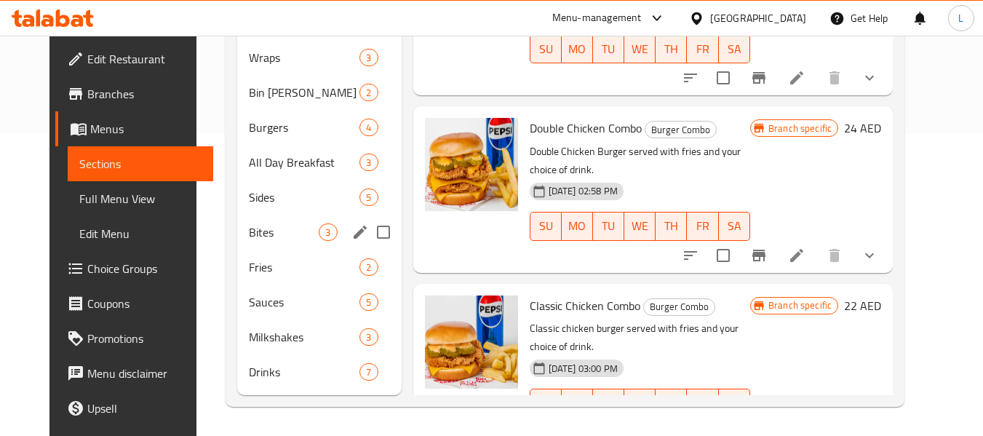
click at [267, 241] on div "Bites 3" at bounding box center [319, 232] width 164 height 35
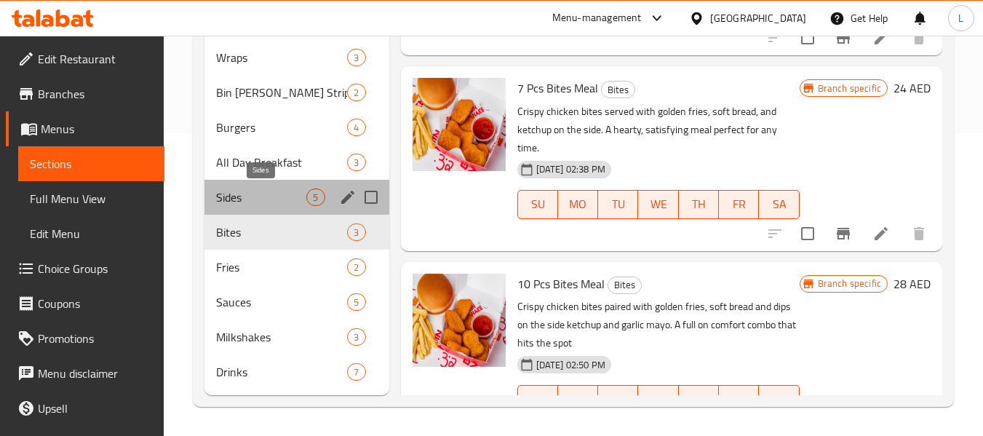
click at [257, 197] on span "Sides" at bounding box center [261, 196] width 90 height 17
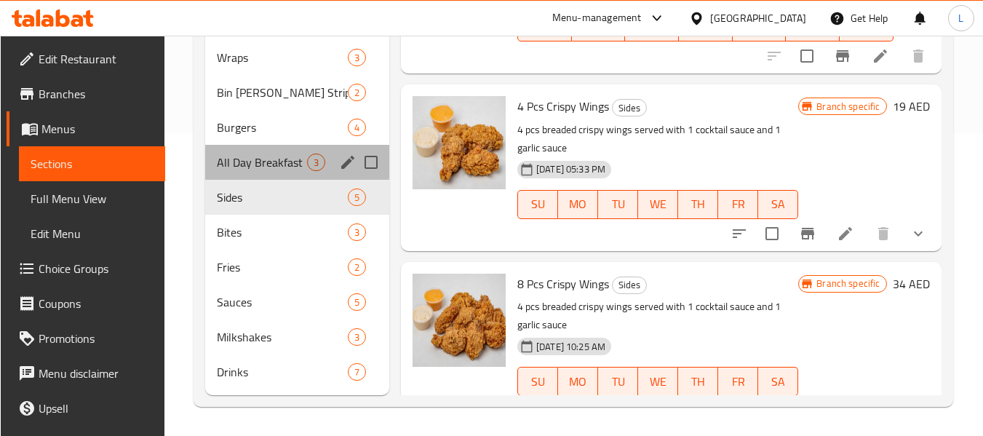
click at [298, 151] on div "All Day Breakfast 3" at bounding box center [297, 162] width 184 height 35
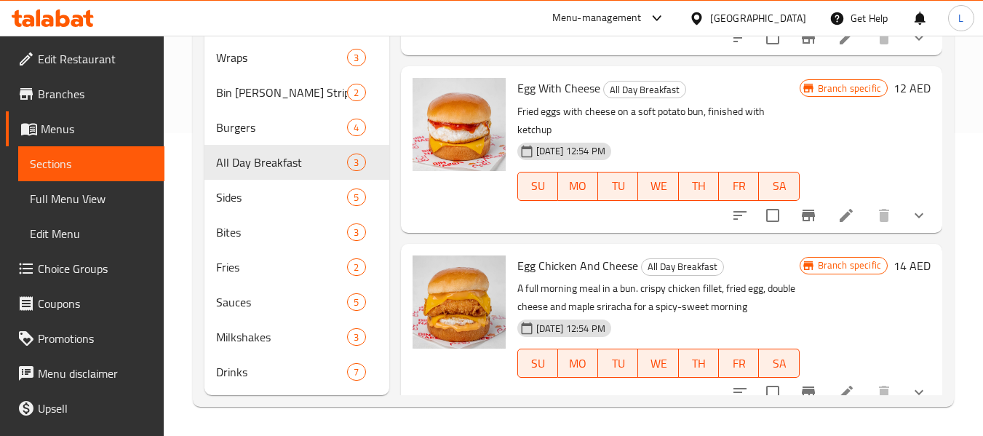
scroll to position [36, 0]
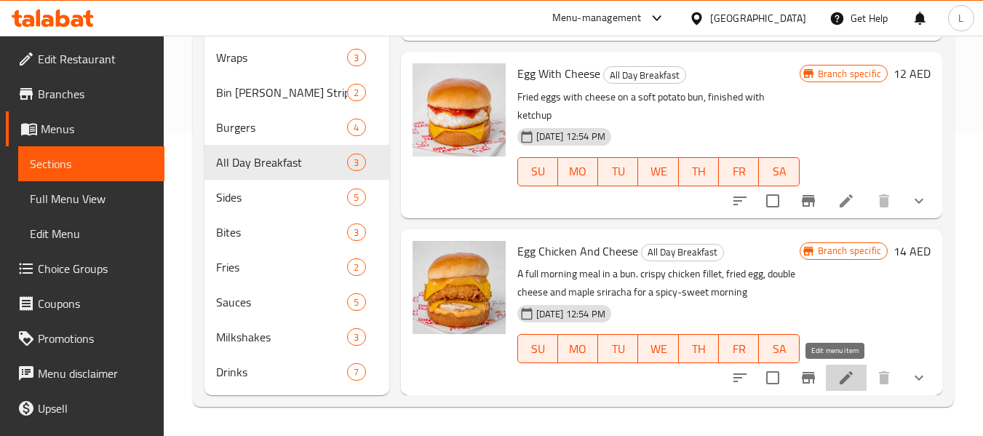
click at [837, 371] on icon at bounding box center [845, 377] width 17 height 17
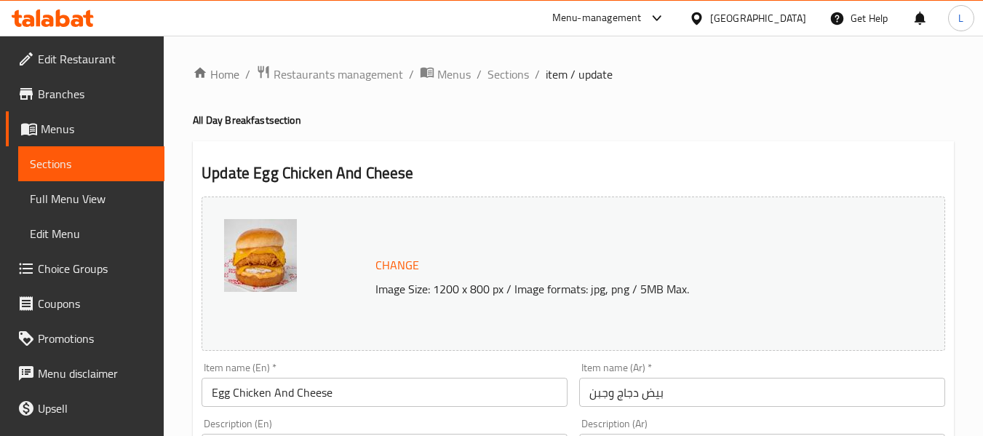
drag, startPoint x: 65, startPoint y: 159, endPoint x: 127, endPoint y: 186, distance: 66.8
click at [65, 159] on span "Sections" at bounding box center [91, 163] width 123 height 17
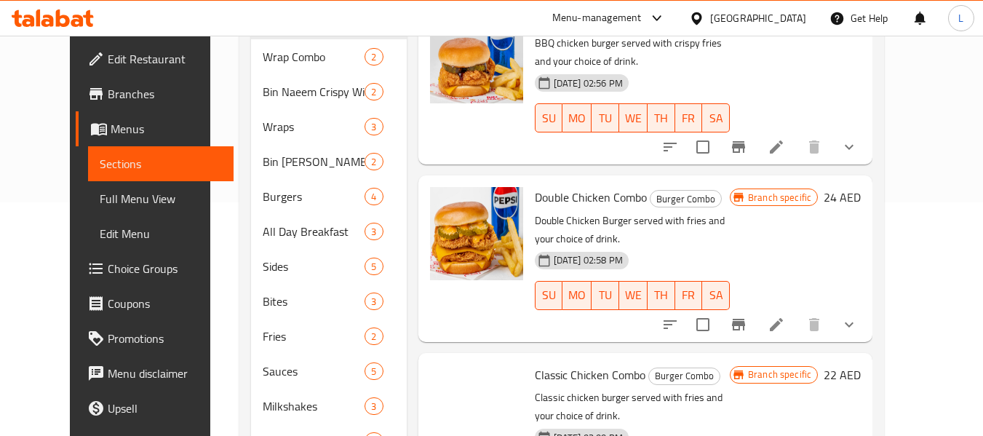
scroll to position [303, 0]
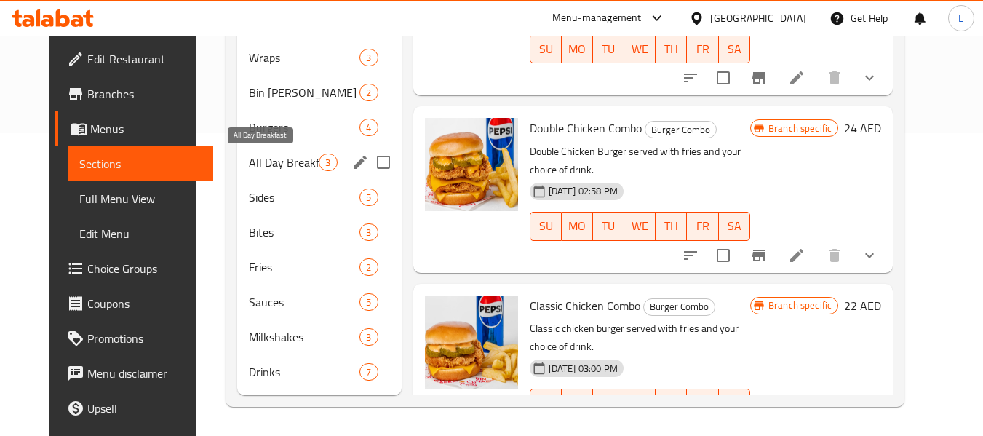
click at [252, 167] on span "All Day Breakfast" at bounding box center [284, 161] width 70 height 17
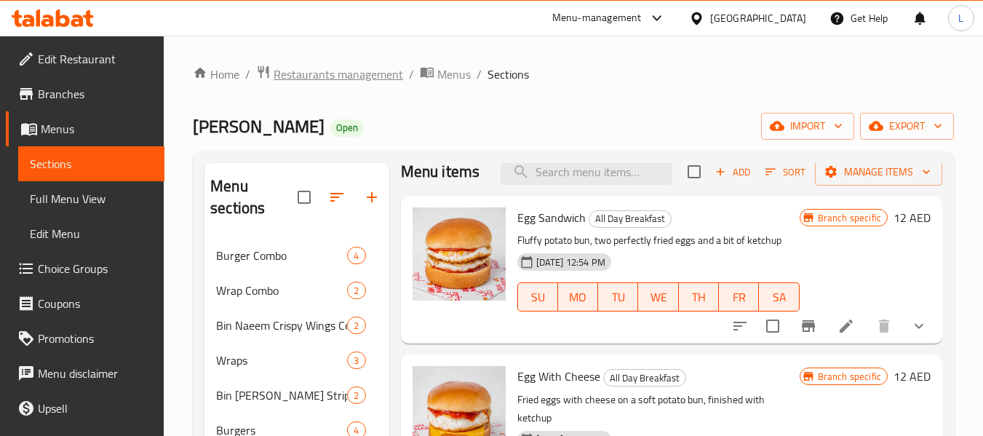
click at [364, 76] on span "Restaurants management" at bounding box center [338, 73] width 129 height 17
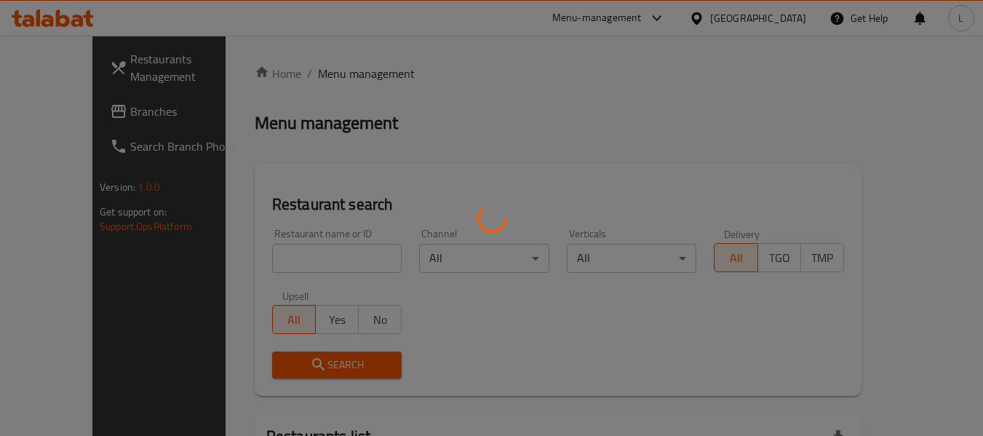
click at [244, 272] on div at bounding box center [491, 218] width 983 height 436
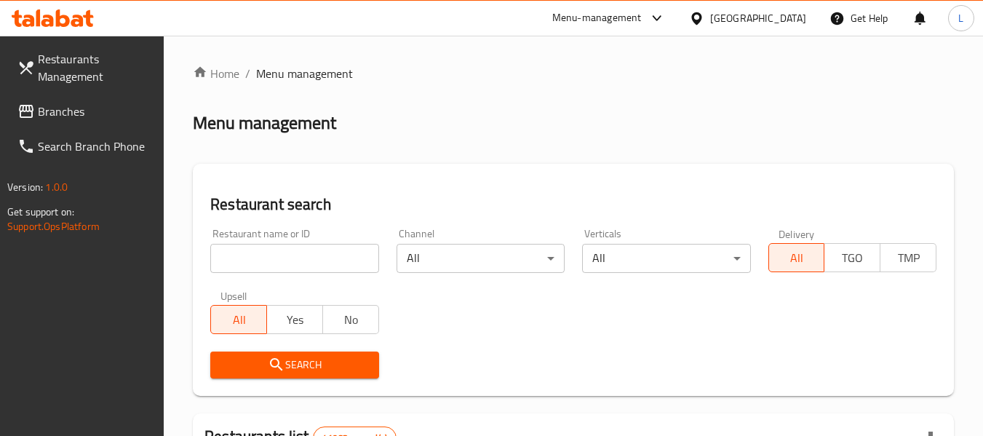
click at [263, 249] on input "search" at bounding box center [294, 258] width 168 height 29
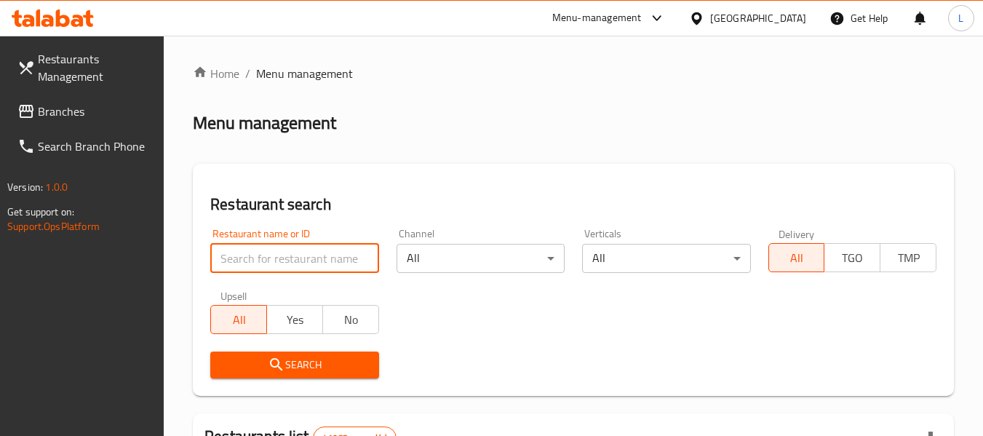
paste input "696396"
type input "696396"
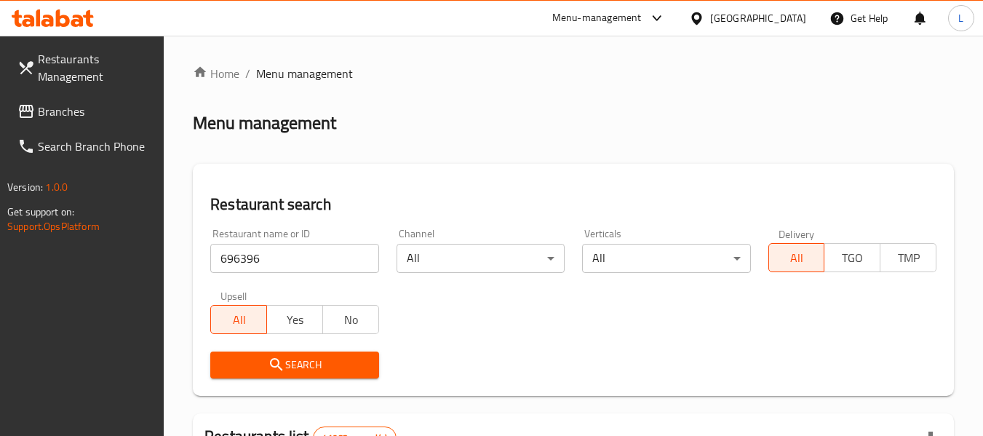
click at [310, 356] on span "Search" at bounding box center [294, 365] width 145 height 18
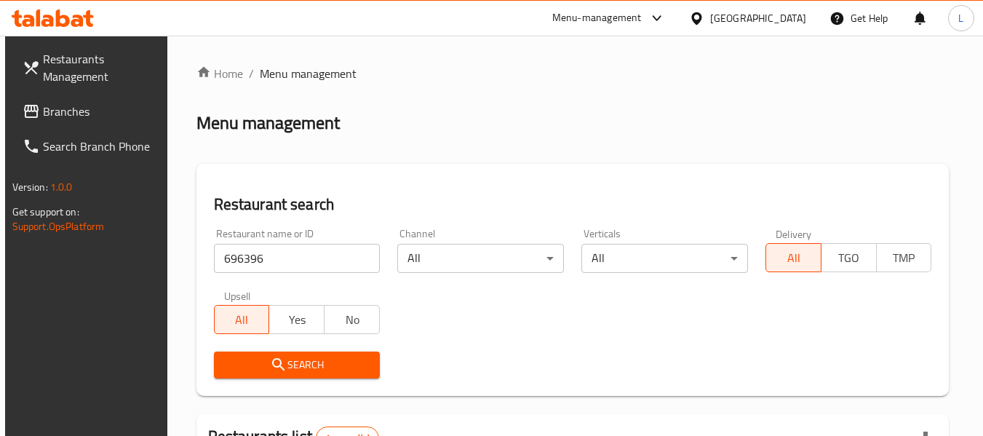
scroll to position [213, 0]
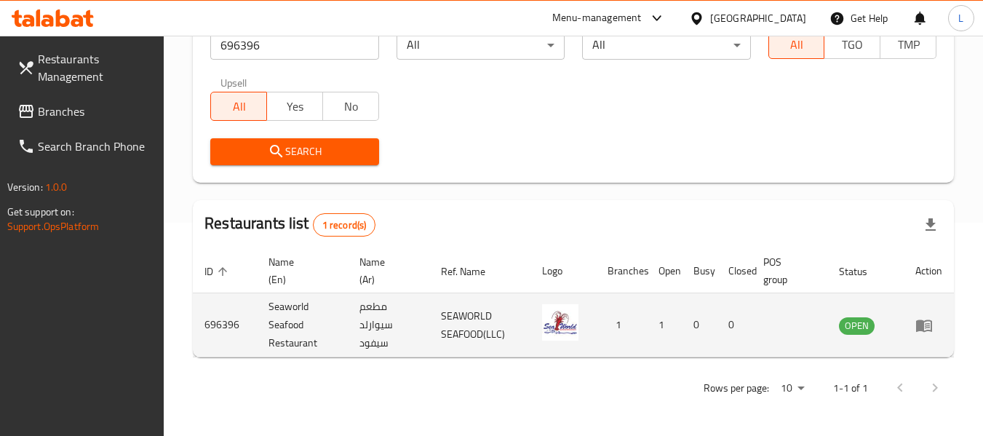
click at [913, 324] on td "enhanced table" at bounding box center [928, 325] width 50 height 64
click at [917, 328] on icon "enhanced table" at bounding box center [924, 325] width 16 height 12
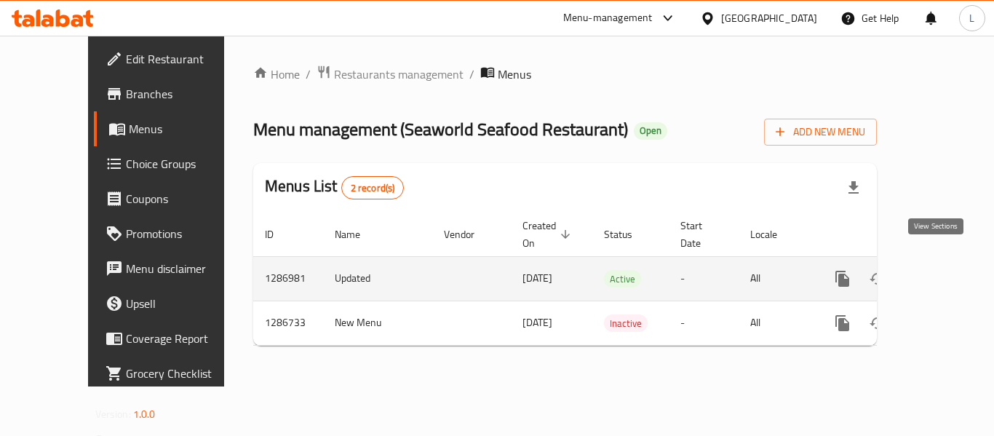
click at [938, 270] on icon "enhanced table" at bounding box center [946, 278] width 17 height 17
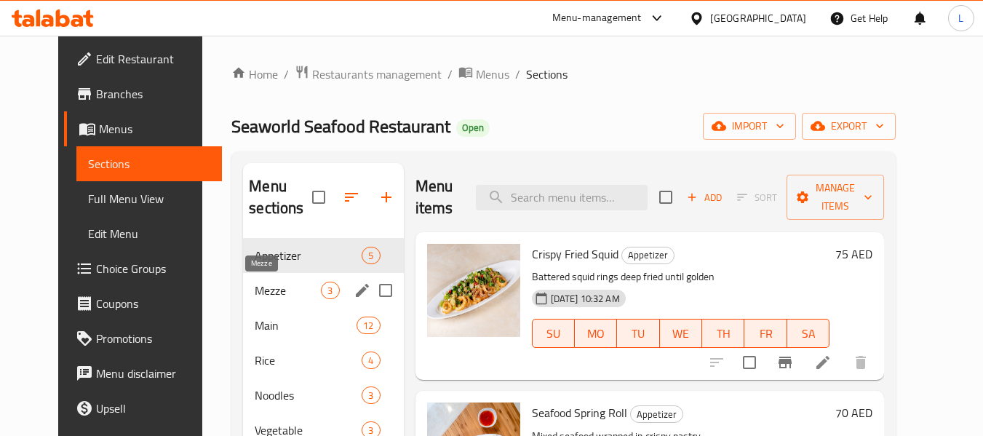
click at [255, 287] on span "Mezze" at bounding box center [288, 290] width 66 height 17
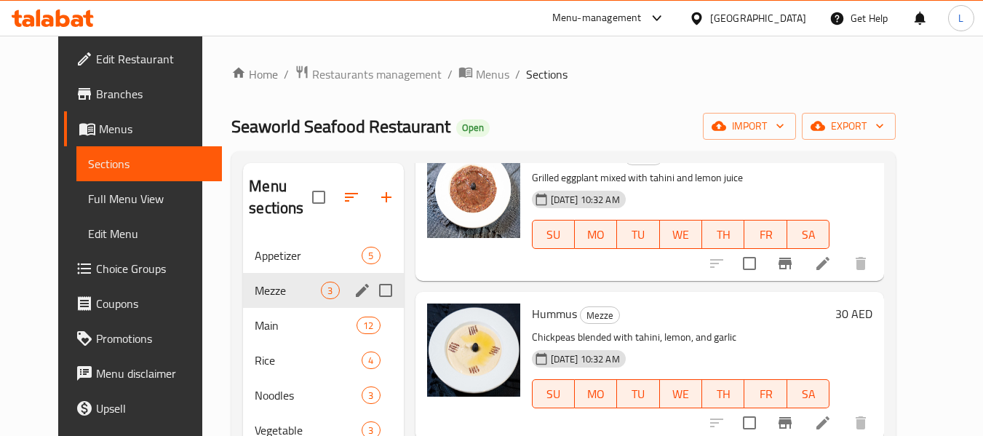
click at [295, 263] on span "Appetizer" at bounding box center [308, 255] width 107 height 17
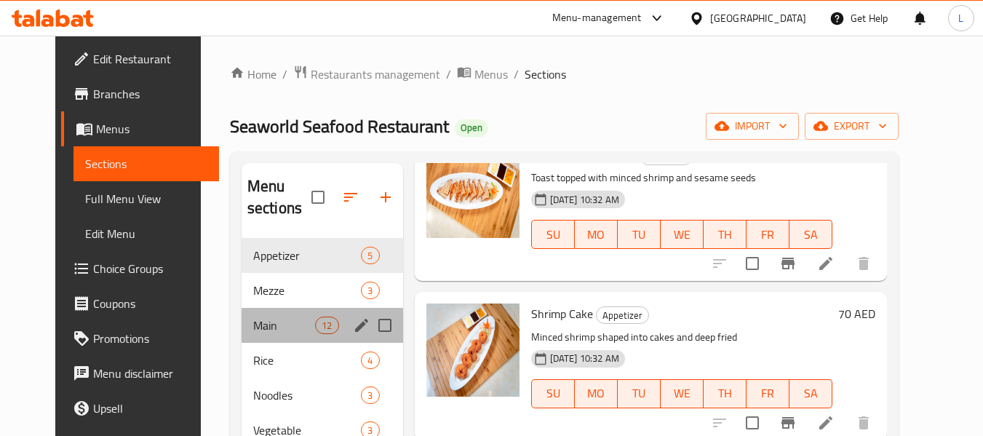
click at [270, 337] on div "Main 12" at bounding box center [322, 325] width 161 height 35
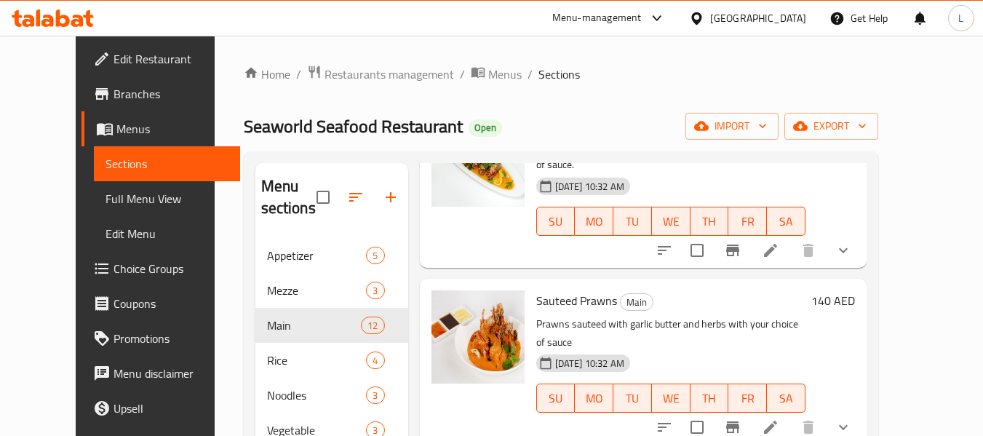
scroll to position [204, 0]
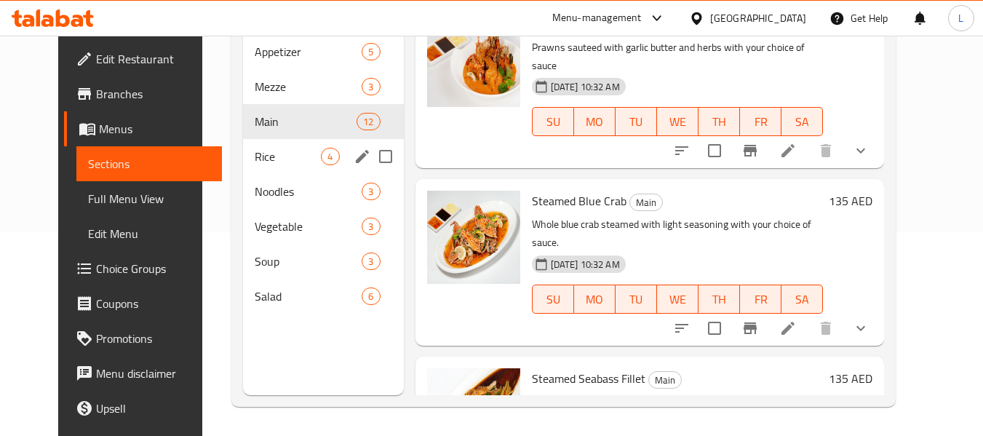
click at [255, 164] on span "Rice" at bounding box center [288, 156] width 66 height 17
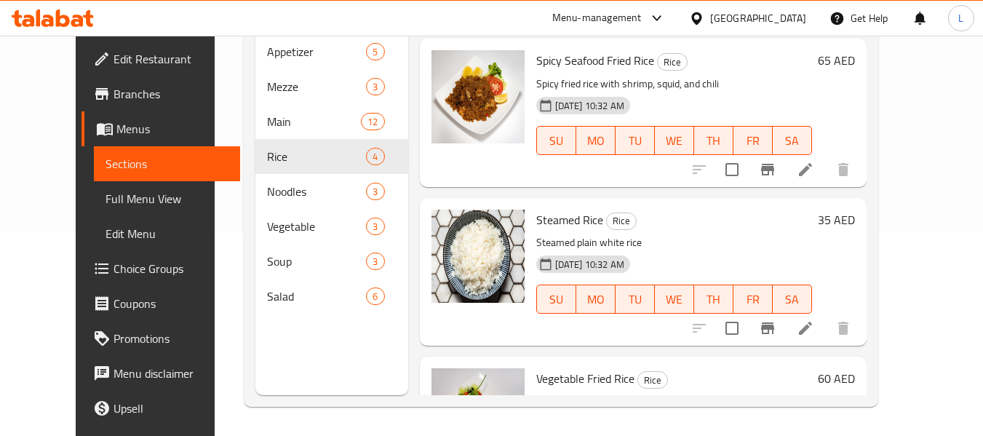
scroll to position [258, 0]
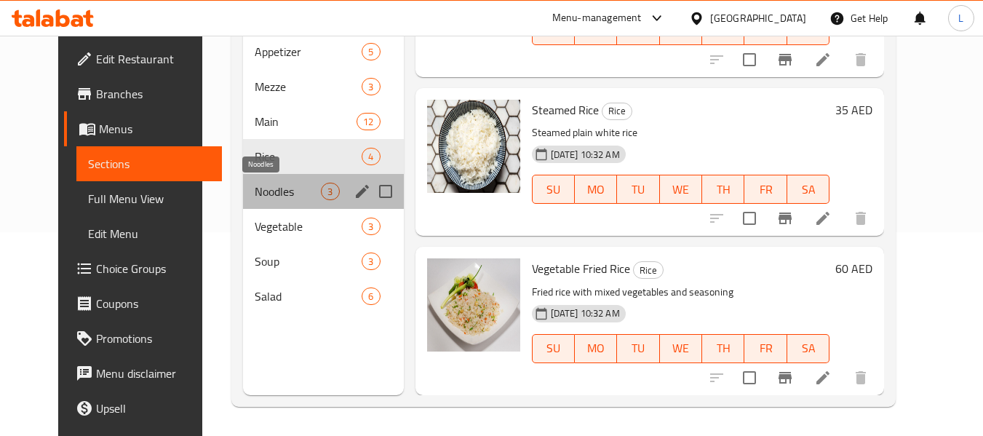
click at [258, 191] on span "Noodles" at bounding box center [288, 191] width 66 height 17
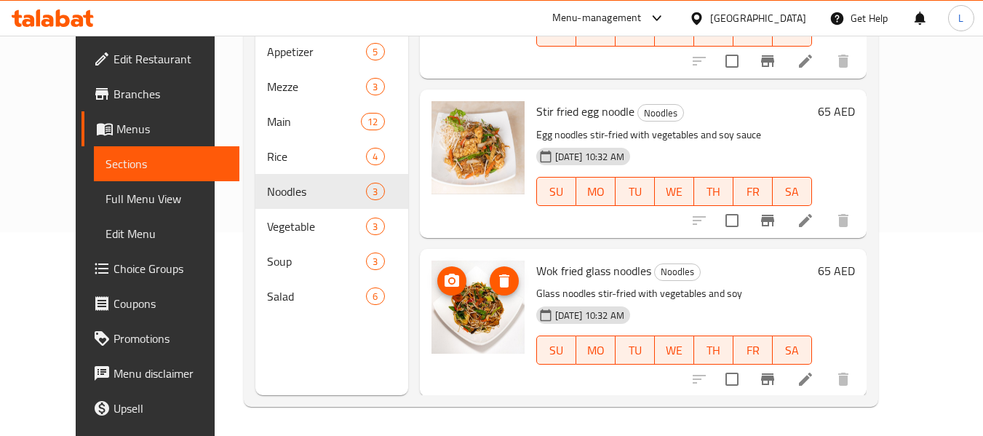
scroll to position [99, 0]
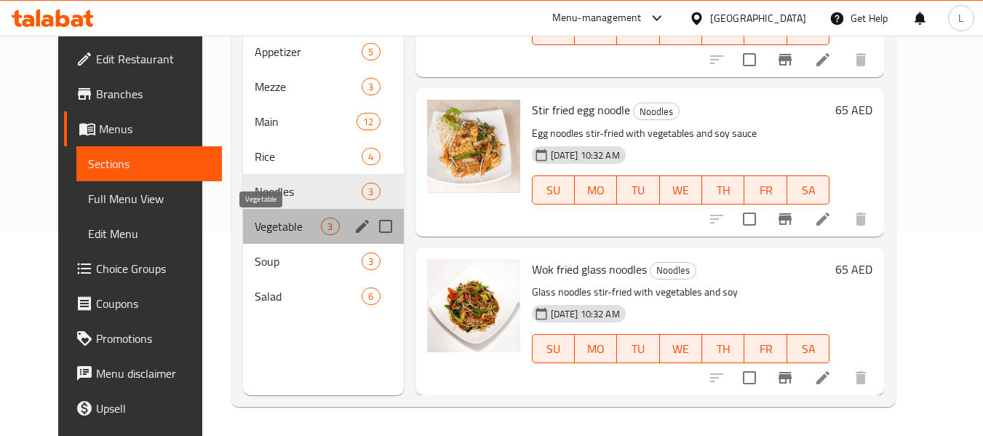
click at [287, 228] on span "Vegetable" at bounding box center [288, 225] width 66 height 17
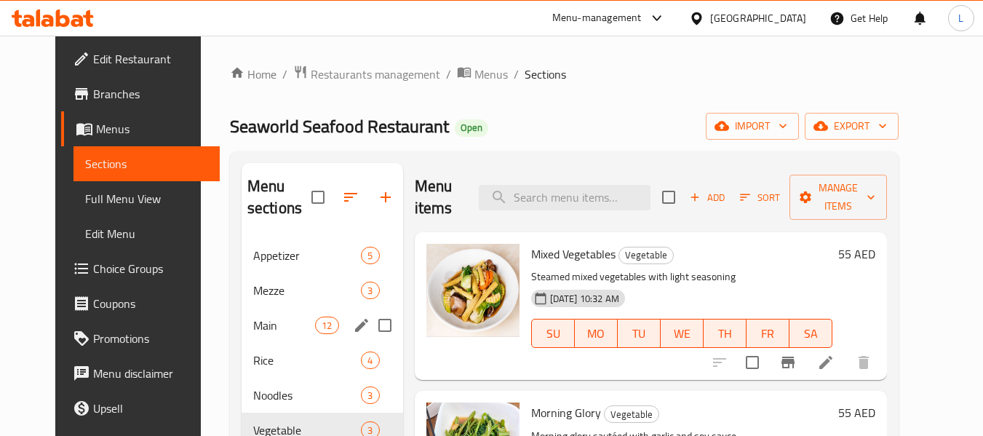
scroll to position [204, 0]
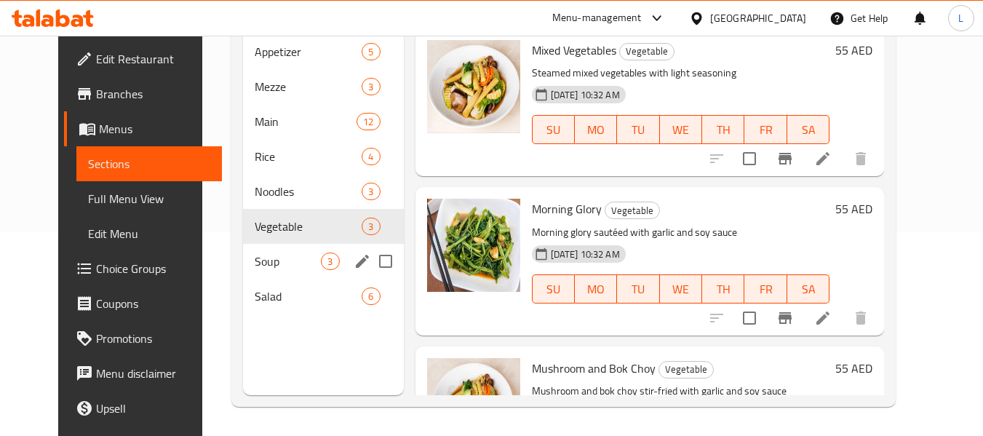
click at [255, 258] on span "Soup" at bounding box center [288, 260] width 66 height 17
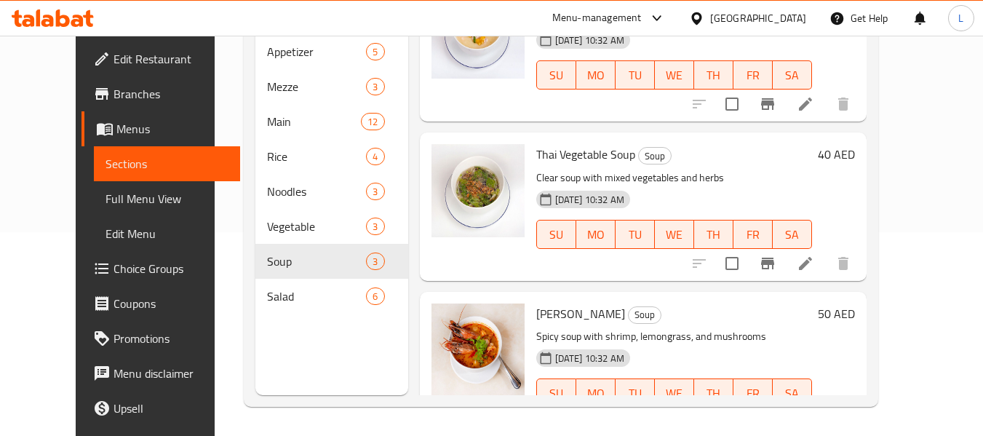
scroll to position [99, 0]
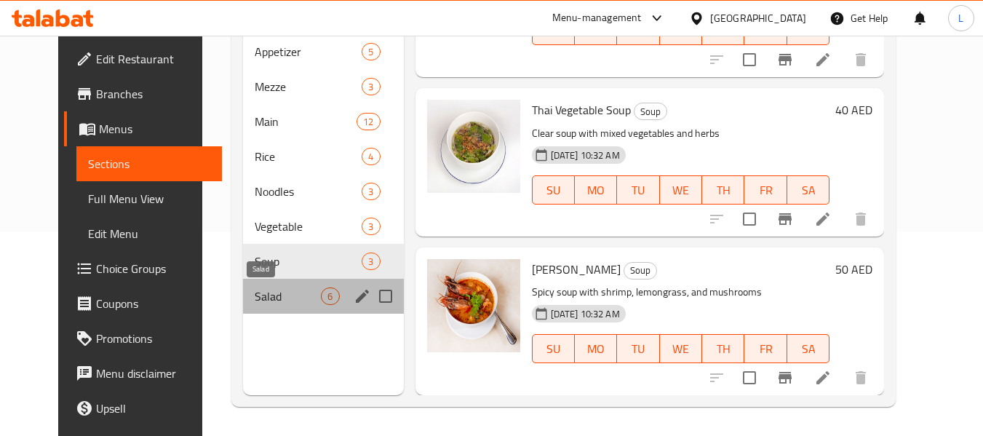
click at [285, 295] on span "Salad" at bounding box center [288, 295] width 66 height 17
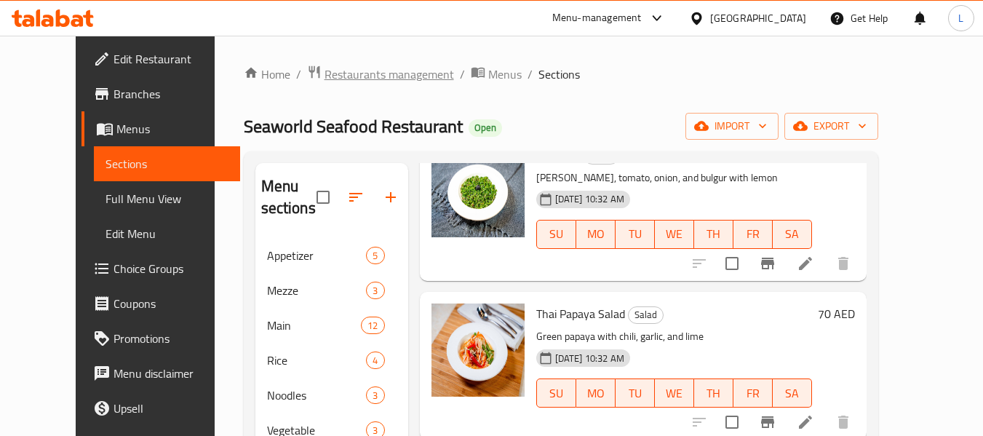
click at [362, 65] on span "Restaurants management" at bounding box center [388, 73] width 129 height 17
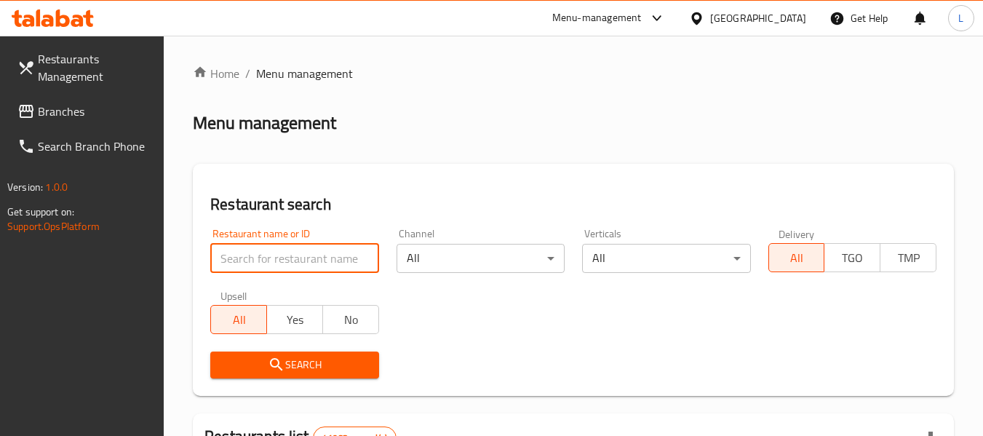
click at [285, 263] on input "search" at bounding box center [294, 258] width 168 height 29
paste input "696400"
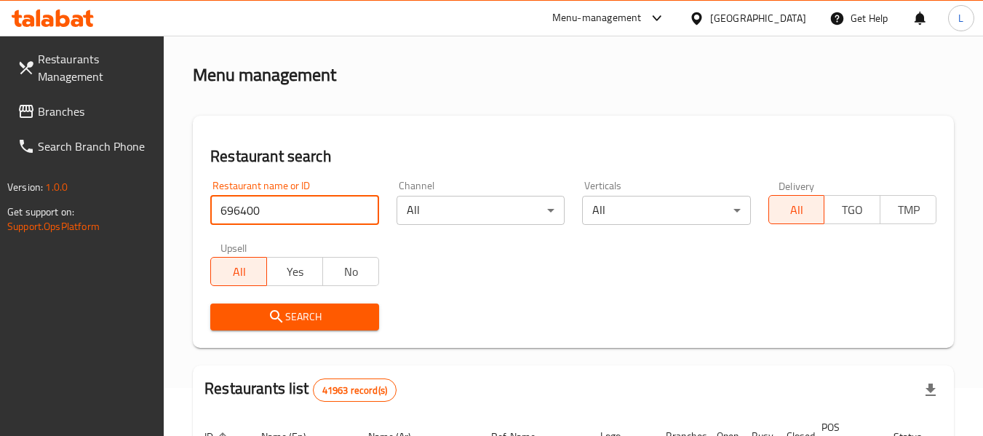
scroll to position [73, 0]
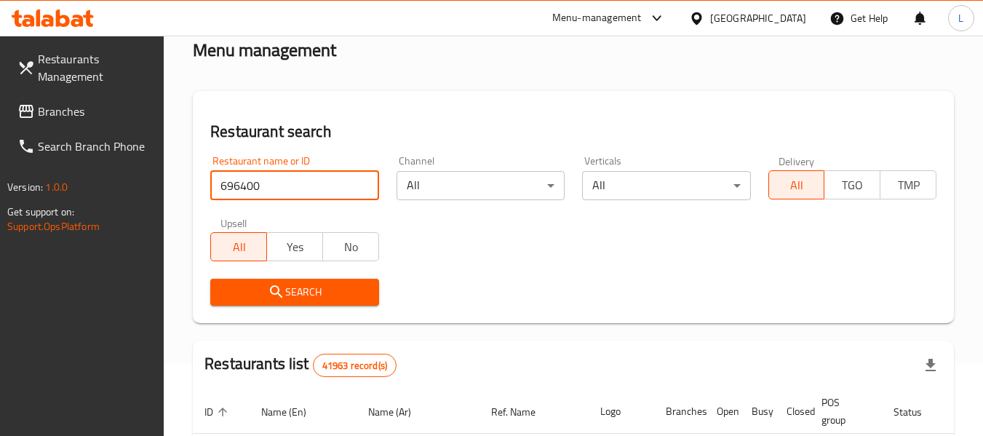
type input "696400"
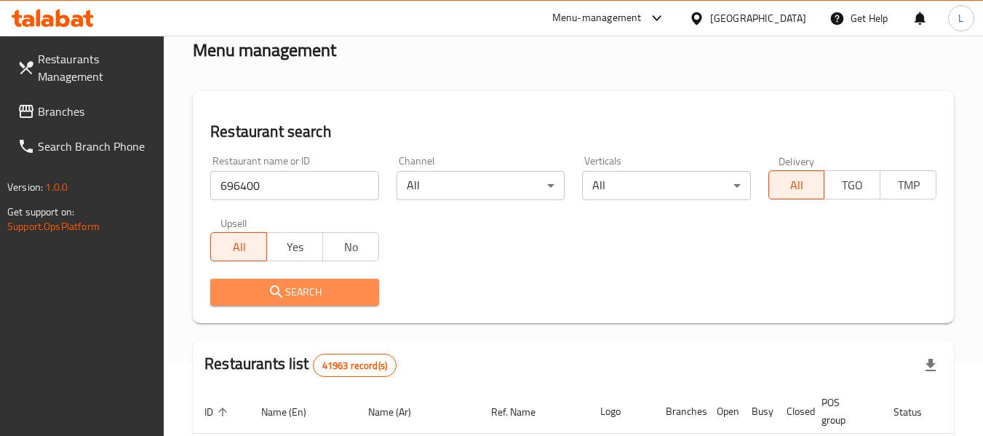
click at [333, 296] on span "Search" at bounding box center [294, 292] width 145 height 18
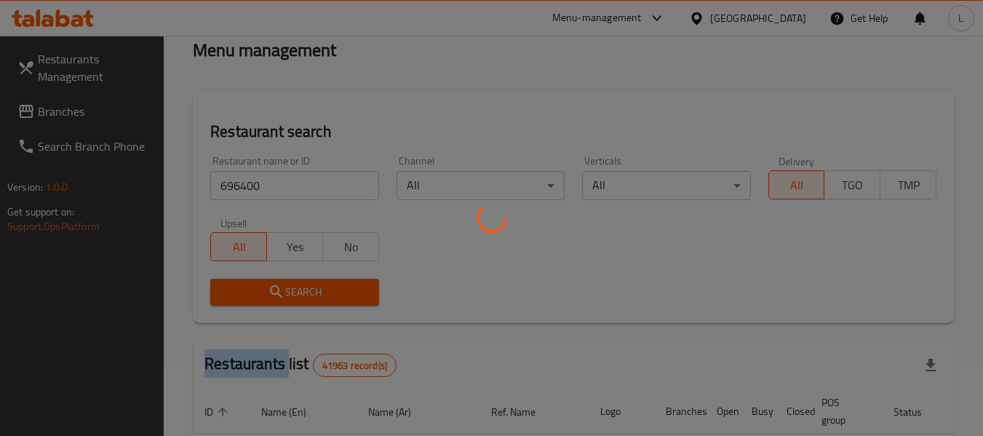
click at [333, 296] on div at bounding box center [491, 218] width 983 height 436
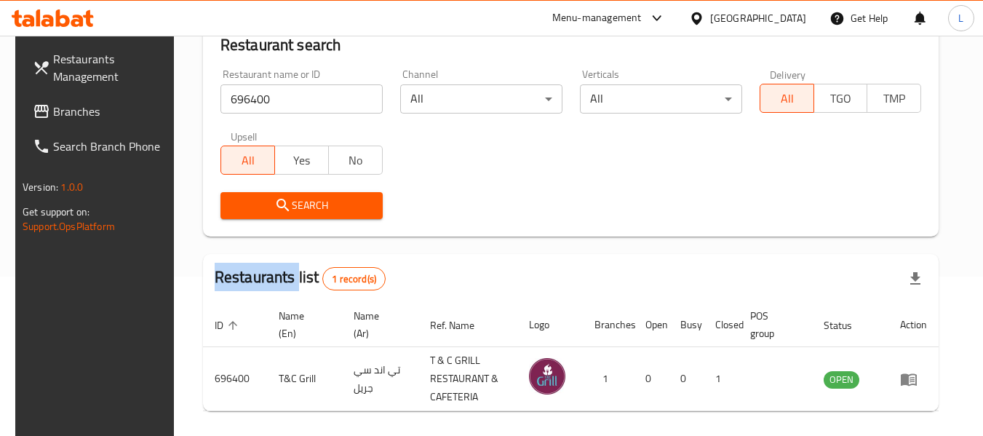
scroll to position [213, 0]
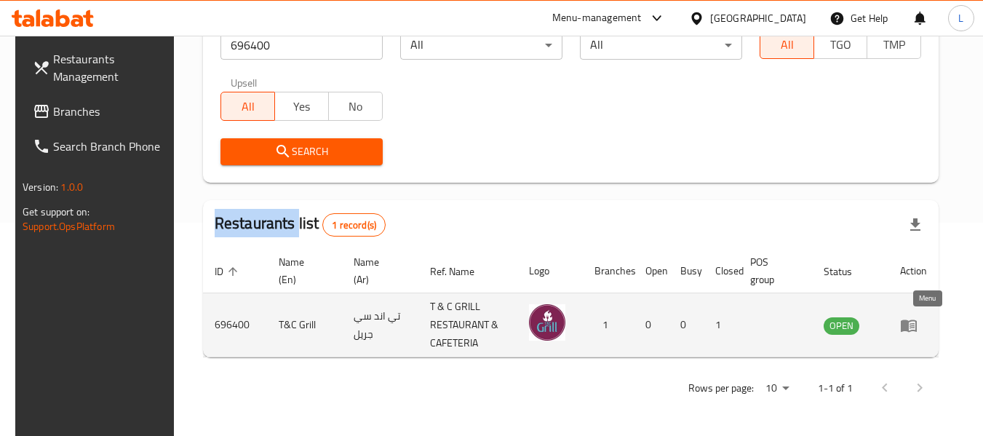
click at [917, 323] on icon "enhanced table" at bounding box center [909, 325] width 16 height 12
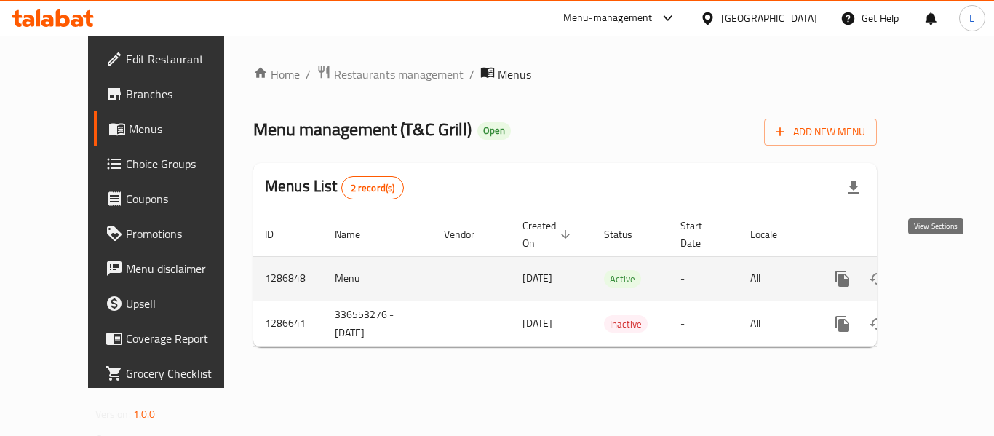
click at [946, 266] on link "enhanced table" at bounding box center [947, 278] width 35 height 35
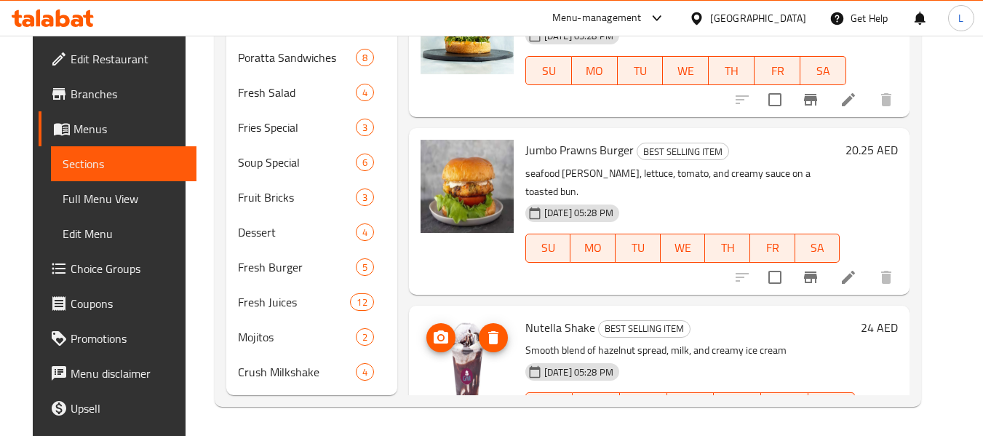
scroll to position [425, 0]
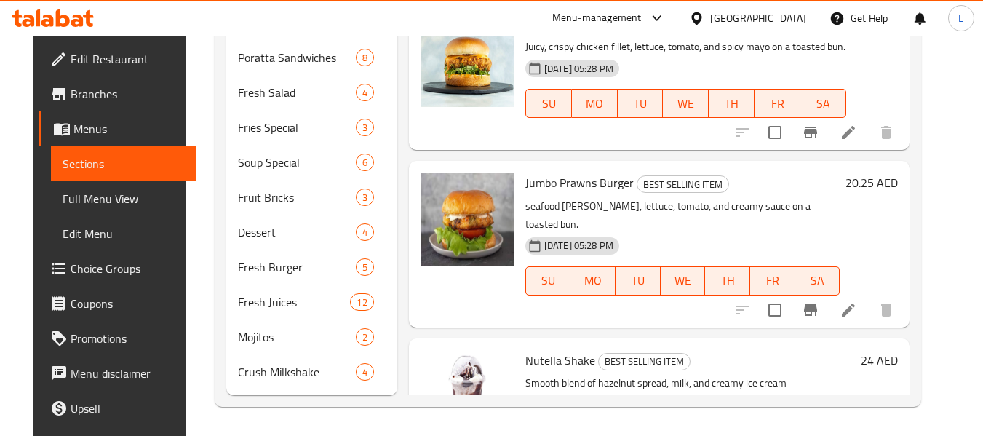
click at [561, 177] on span "Jumbo Prawns Burger" at bounding box center [579, 183] width 108 height 22
copy h6 "Jumbo Prawns Burger"
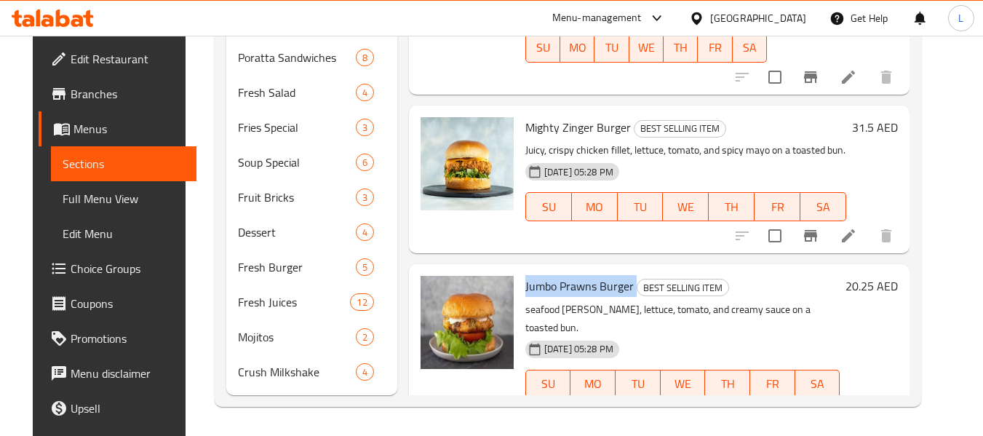
scroll to position [279, 0]
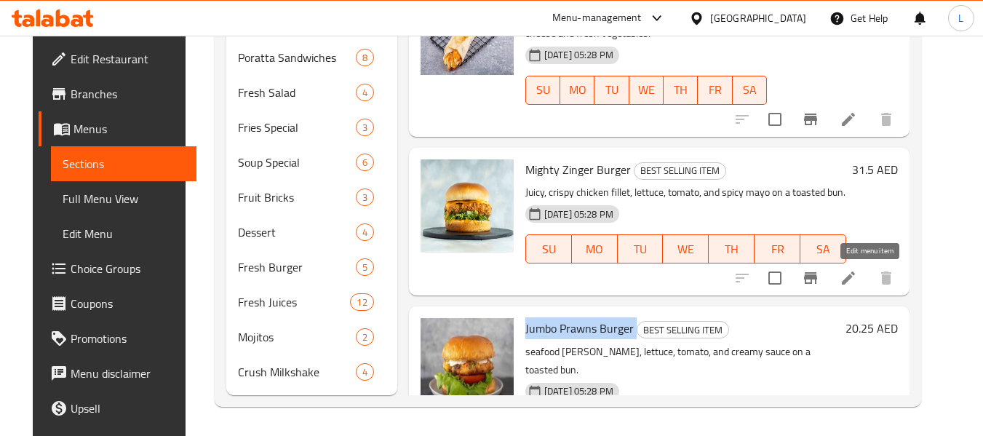
click at [857, 277] on icon at bounding box center [847, 277] width 17 height 17
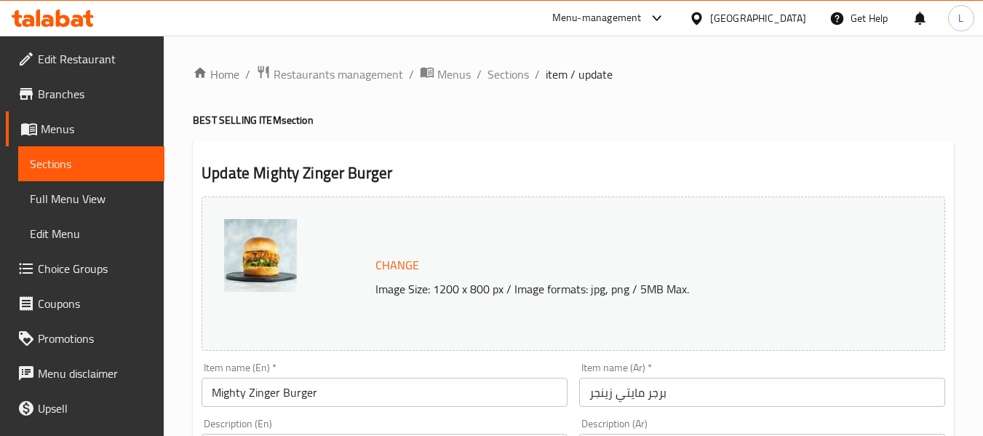
click at [58, 169] on span "Sections" at bounding box center [91, 163] width 123 height 17
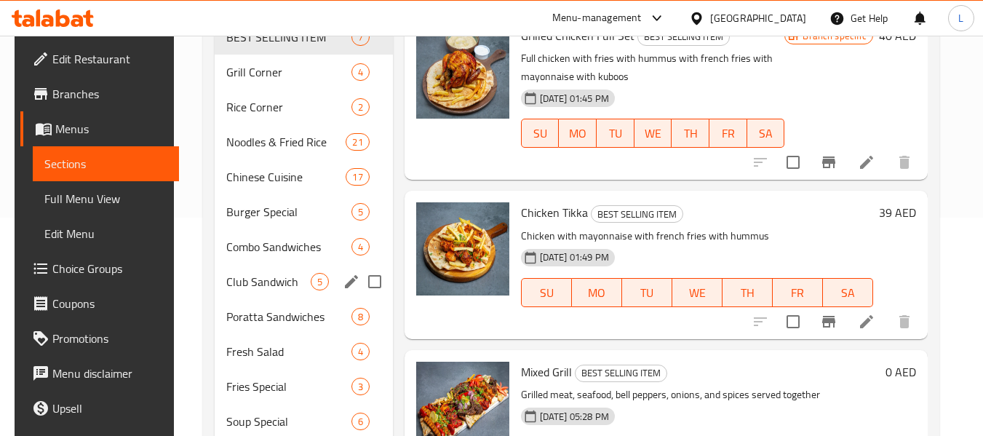
scroll to position [477, 0]
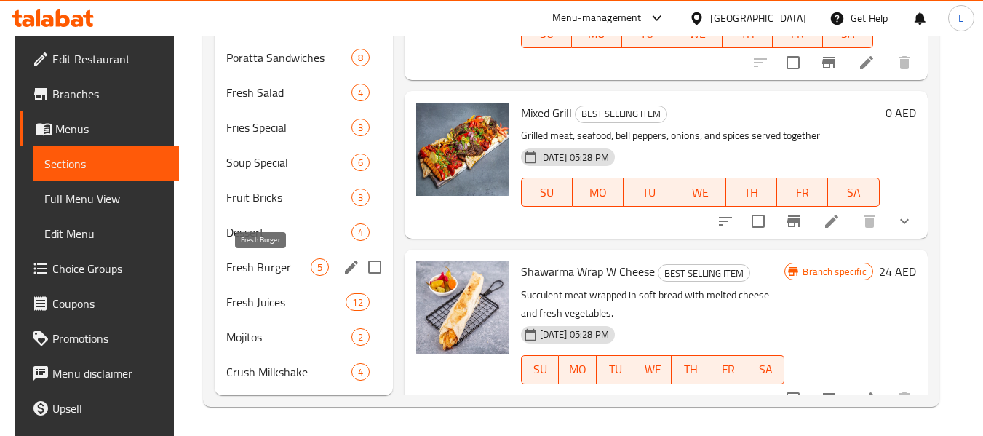
click at [271, 260] on span "Fresh Burger" at bounding box center [268, 266] width 84 height 17
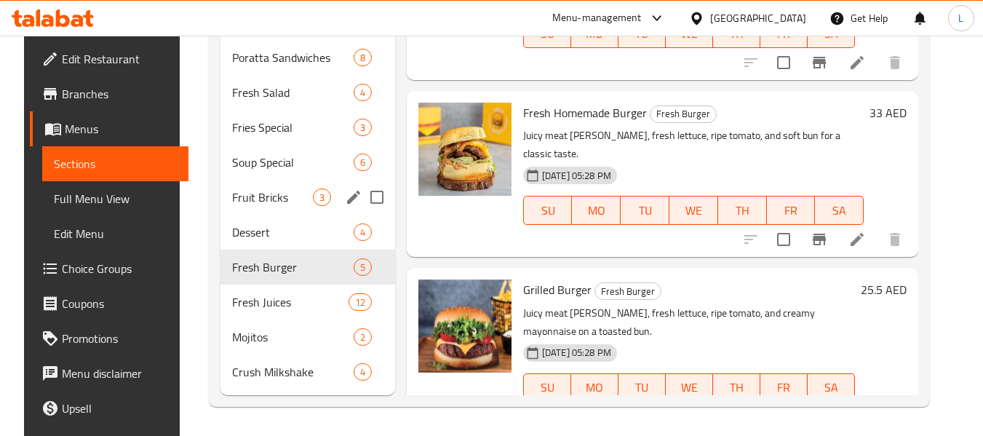
click at [265, 209] on div "Fruit Bricks 3" at bounding box center [307, 197] width 175 height 35
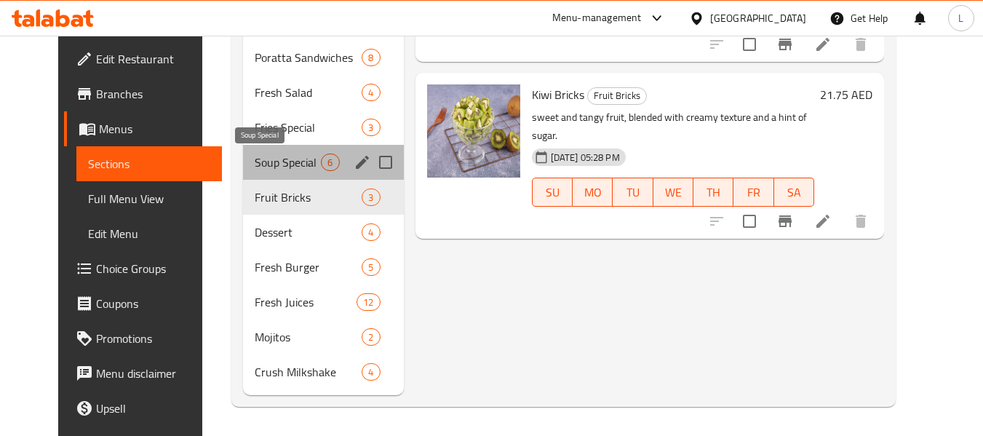
click at [270, 159] on span "Soup Special" at bounding box center [288, 161] width 66 height 17
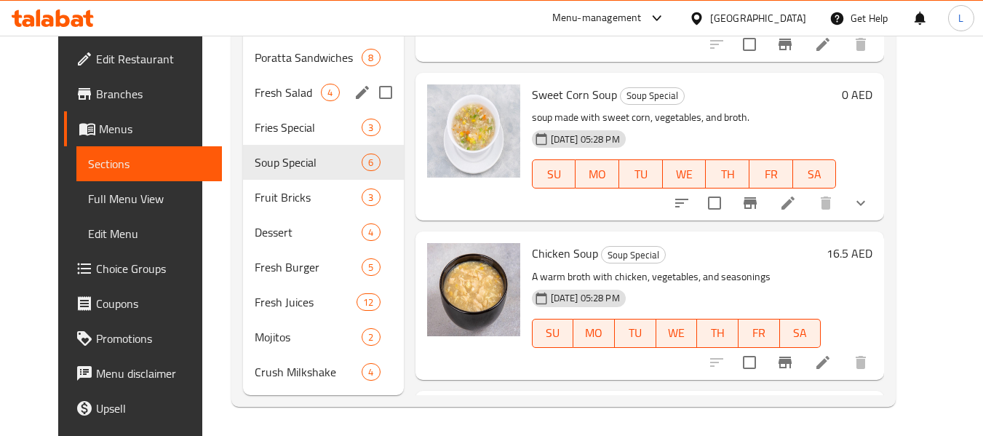
click at [281, 104] on div "Fresh Salad 4" at bounding box center [323, 92] width 160 height 35
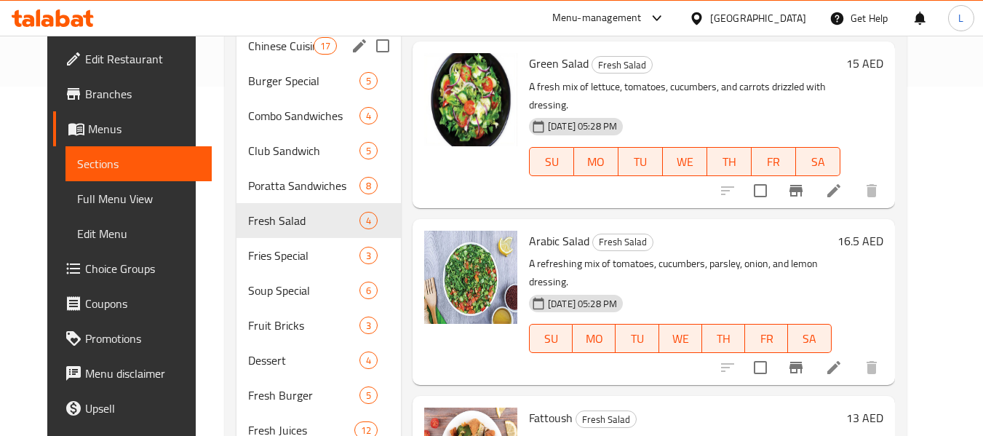
scroll to position [186, 0]
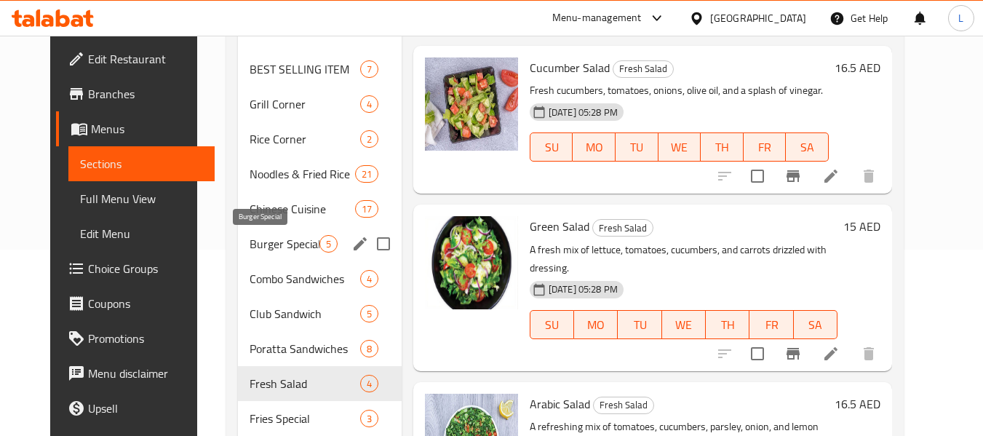
click at [272, 252] on span "Burger Special" at bounding box center [285, 243] width 70 height 17
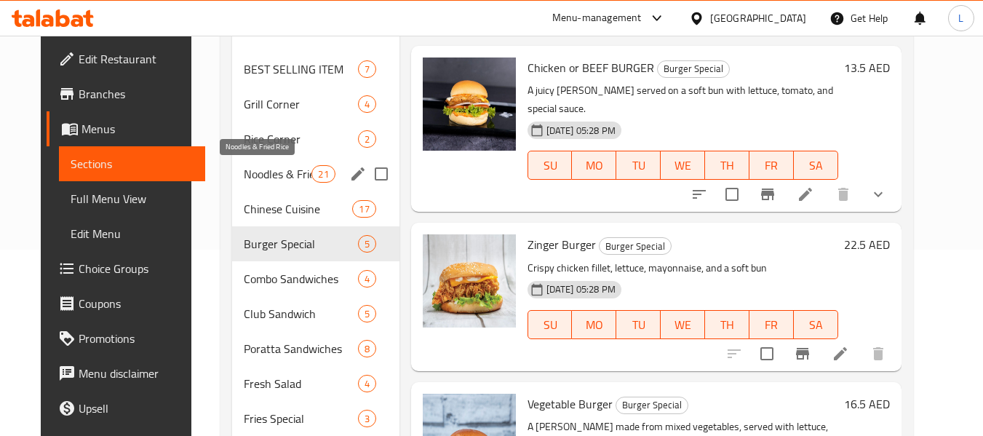
click at [285, 171] on span "Noodles & Fried Rice" at bounding box center [278, 173] width 68 height 17
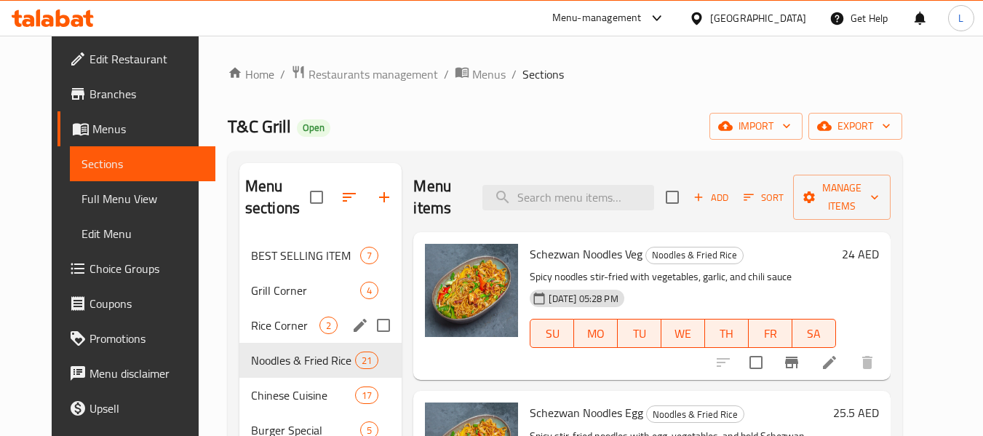
click at [271, 303] on div "Grill Corner 4" at bounding box center [320, 290] width 163 height 35
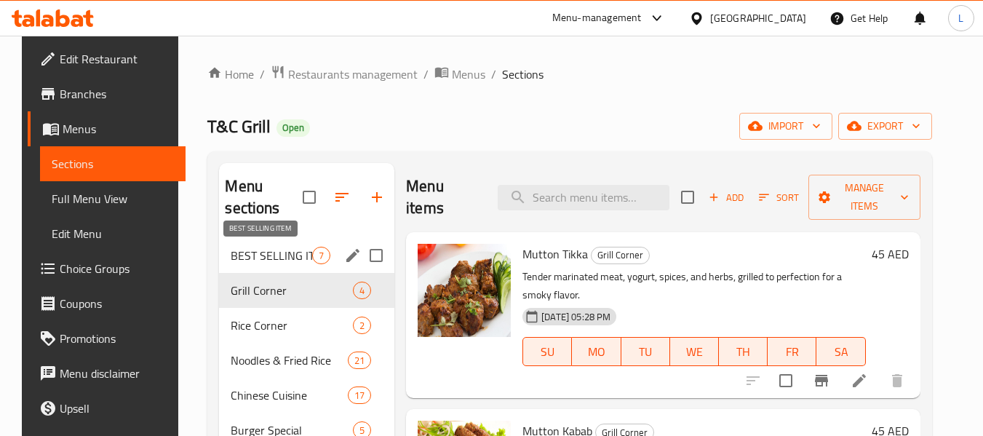
click at [276, 259] on span "BEST SELLING ITEM" at bounding box center [271, 255] width 81 height 17
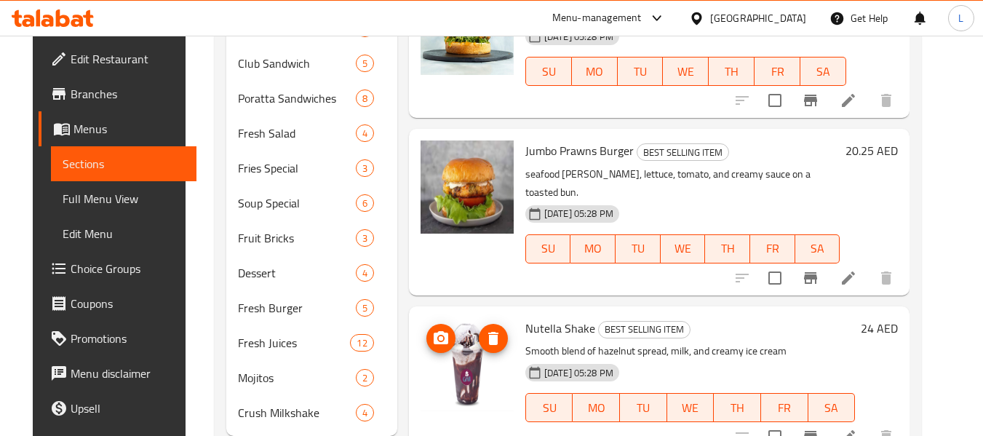
scroll to position [477, 0]
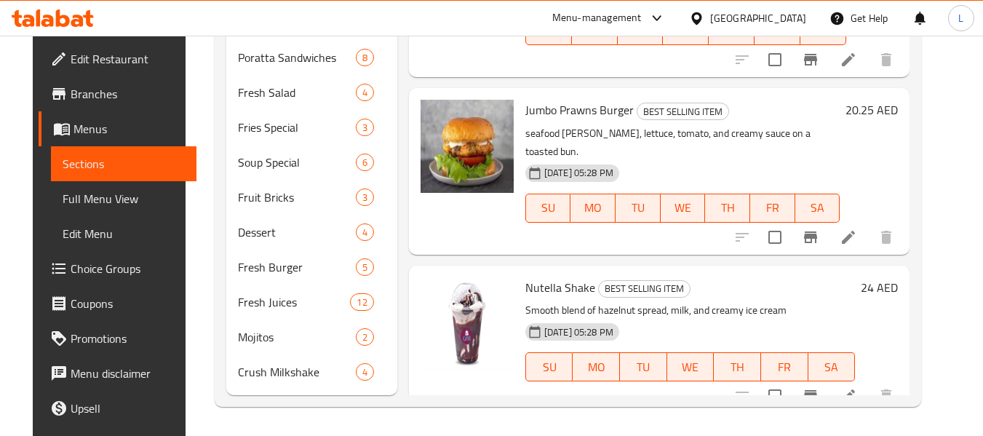
click at [591, 108] on span "Jumbo Prawns Burger" at bounding box center [579, 110] width 108 height 22
copy h6 "Jumbo Prawns Burger"
click at [857, 228] on icon at bounding box center [847, 236] width 17 height 17
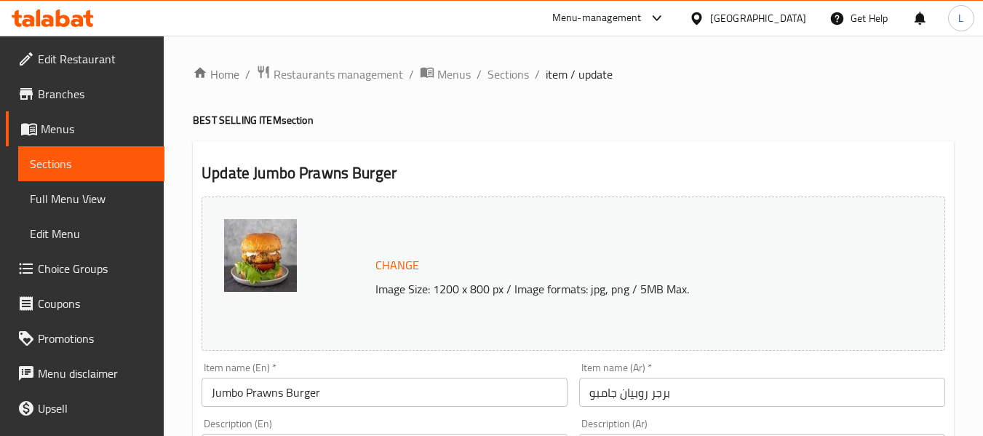
click at [69, 151] on link "Sections" at bounding box center [91, 163] width 146 height 35
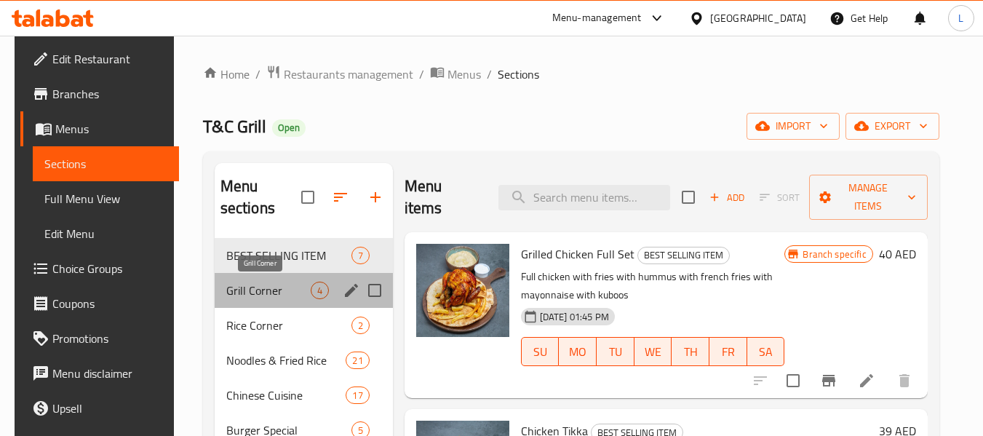
click at [269, 292] on span "Grill Corner" at bounding box center [268, 290] width 84 height 17
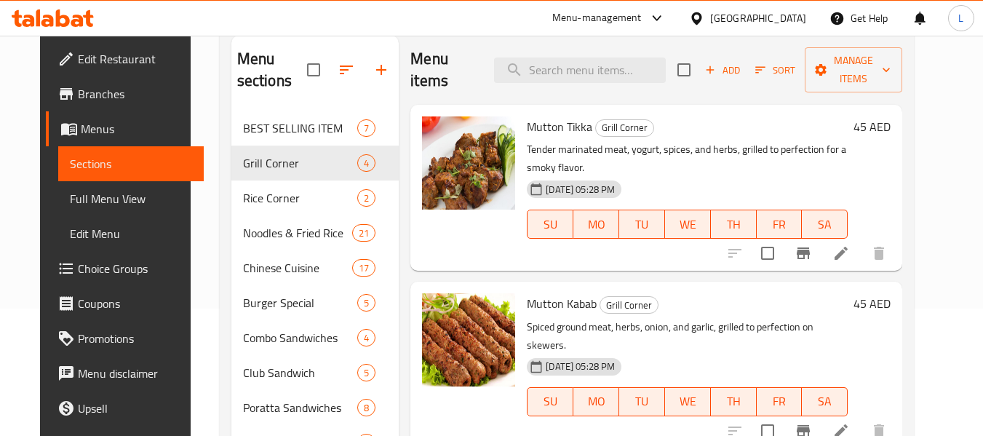
scroll to position [113, 0]
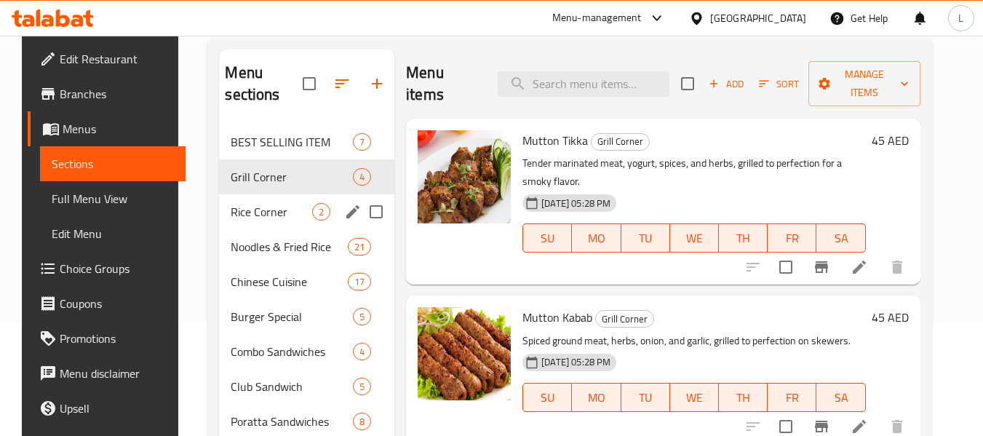
click at [268, 206] on span "Rice Corner" at bounding box center [271, 211] width 81 height 17
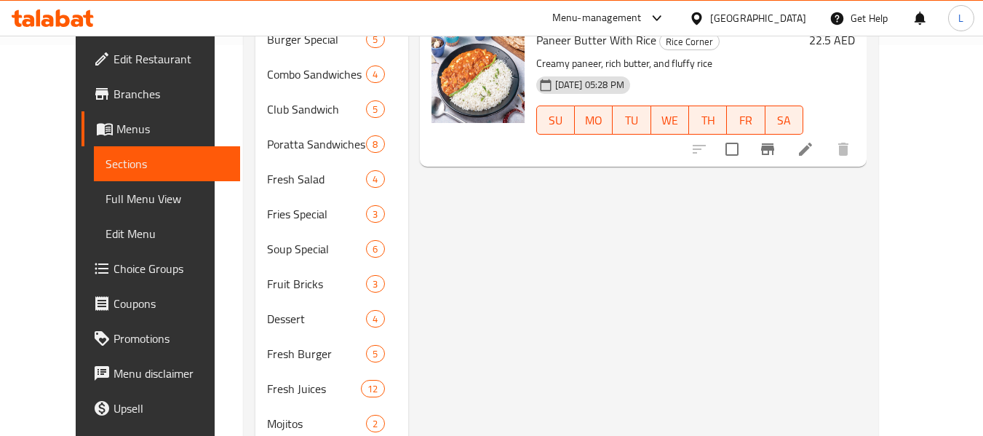
scroll to position [259, 0]
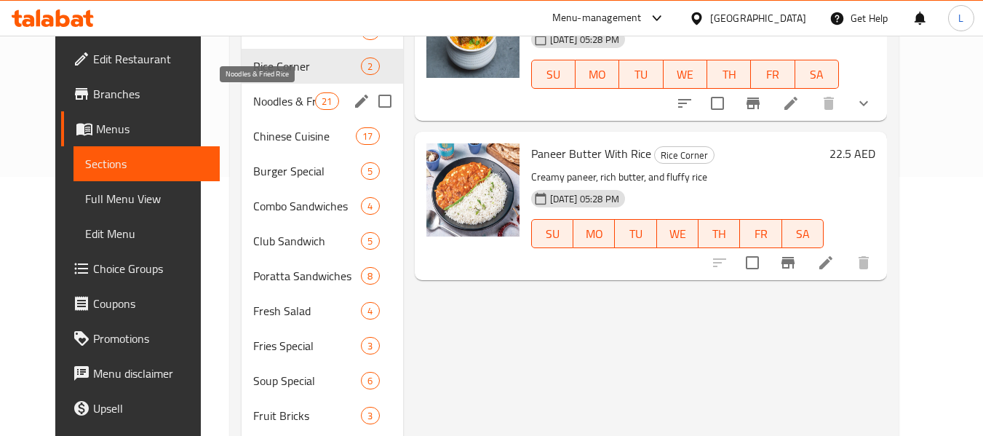
click at [258, 97] on span "Noodles & Fried Rice" at bounding box center [284, 100] width 62 height 17
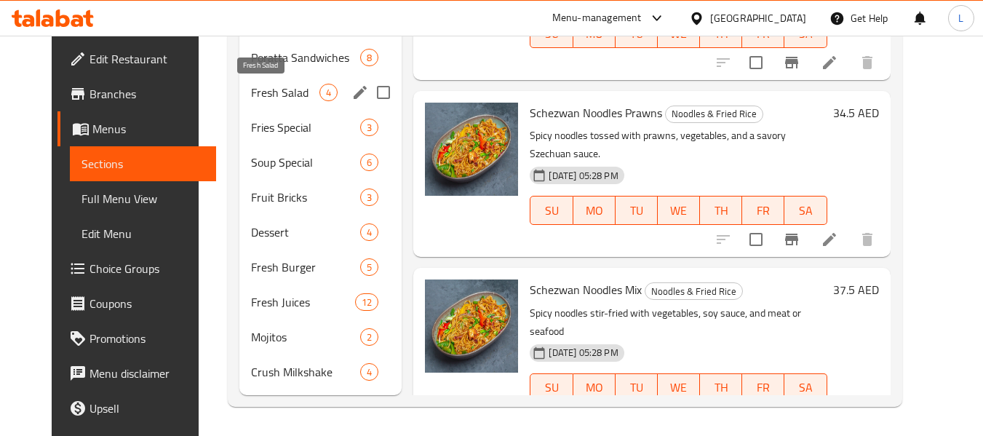
scroll to position [186, 0]
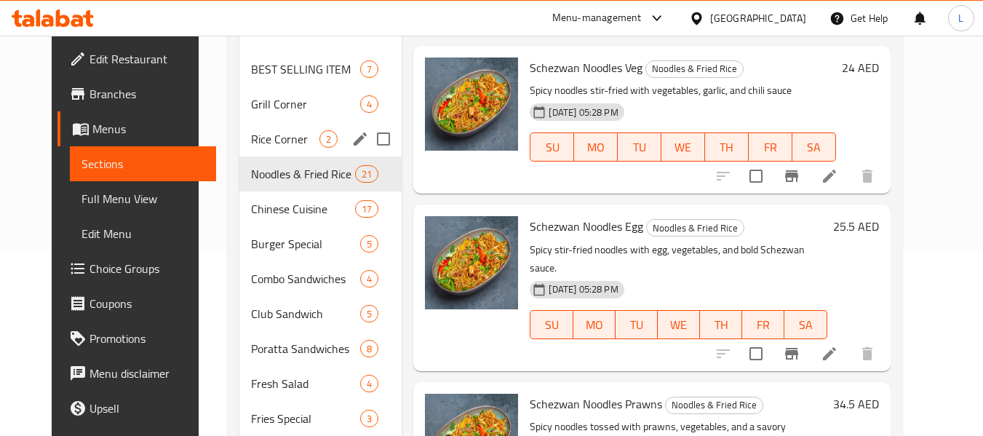
click at [251, 140] on span "Rice Corner" at bounding box center [285, 138] width 69 height 17
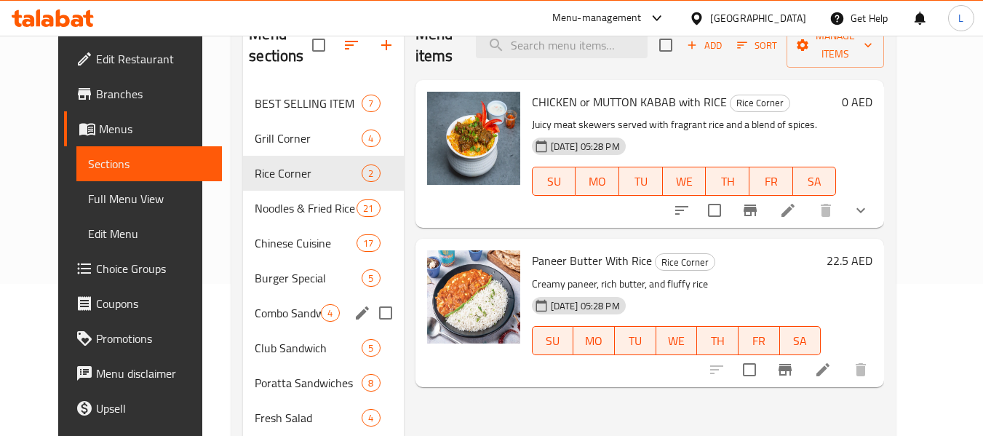
scroll to position [145, 0]
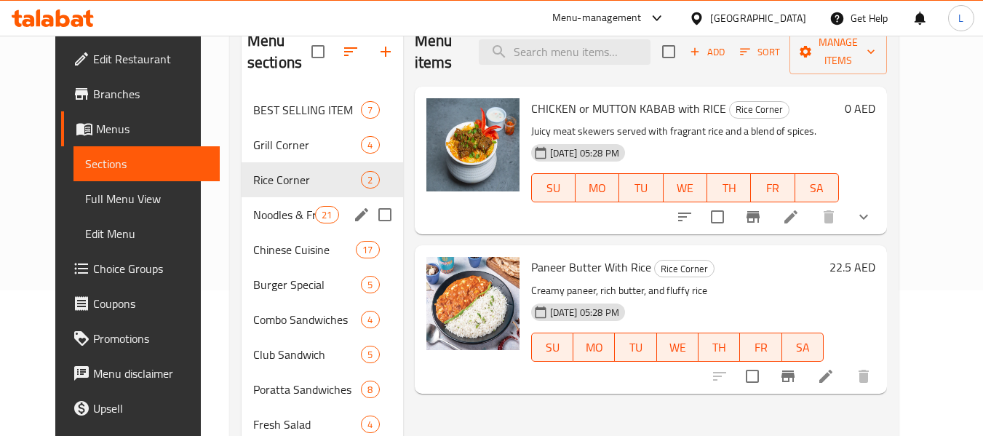
click at [242, 225] on div "Noodles & Fried Rice 21" at bounding box center [322, 214] width 161 height 35
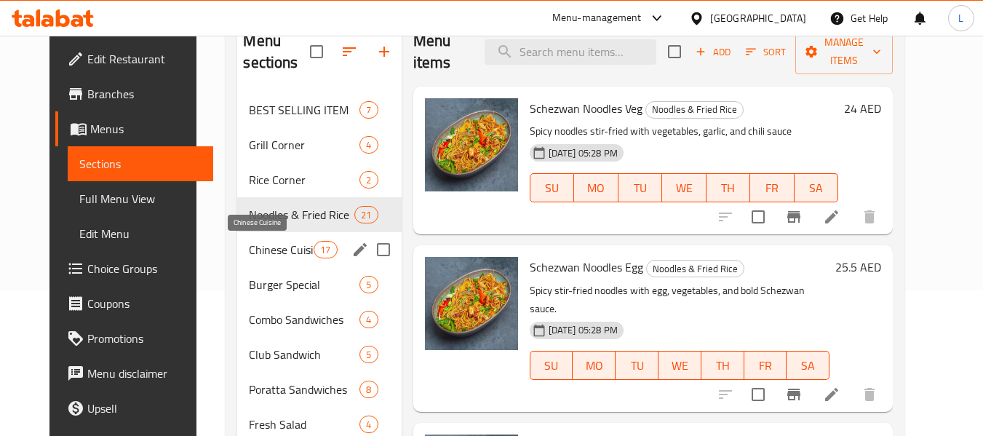
click at [249, 249] on span "Chinese Cuisine" at bounding box center [281, 249] width 65 height 17
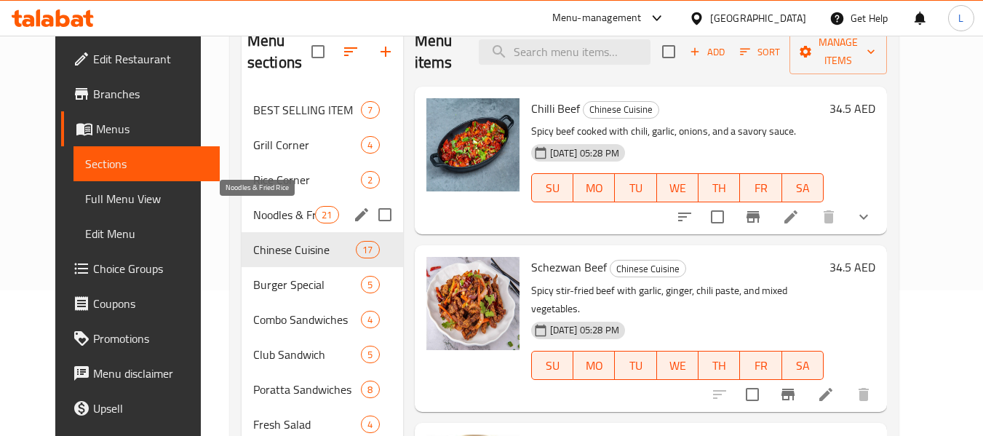
click at [271, 219] on span "Noodles & Fried Rice" at bounding box center [284, 214] width 62 height 17
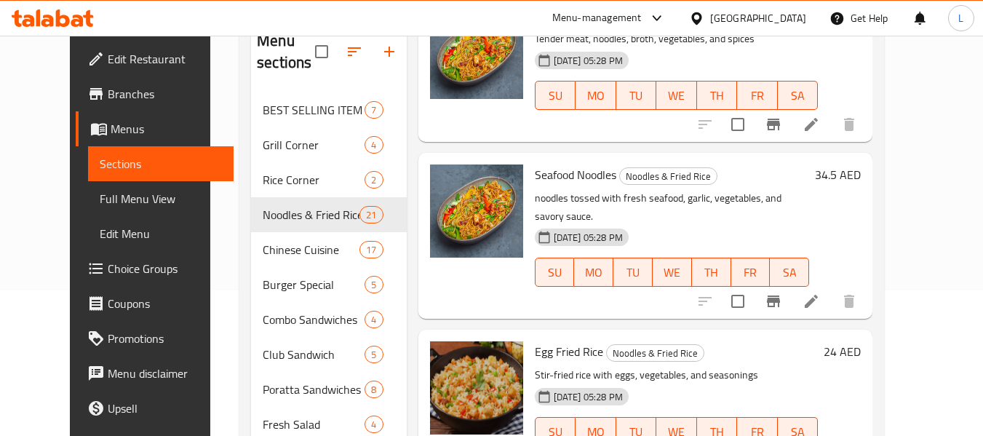
scroll to position [1455, 0]
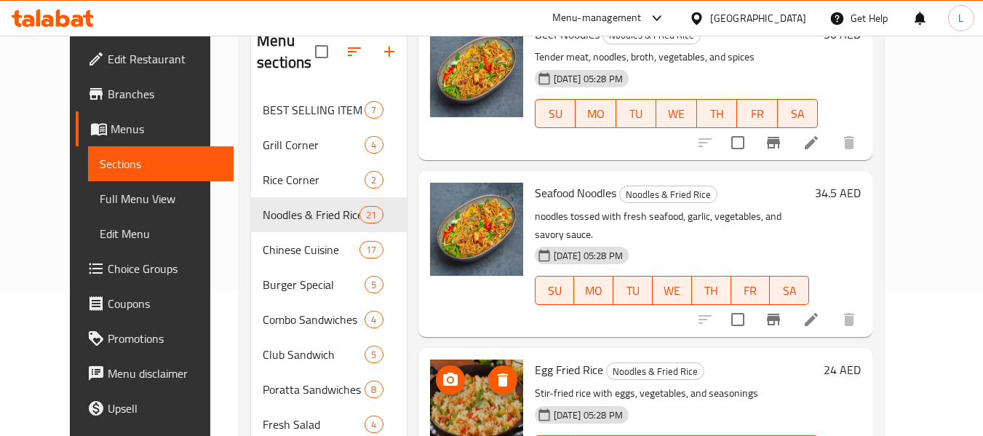
drag, startPoint x: 447, startPoint y: 304, endPoint x: 490, endPoint y: 137, distance: 172.5
click at [490, 183] on img at bounding box center [476, 229] width 93 height 93
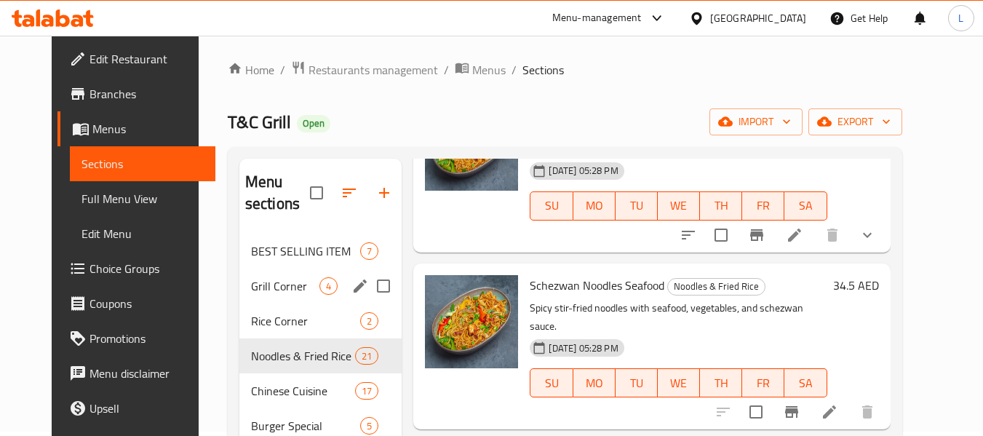
scroll to position [0, 0]
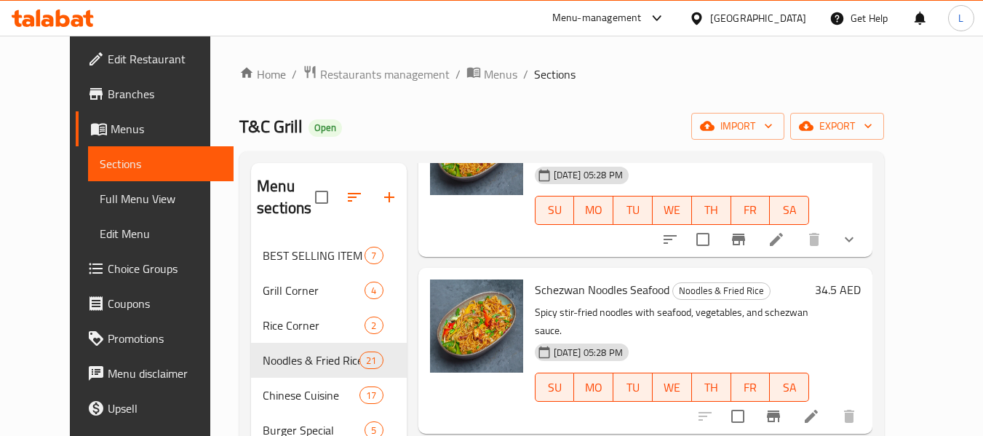
click at [320, 79] on span "Restaurants management" at bounding box center [384, 73] width 129 height 17
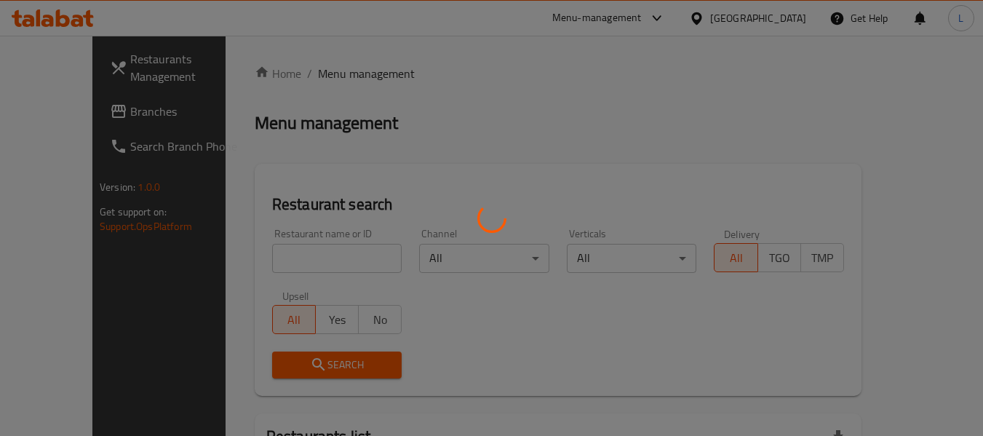
click at [276, 260] on div at bounding box center [491, 218] width 983 height 436
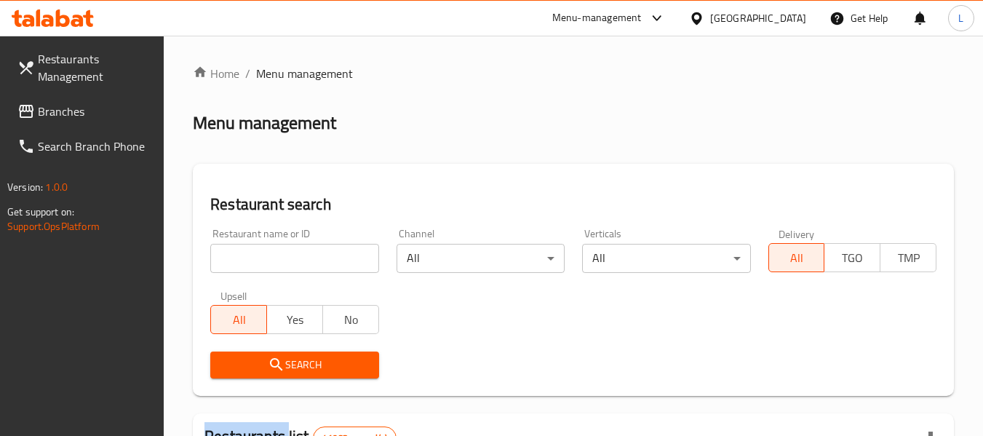
click at [276, 260] on div at bounding box center [491, 218] width 983 height 436
click at [307, 259] on input "search" at bounding box center [294, 258] width 168 height 29
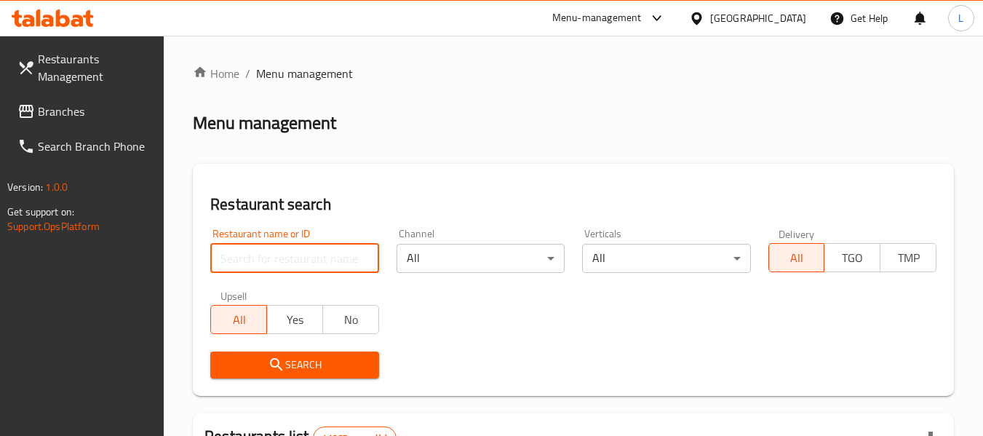
paste input "696537"
type input "696537"
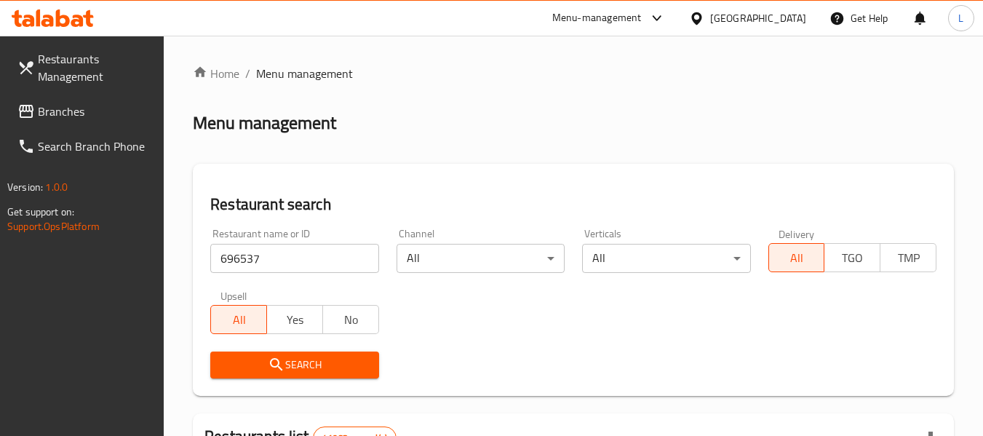
click at [314, 363] on span "Search" at bounding box center [294, 365] width 145 height 18
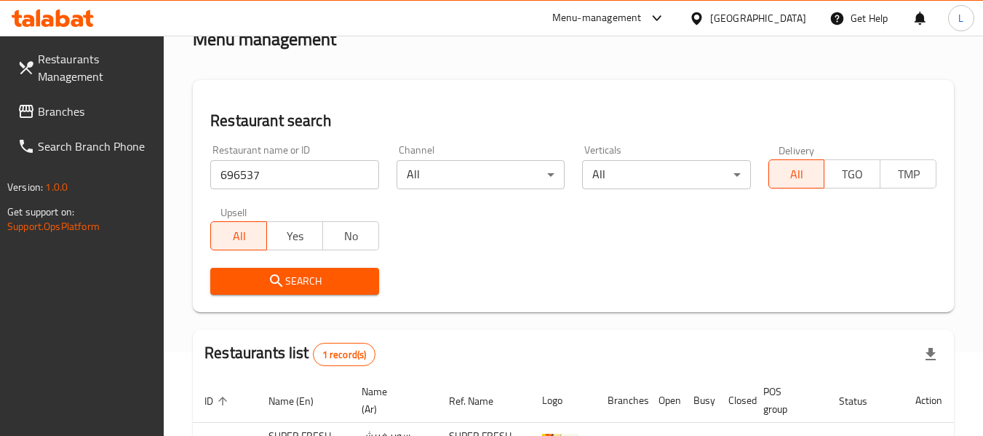
scroll to position [213, 0]
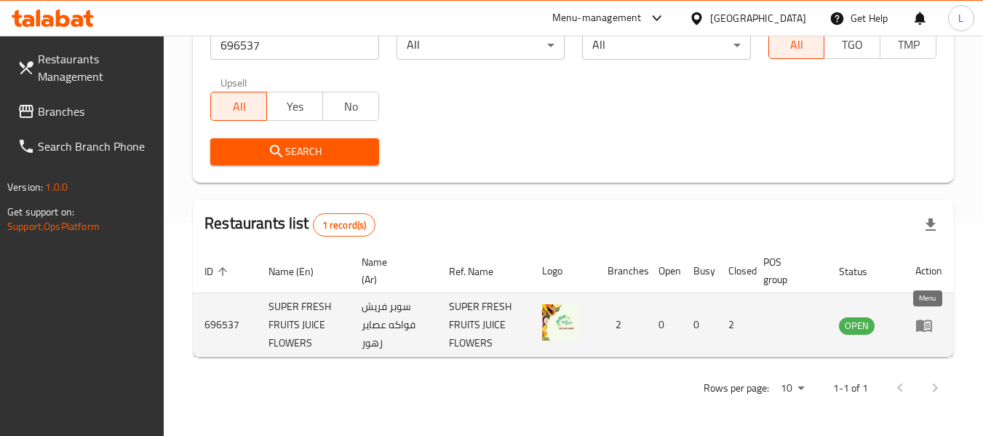
click at [928, 332] on icon "enhanced table" at bounding box center [923, 324] width 17 height 17
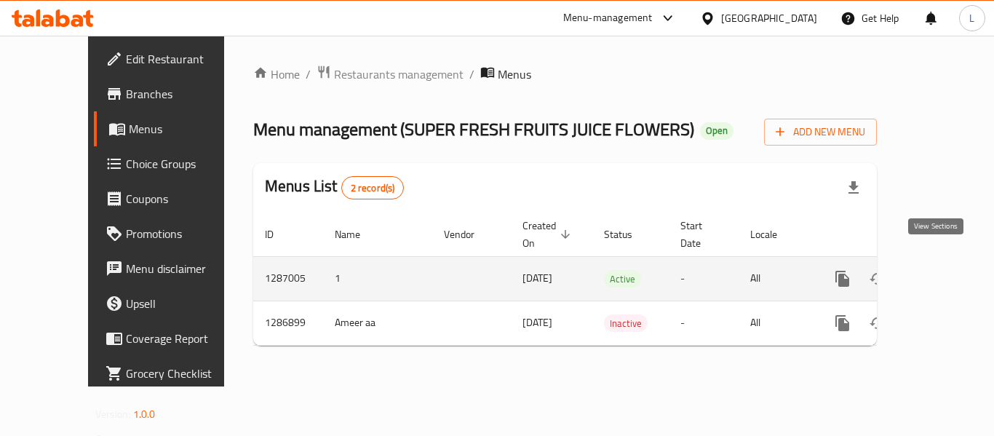
click at [940, 270] on icon "enhanced table" at bounding box center [946, 278] width 17 height 17
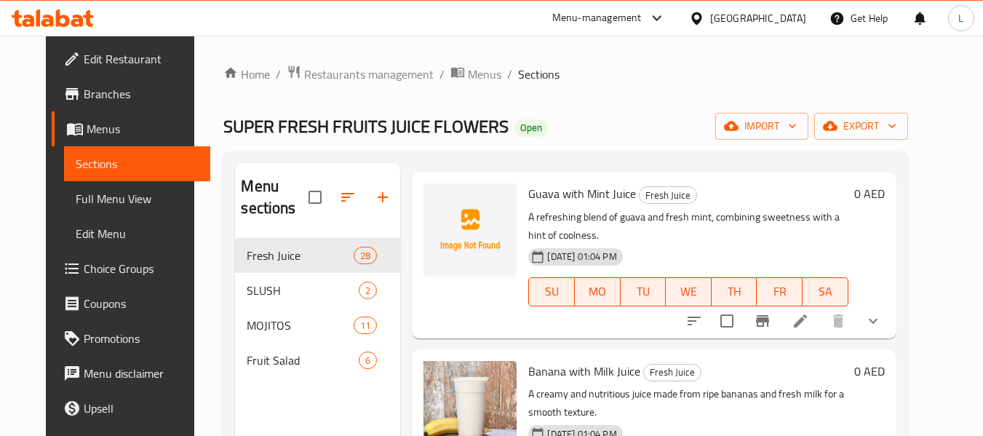
scroll to position [655, 0]
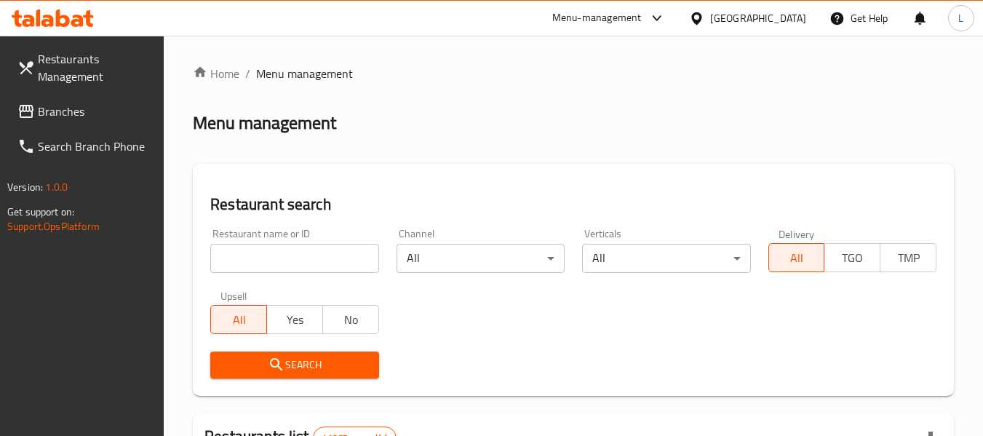
click at [305, 247] on input "search" at bounding box center [294, 258] width 168 height 29
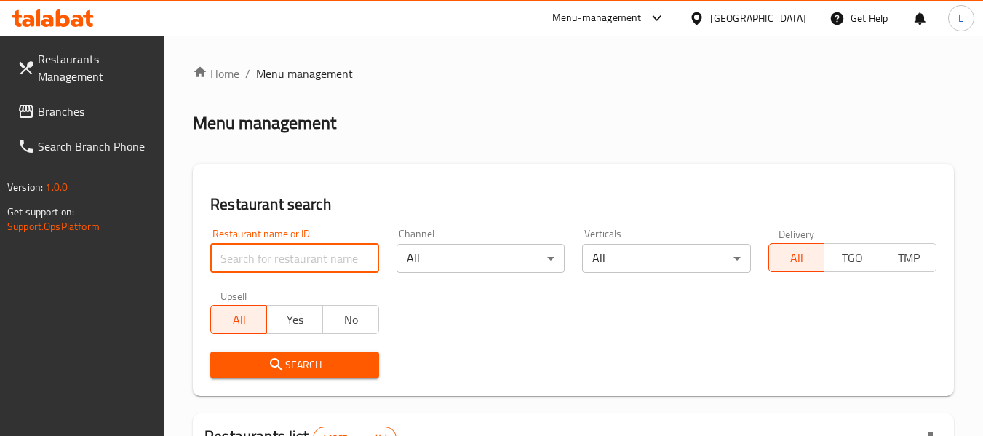
paste input "696400"
type input "696400"
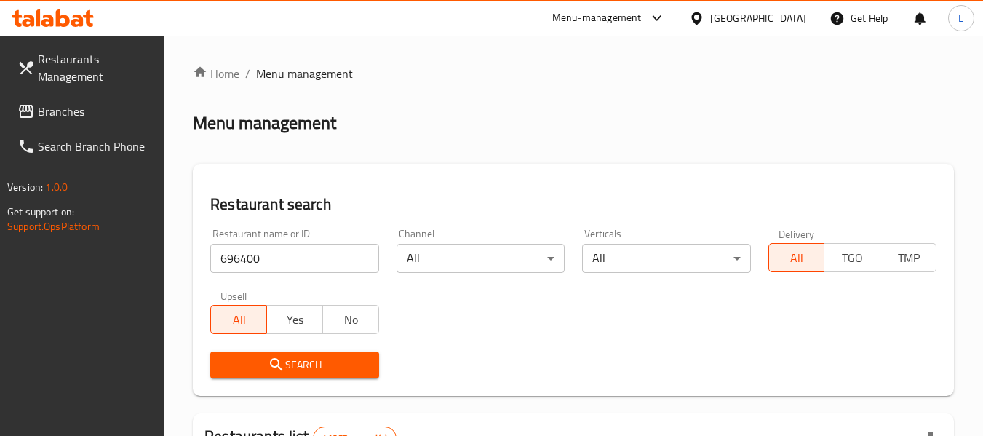
click at [318, 354] on button "Search" at bounding box center [294, 364] width 168 height 27
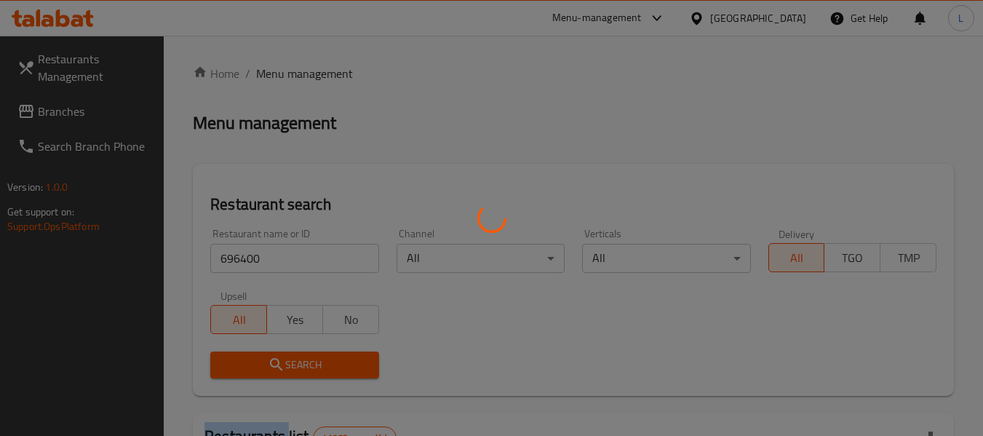
click at [318, 354] on div at bounding box center [491, 218] width 983 height 436
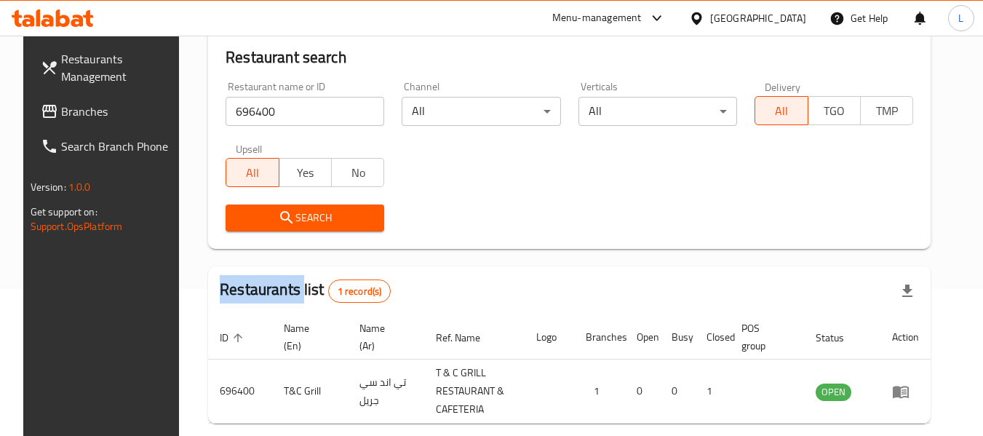
scroll to position [213, 0]
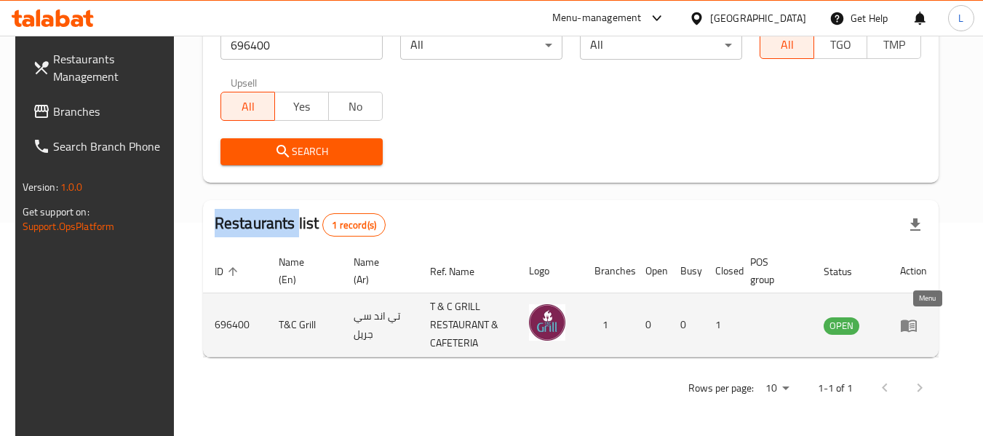
click at [917, 325] on icon "enhanced table" at bounding box center [908, 324] width 17 height 17
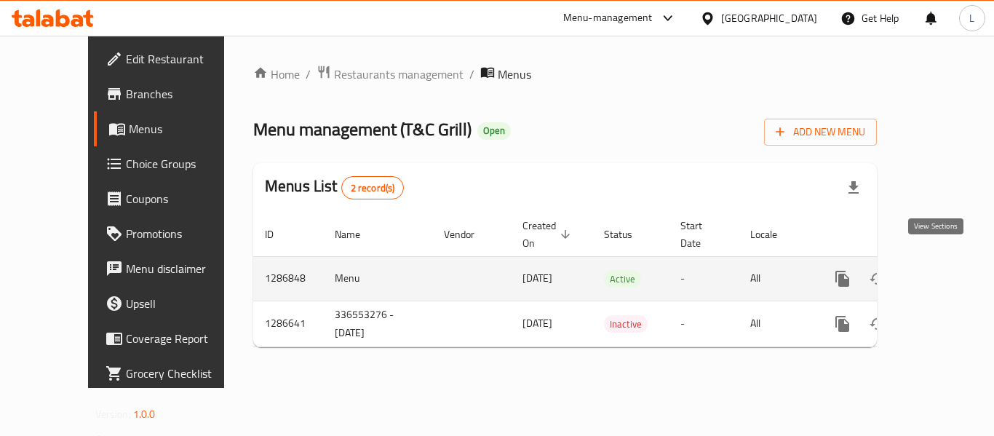
click at [941, 272] on icon "enhanced table" at bounding box center [947, 278] width 13 height 13
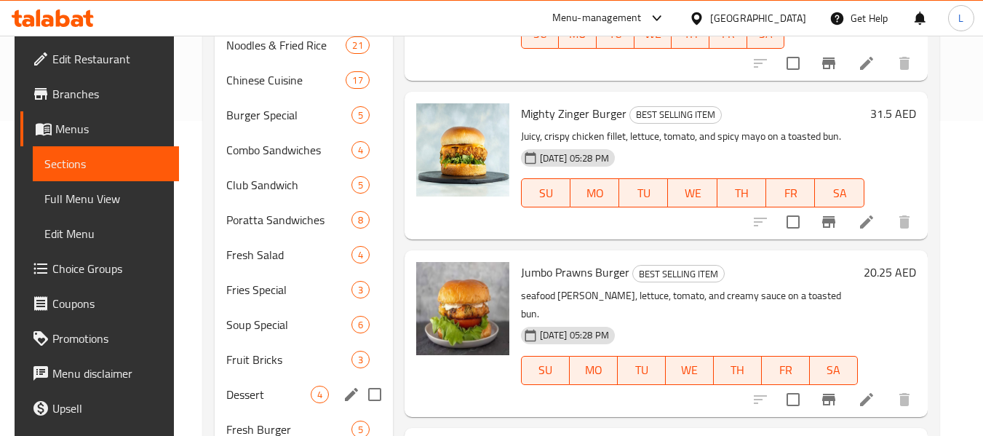
scroll to position [113, 0]
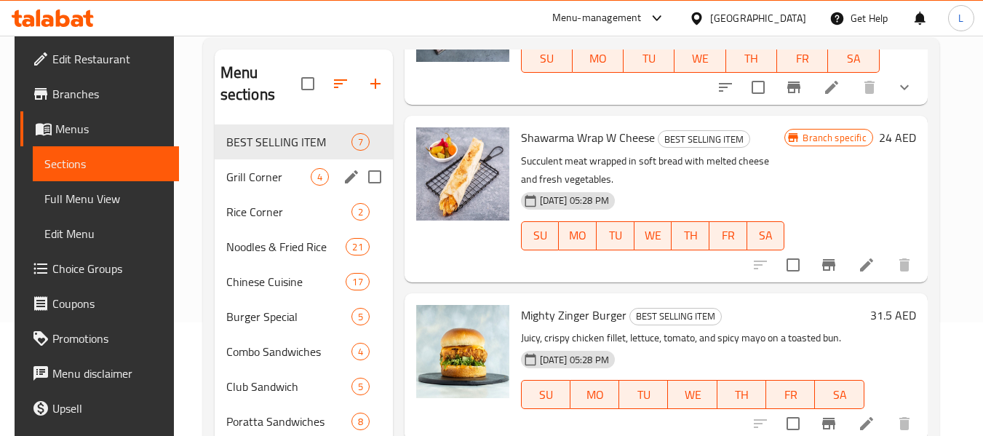
click at [300, 182] on span "Grill Corner" at bounding box center [268, 176] width 84 height 17
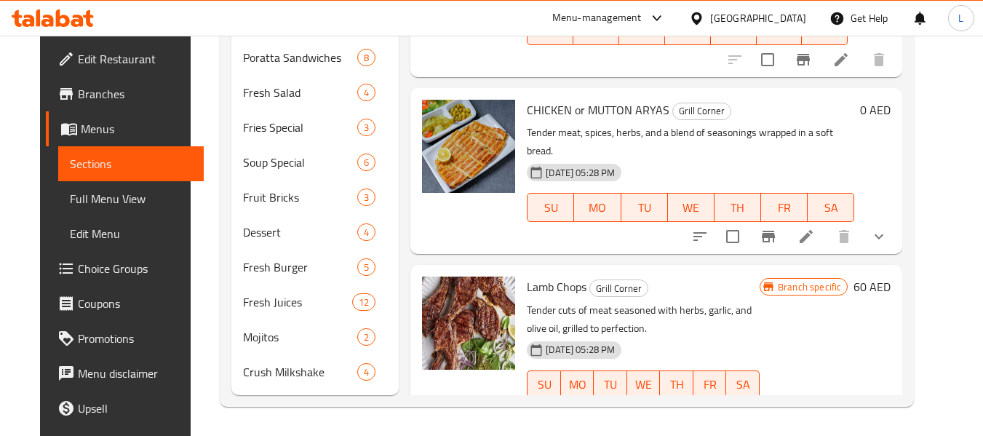
scroll to position [186, 0]
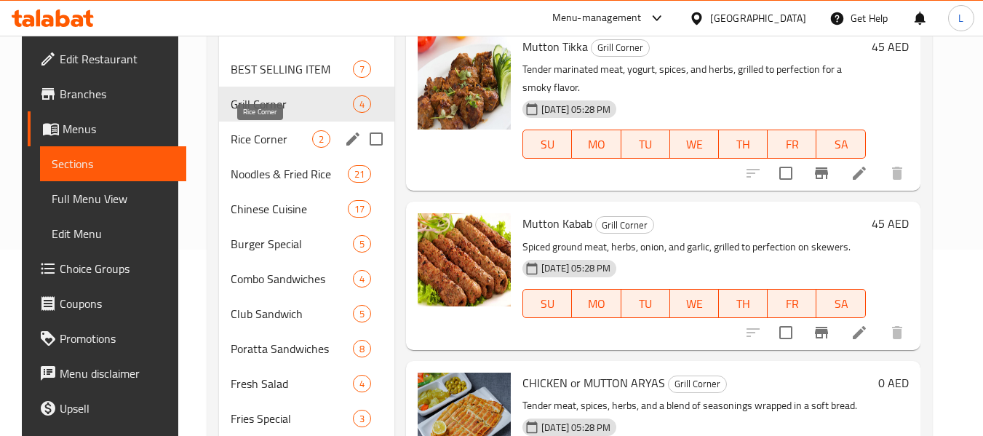
click at [284, 143] on span "Rice Corner" at bounding box center [271, 138] width 81 height 17
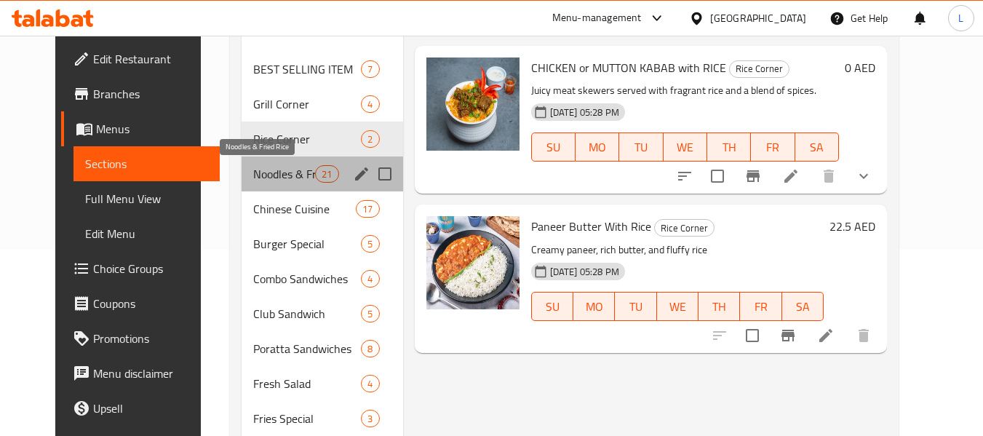
click at [260, 178] on span "Noodles & Fried Rice" at bounding box center [284, 173] width 62 height 17
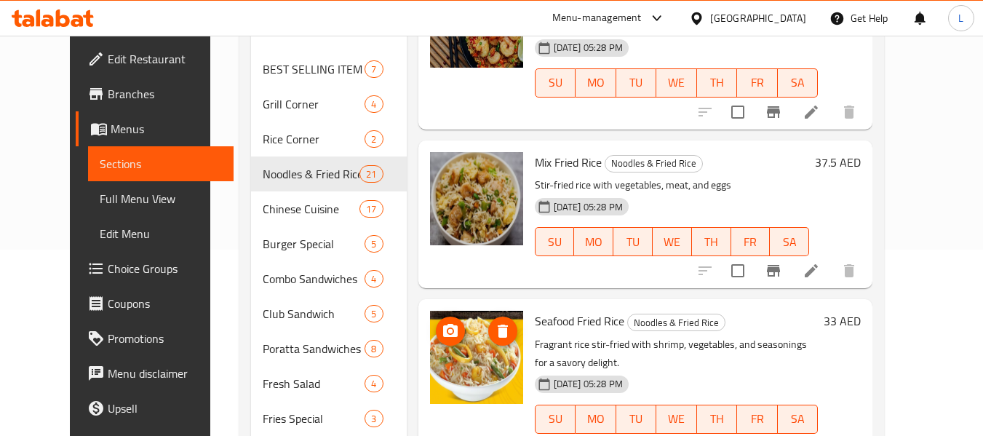
scroll to position [2486, 0]
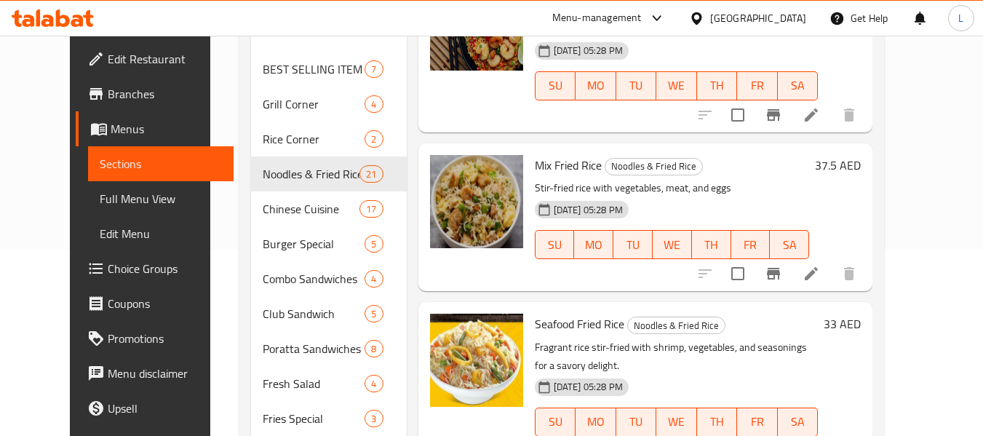
click at [535, 313] on span "Seafood Fried Rice" at bounding box center [579, 324] width 89 height 22
copy h6 "Seafood Fried Rice"
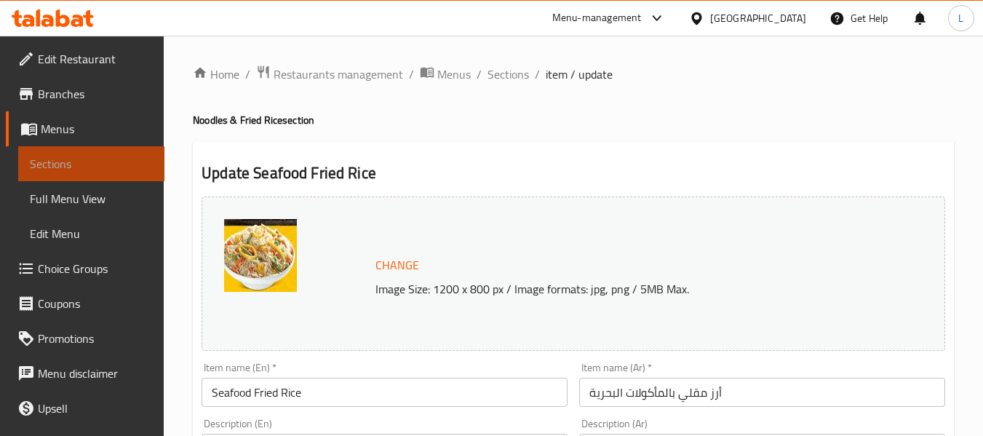
click at [99, 163] on span "Sections" at bounding box center [91, 163] width 123 height 17
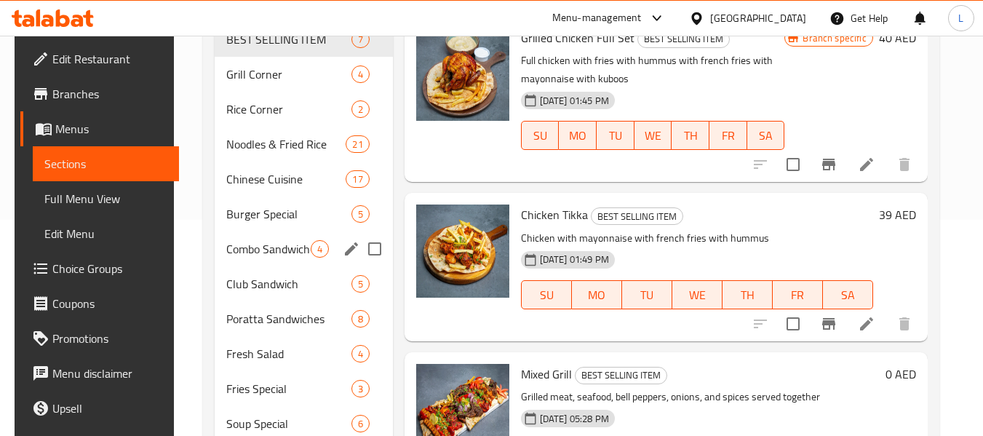
scroll to position [218, 0]
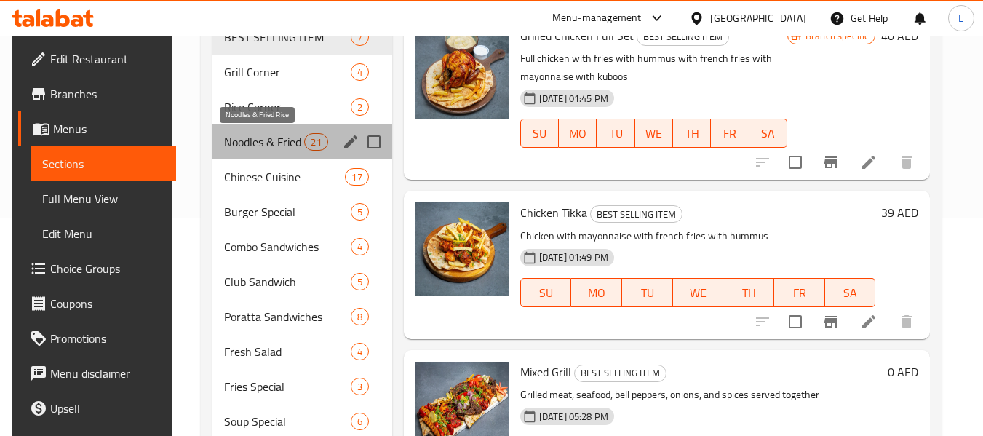
click at [263, 134] on span "Noodles & Fried Rice" at bounding box center [264, 141] width 80 height 17
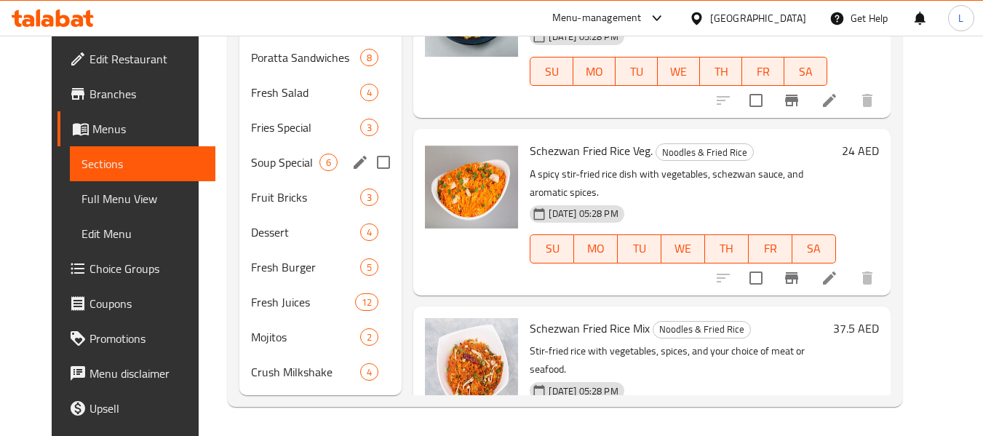
scroll to position [186, 0]
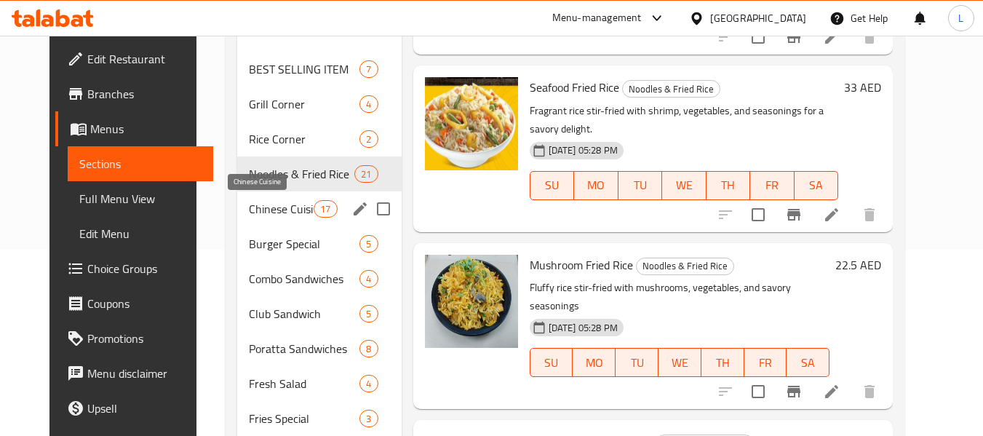
click at [266, 202] on span "Chinese Cuisine" at bounding box center [281, 208] width 65 height 17
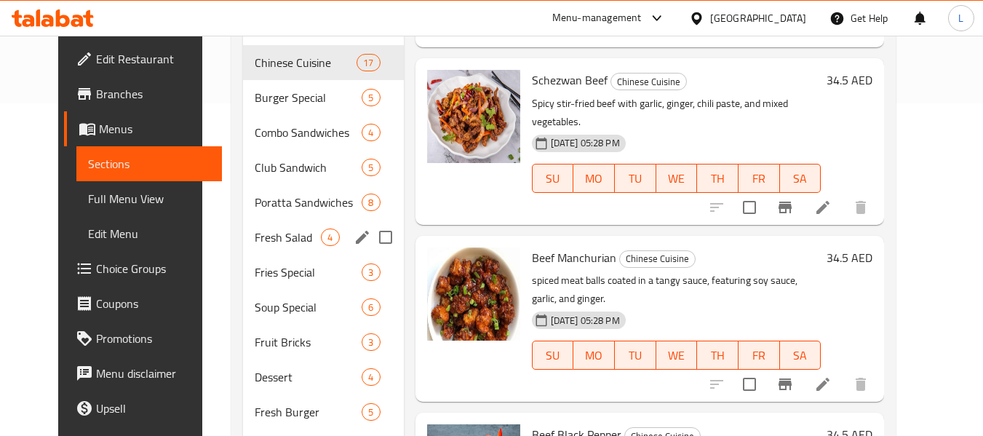
scroll to position [332, 0]
click at [284, 101] on span "Burger Special" at bounding box center [288, 97] width 66 height 17
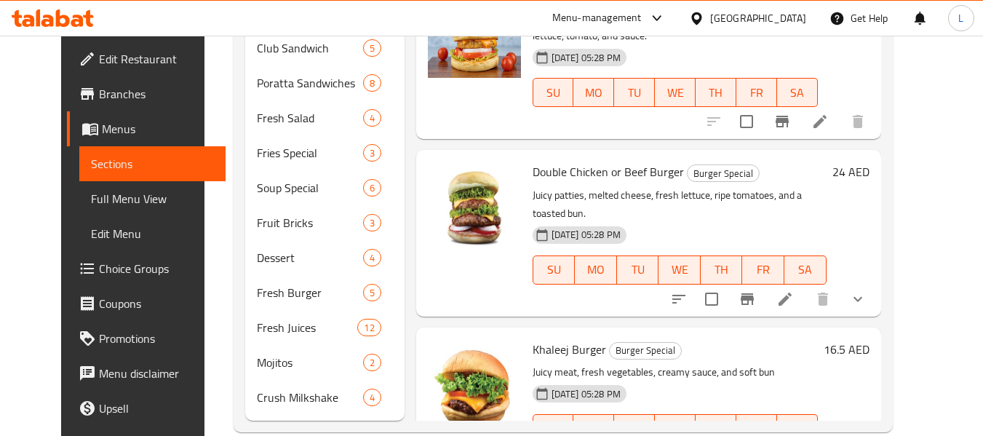
scroll to position [477, 0]
